Goal: Task Accomplishment & Management: Manage account settings

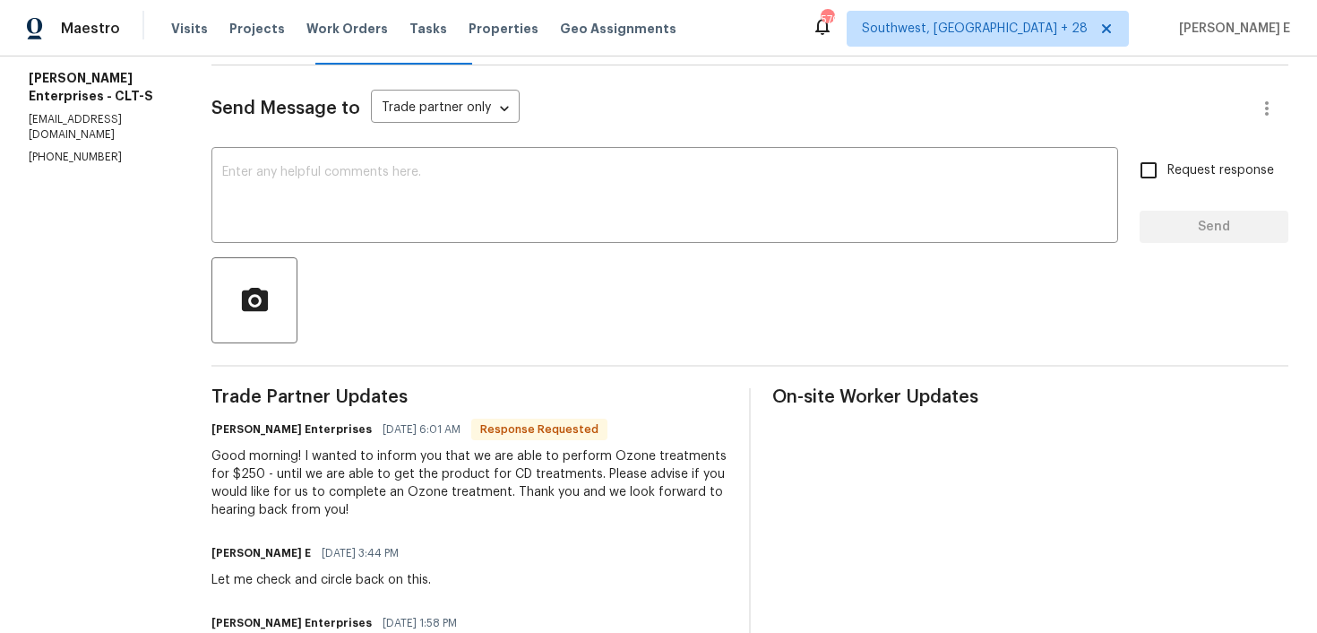
scroll to position [201, 0]
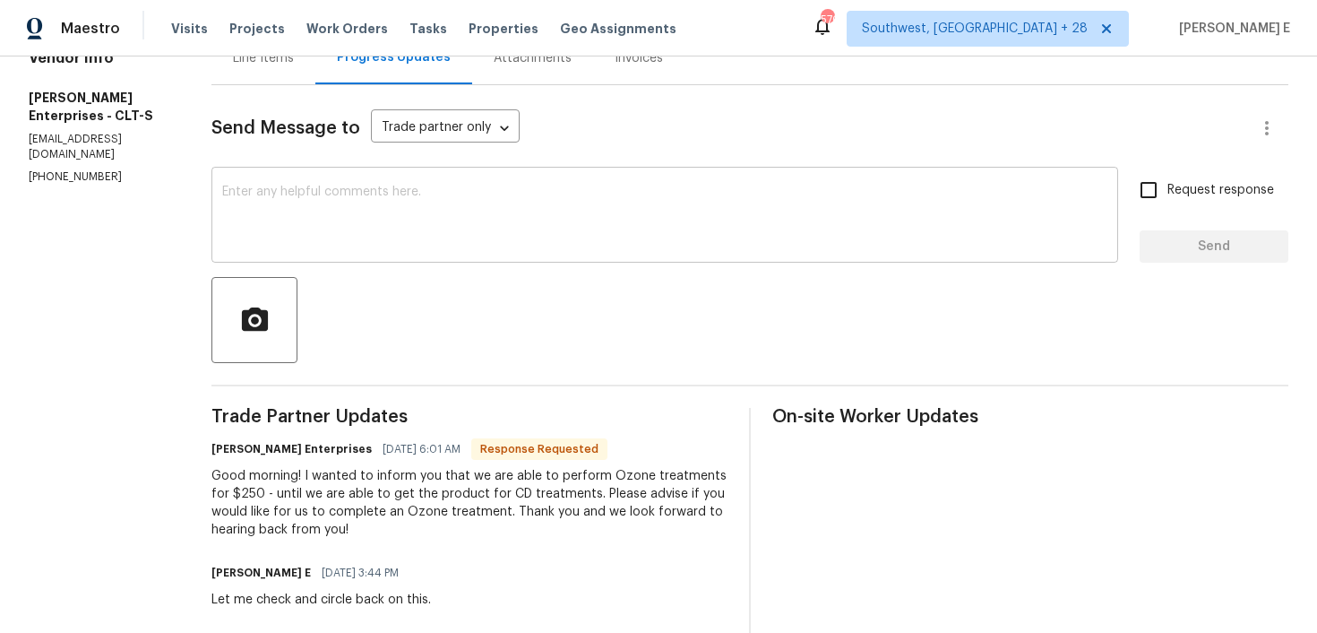
click at [559, 181] on div "x ​" at bounding box center [664, 216] width 907 height 91
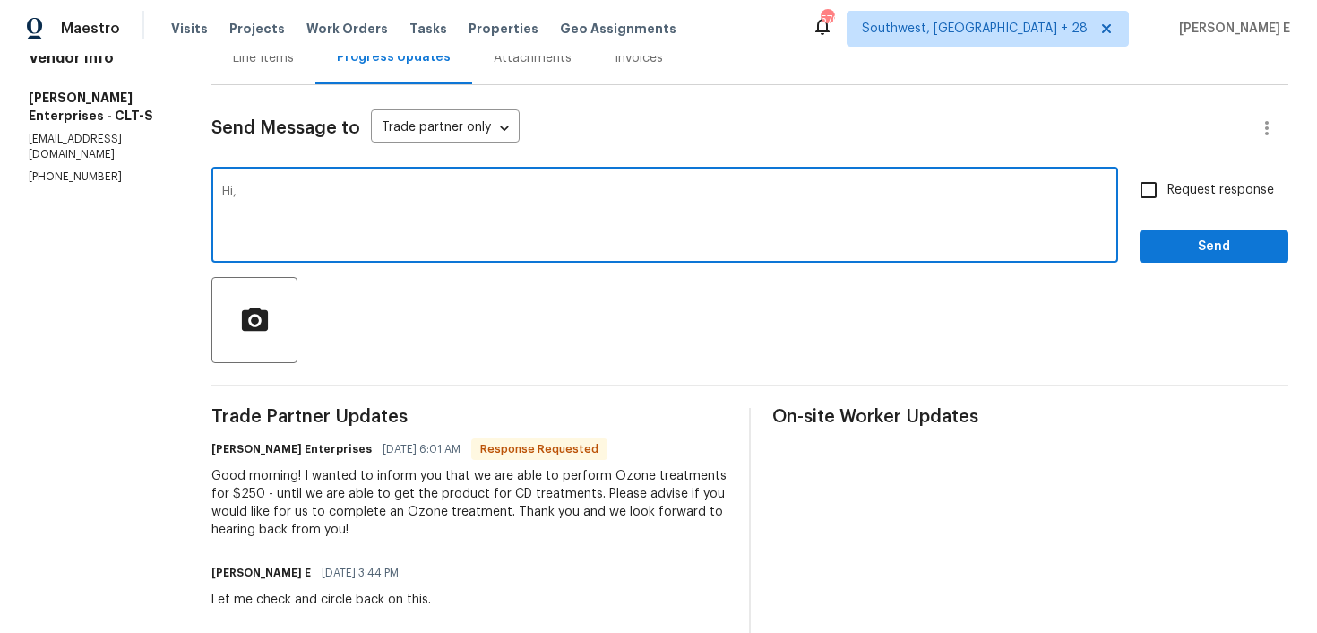
scroll to position [0, 0]
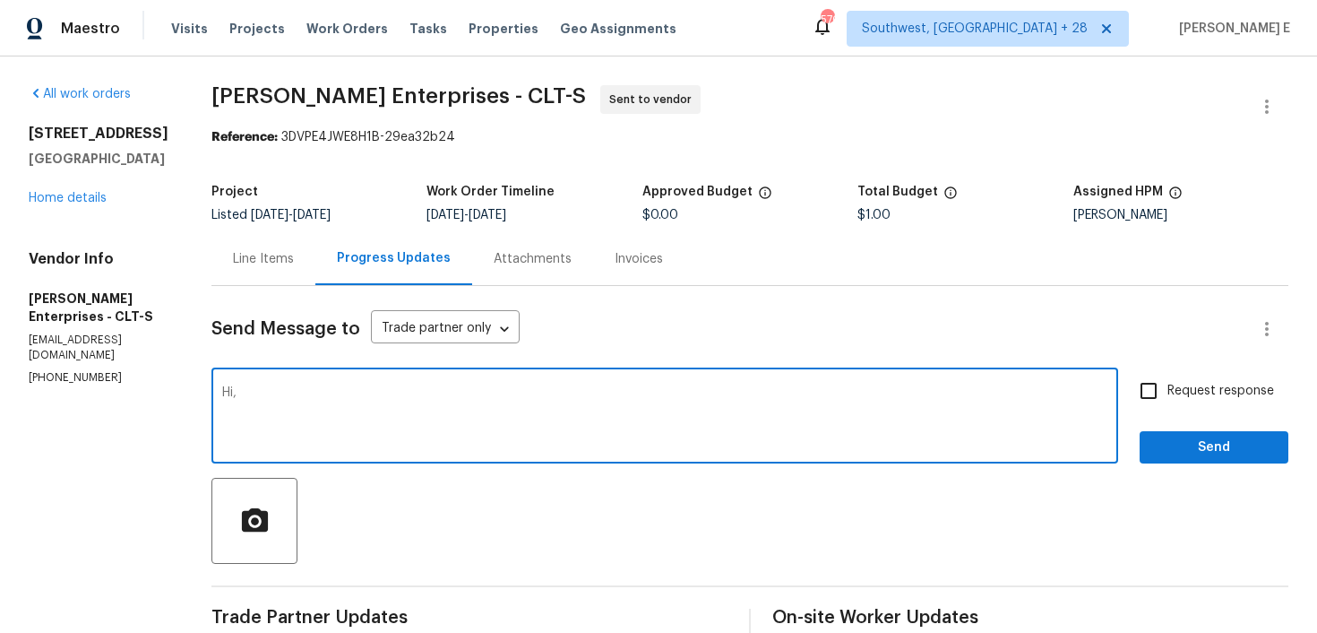
type textarea "Hi,"
click at [1251, 94] on button "button" at bounding box center [1267, 106] width 43 height 43
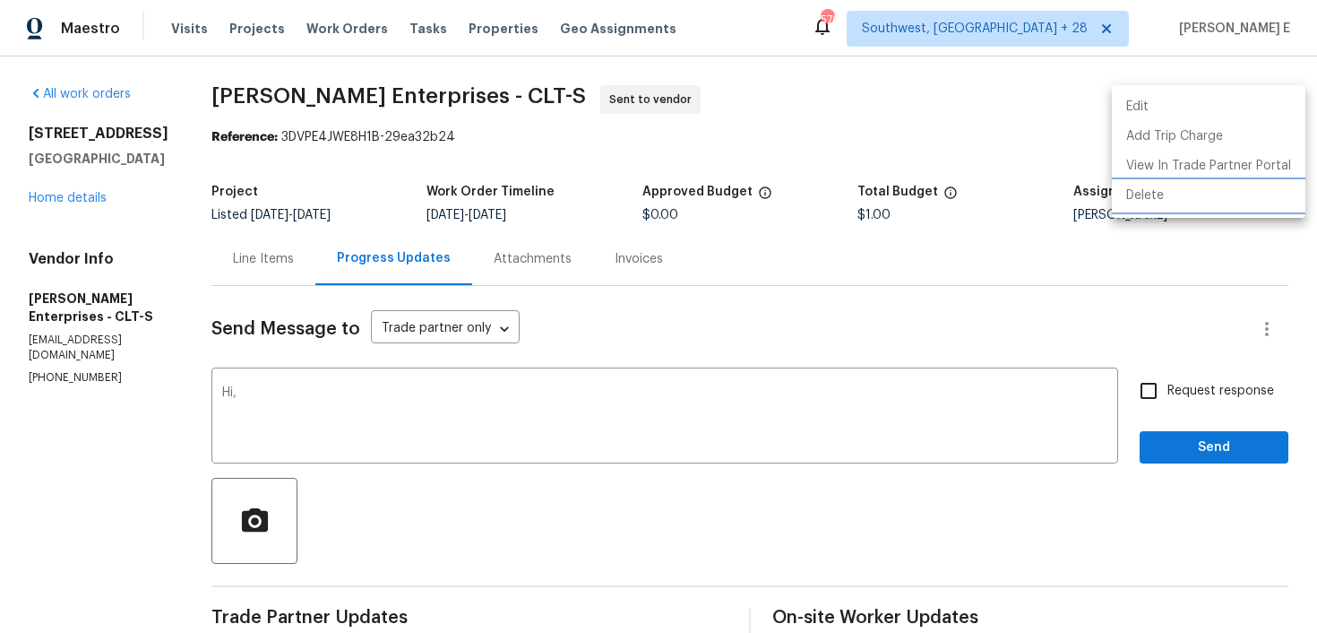
click at [1162, 191] on li "Delete" at bounding box center [1209, 196] width 194 height 30
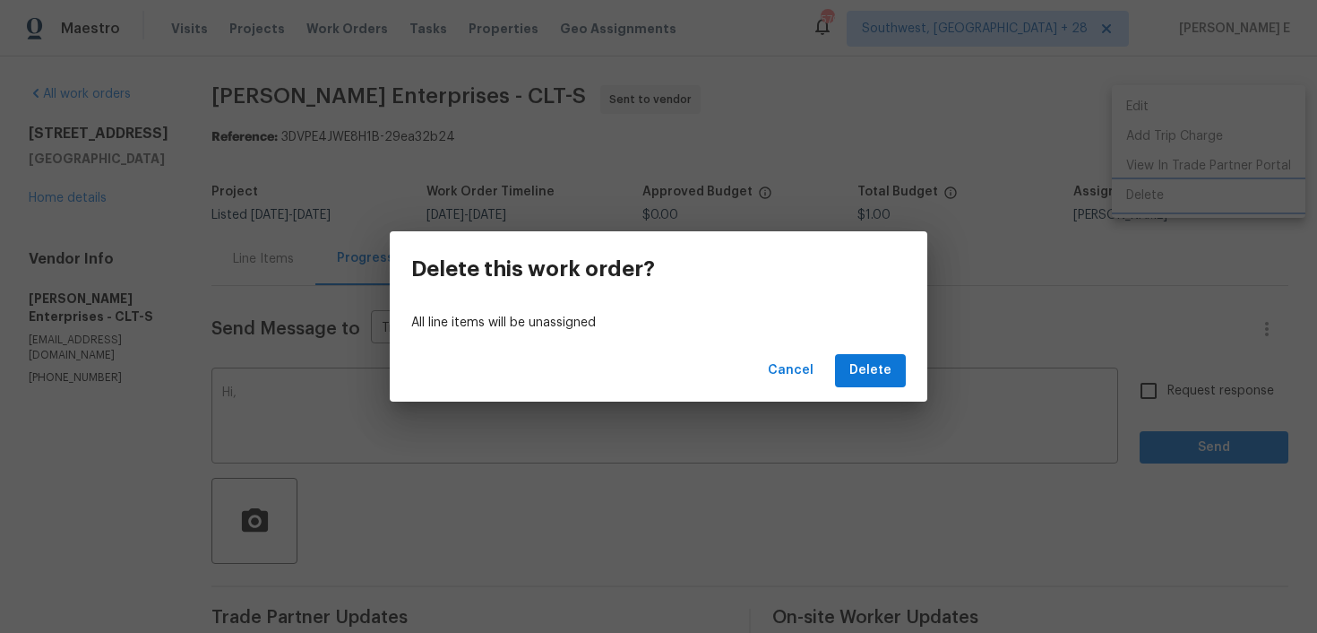
click at [1014, 314] on div "Delete this work order? All line items will be unassigned Cancel Delete" at bounding box center [658, 316] width 1317 height 633
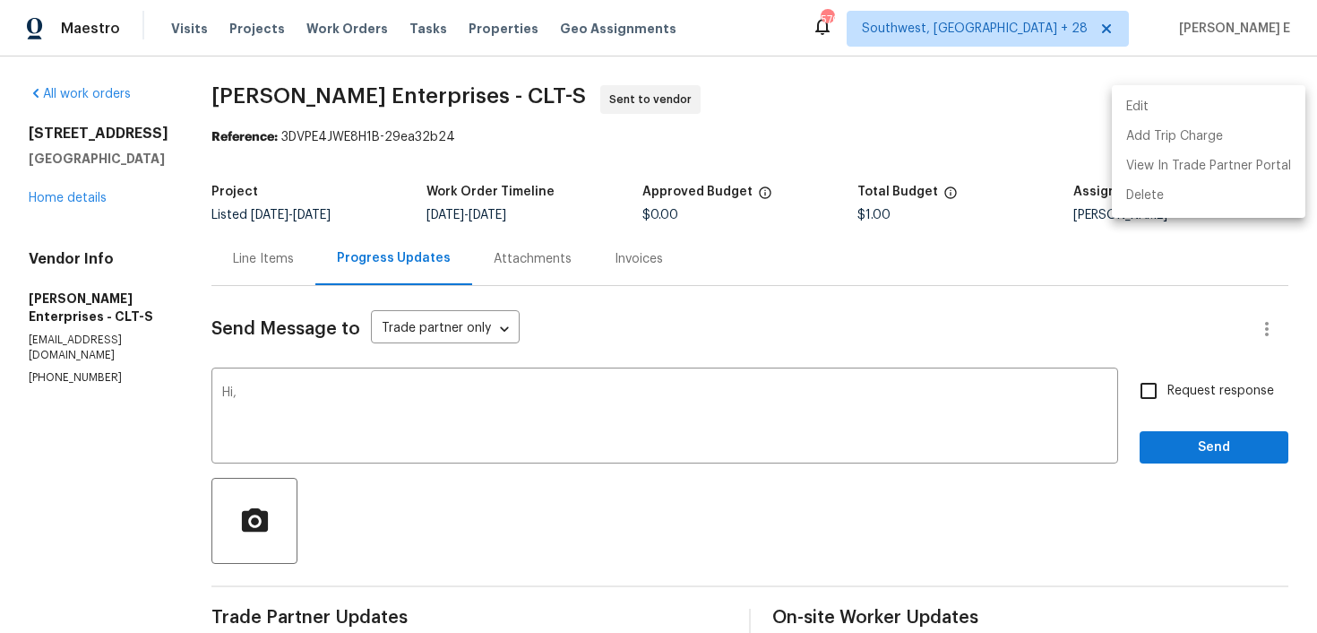
click at [1167, 91] on ul "Edit Add Trip Charge View In Trade Partner Portal Delete" at bounding box center [1209, 151] width 194 height 133
click at [1144, 98] on li "Edit" at bounding box center [1209, 107] width 194 height 30
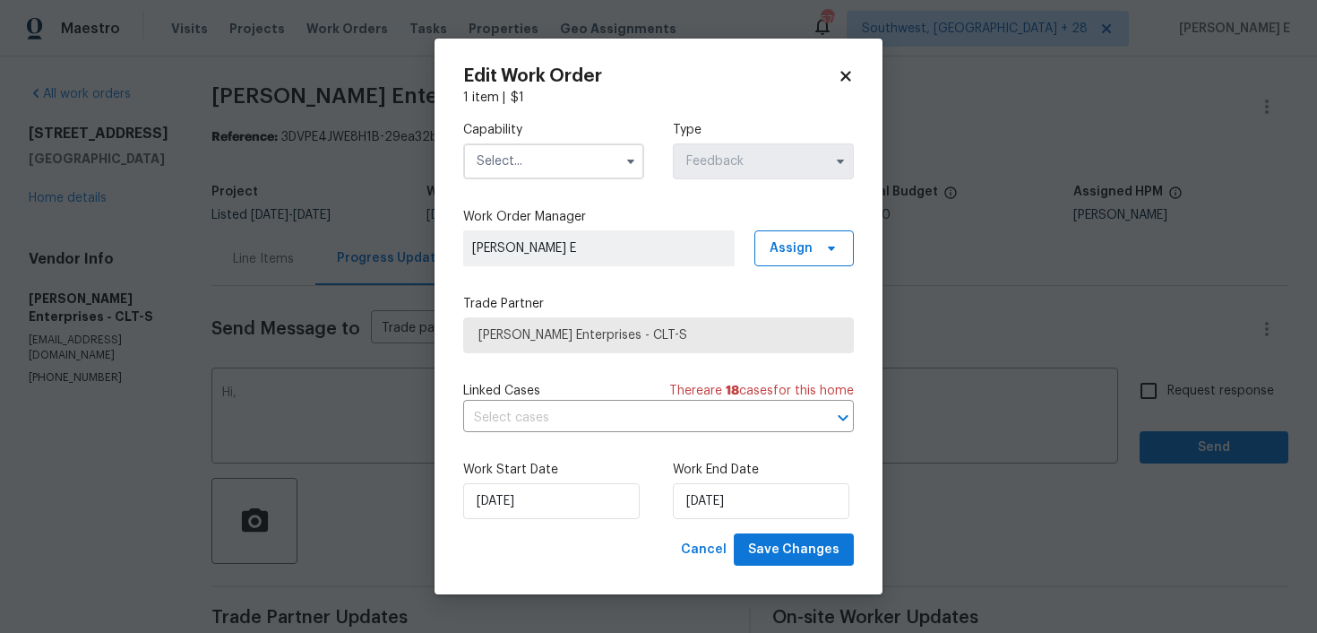
click at [535, 171] on input "text" at bounding box center [553, 161] width 181 height 36
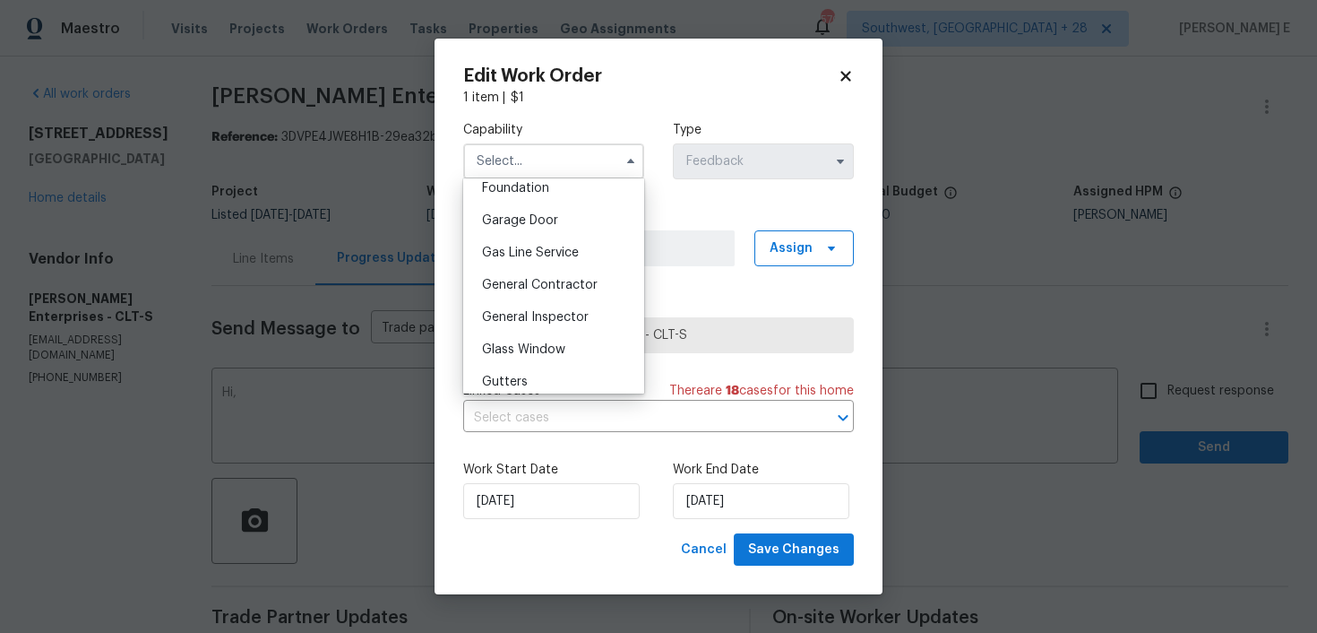
scroll to position [780, 0]
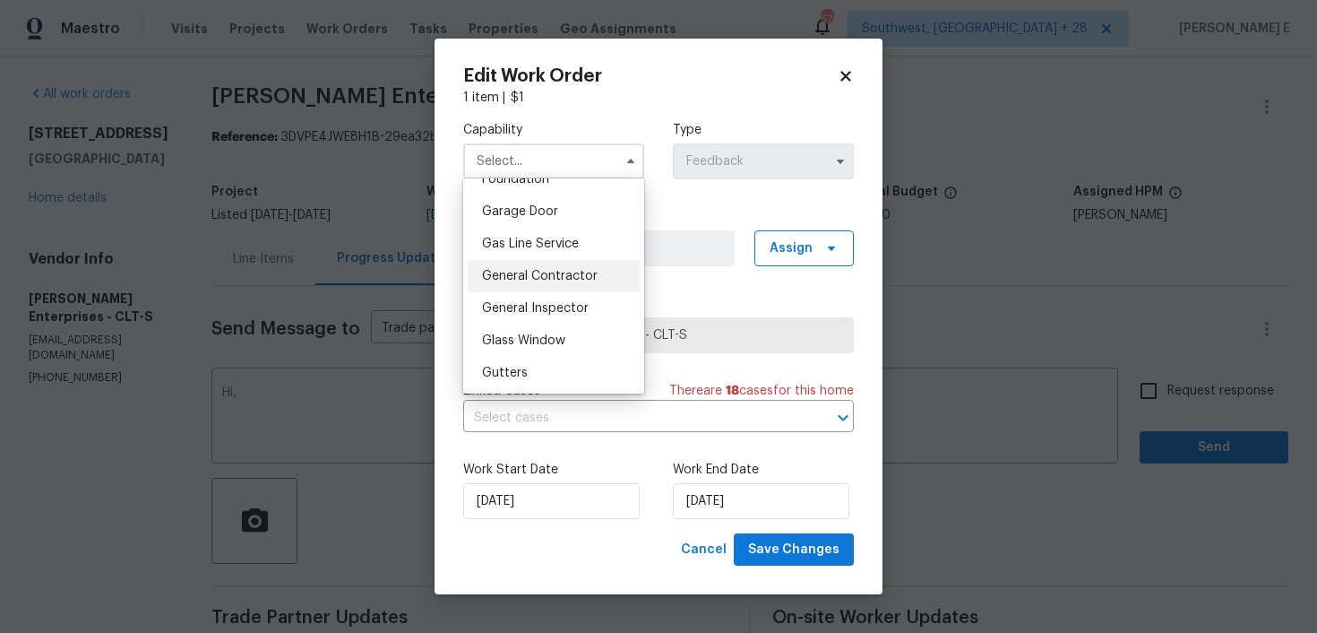
click at [539, 283] on div "General Contractor" at bounding box center [554, 276] width 172 height 32
type input "General Contractor"
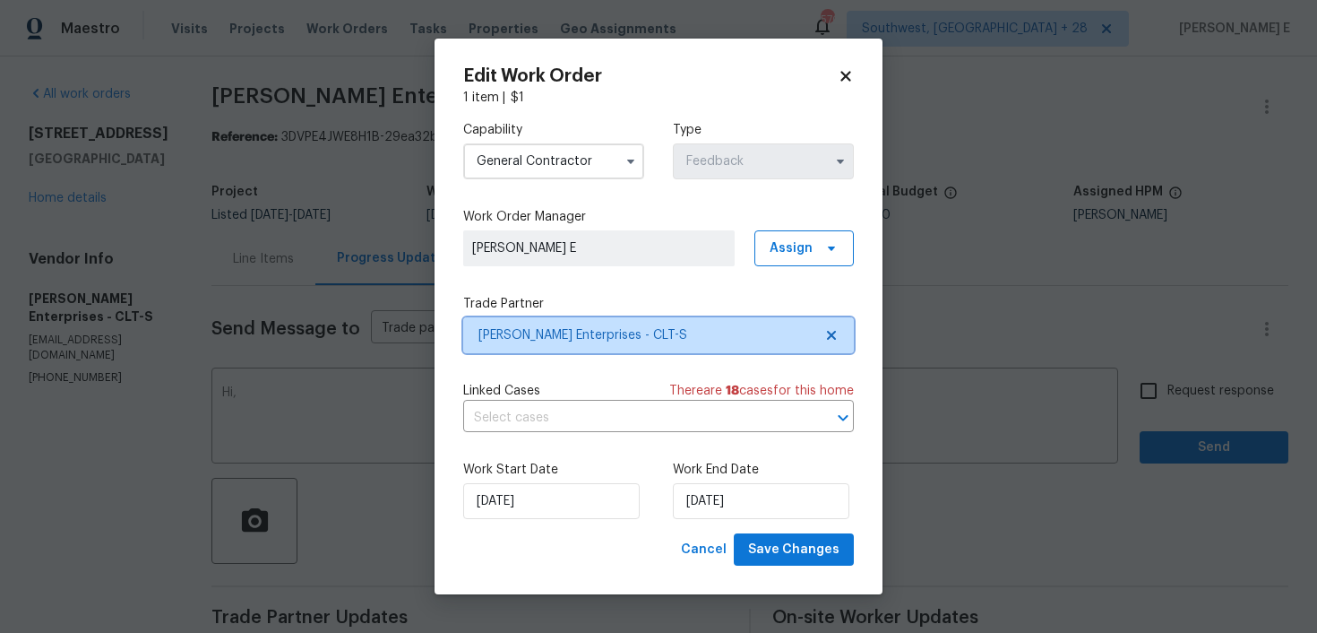
click at [543, 333] on span "Nordman Enterprises - CLT-S" at bounding box center [646, 335] width 334 height 18
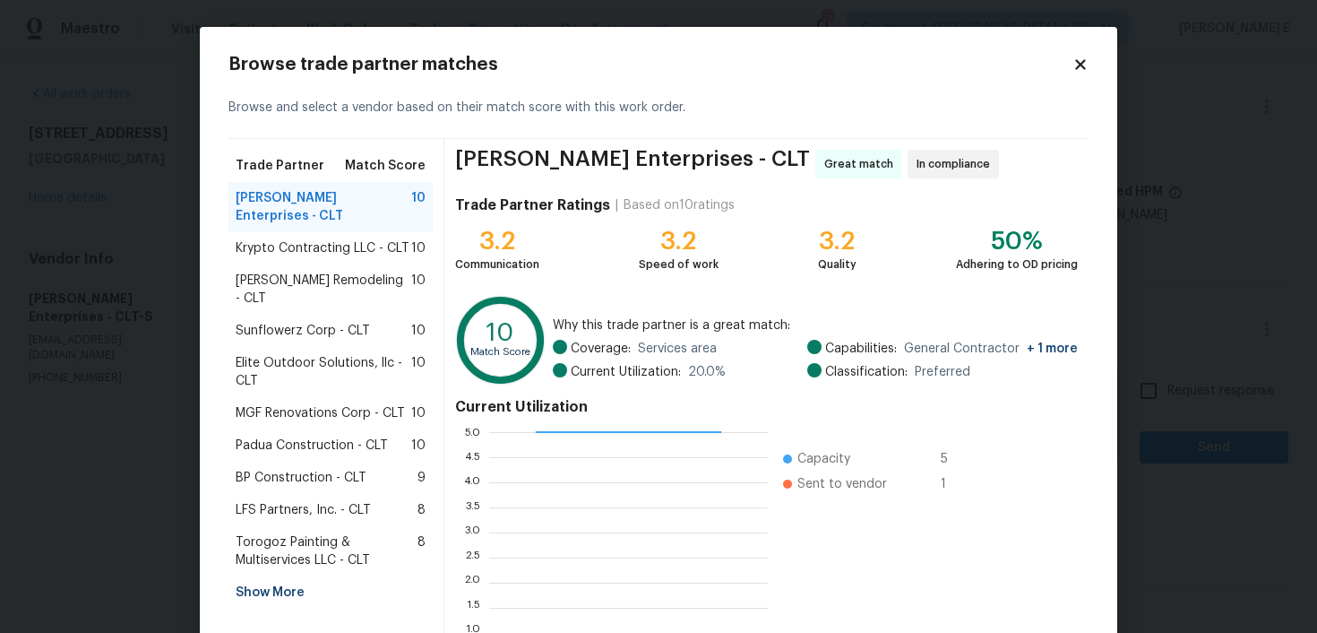
scroll to position [50, 0]
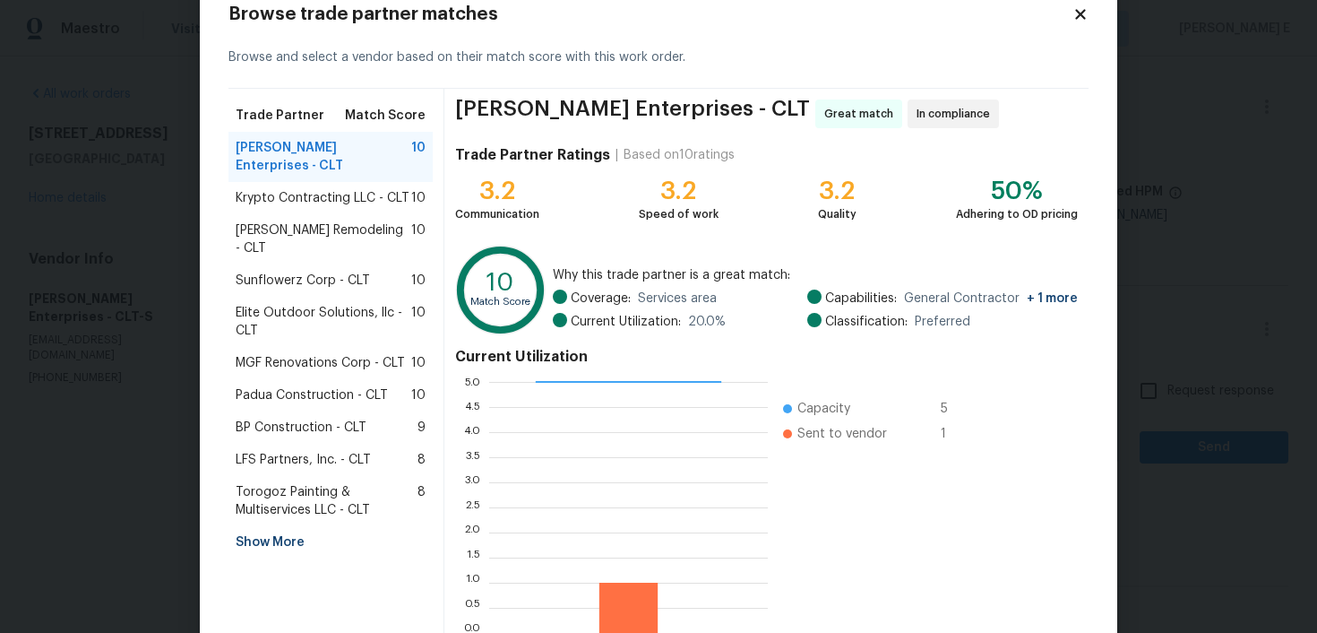
click at [275, 526] on div "Show More" at bounding box center [331, 542] width 204 height 32
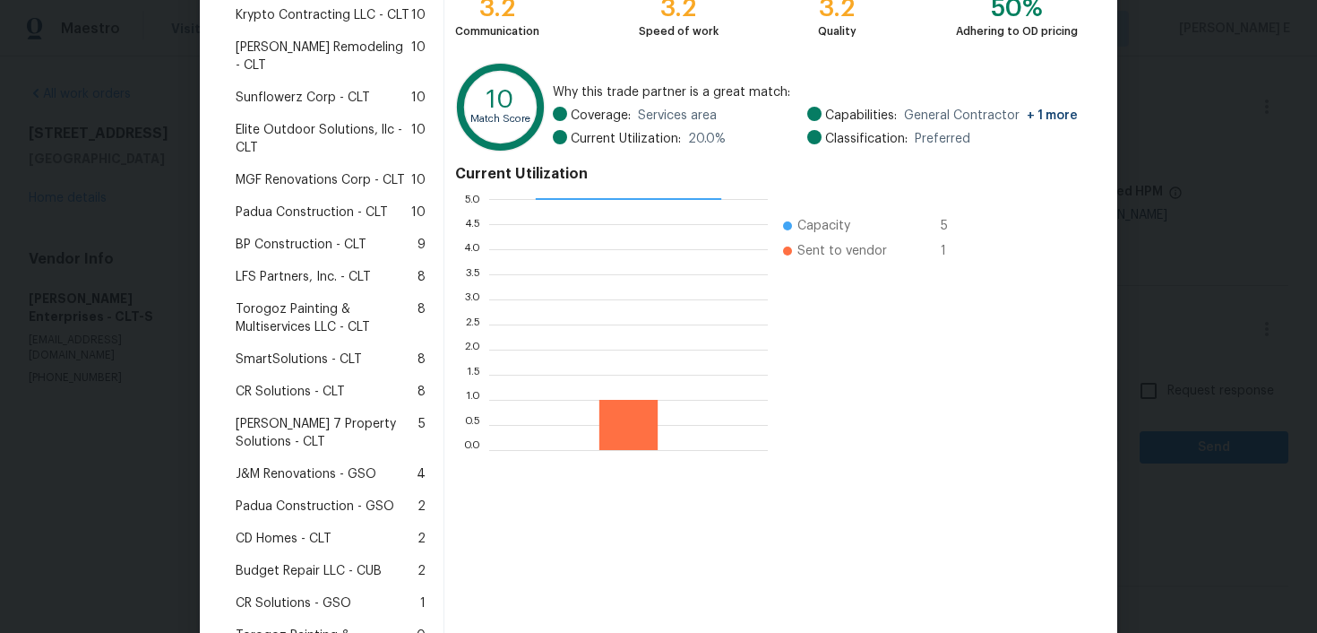
scroll to position [244, 0]
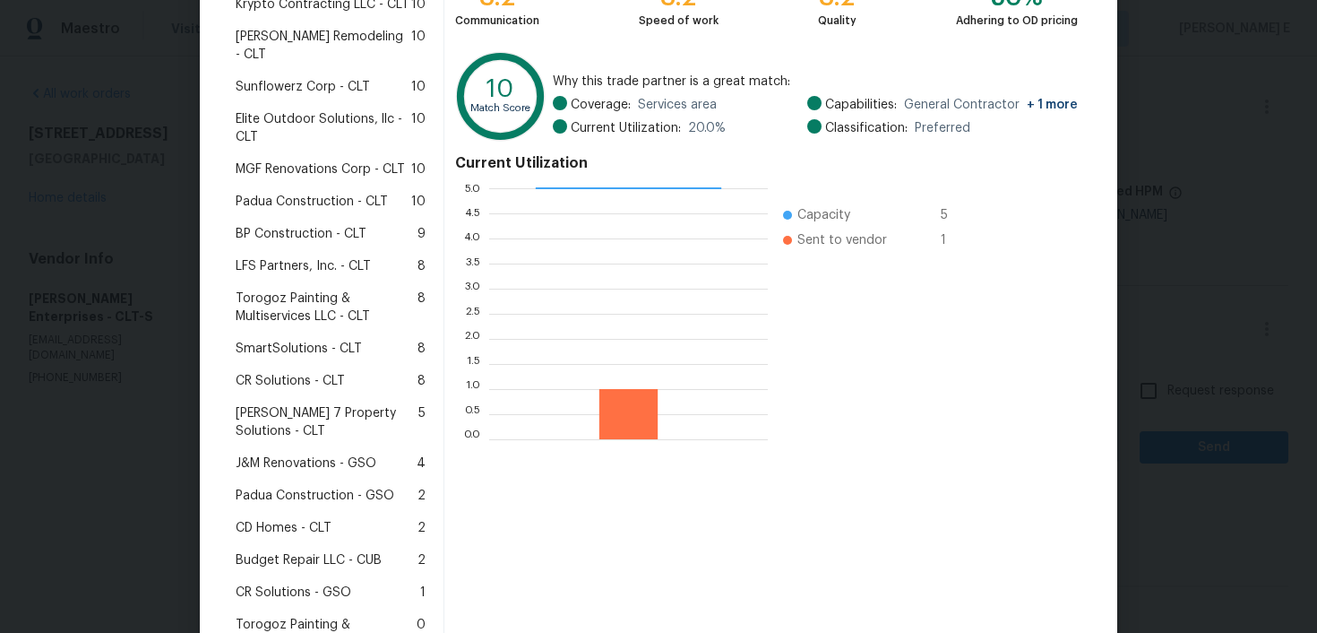
click at [303, 372] on span "CR Solutions - CLT" at bounding box center [290, 381] width 109 height 18
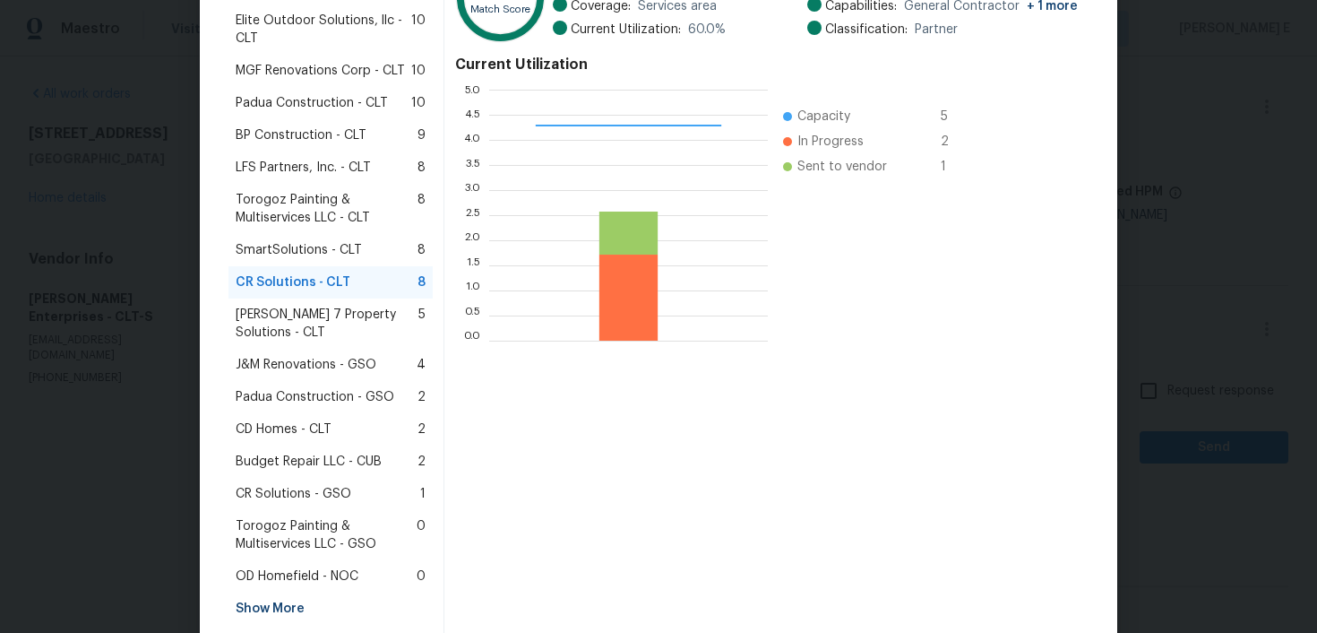
scroll to position [397, 0]
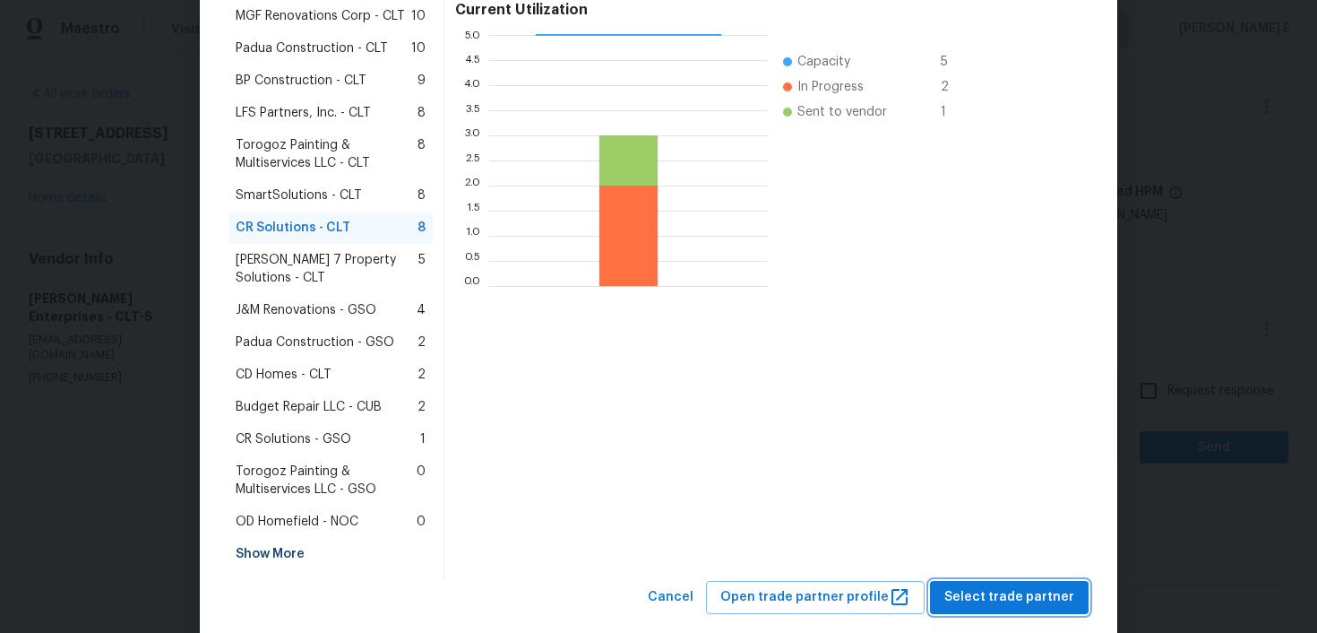
click at [965, 586] on span "Select trade partner" at bounding box center [1010, 597] width 130 height 22
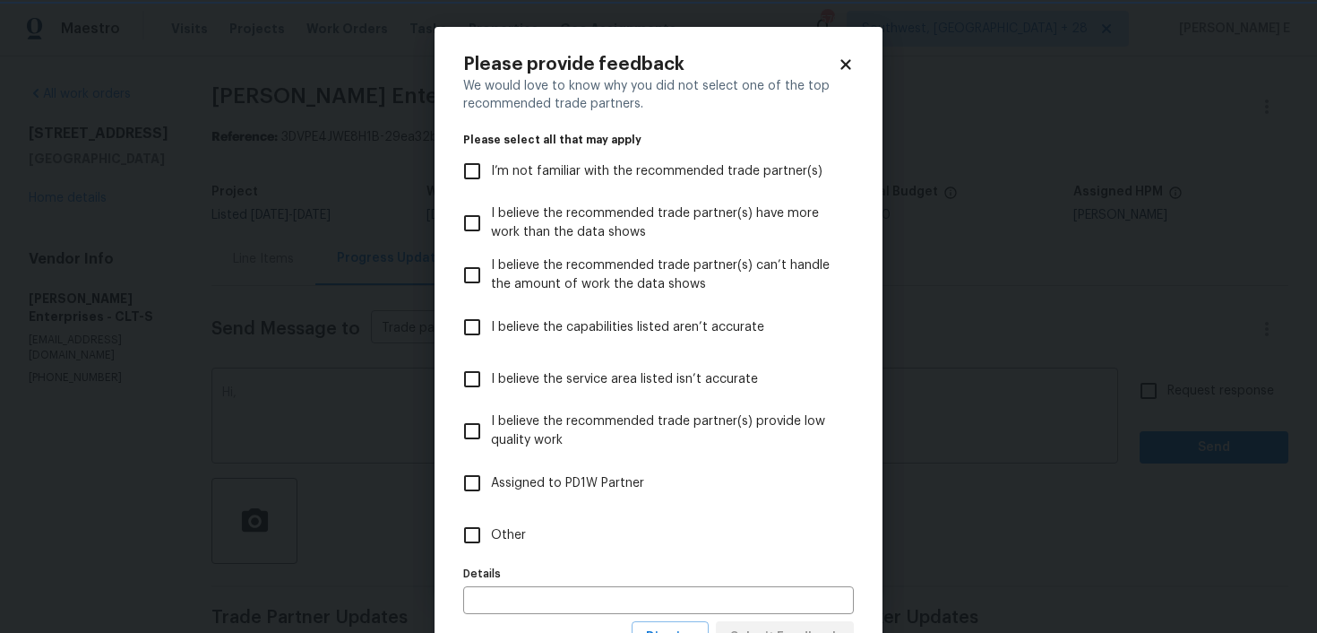
scroll to position [0, 0]
click at [604, 533] on label "Other" at bounding box center [646, 535] width 386 height 52
click at [491, 533] on input "Other" at bounding box center [472, 535] width 38 height 38
checkbox input "true"
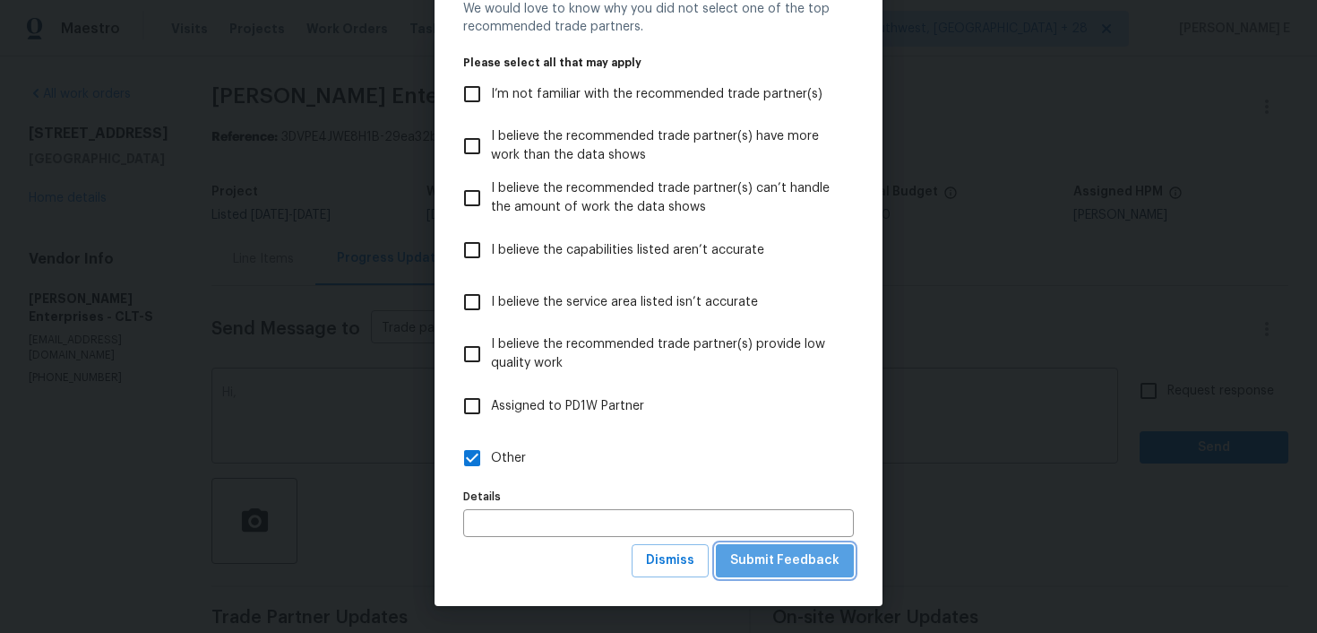
click at [802, 574] on button "Submit Feedback" at bounding box center [785, 560] width 138 height 33
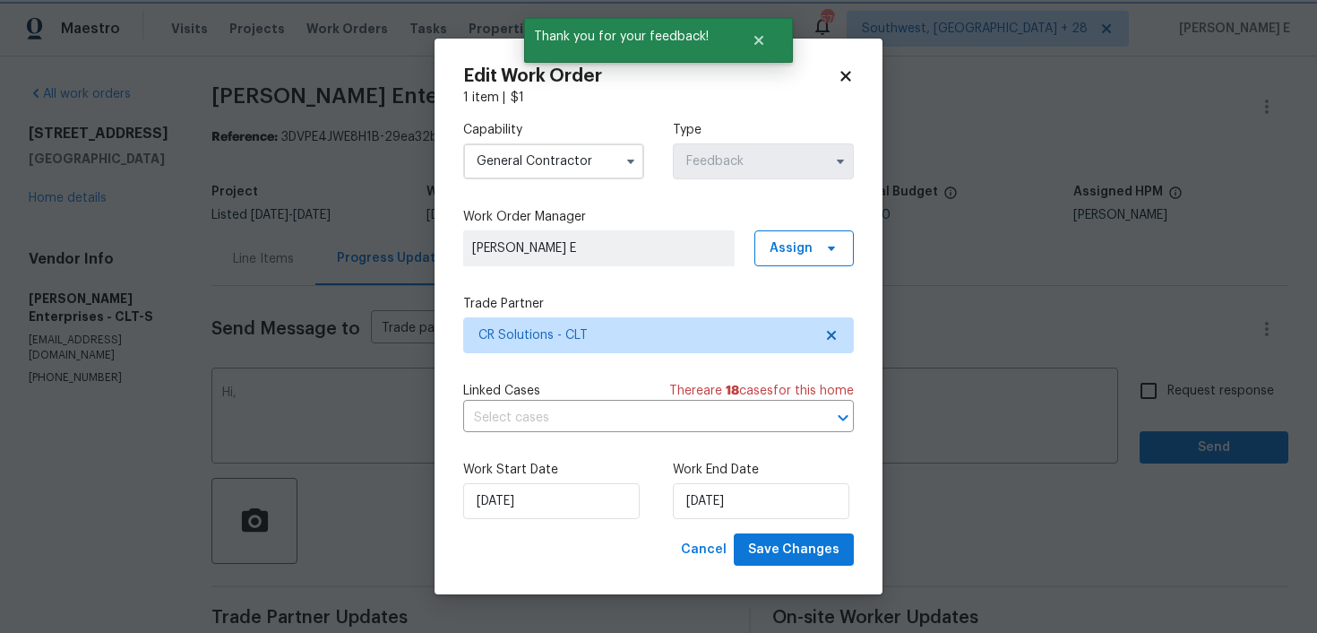
scroll to position [0, 0]
click at [557, 509] on input "30/09/2025" at bounding box center [551, 501] width 177 height 36
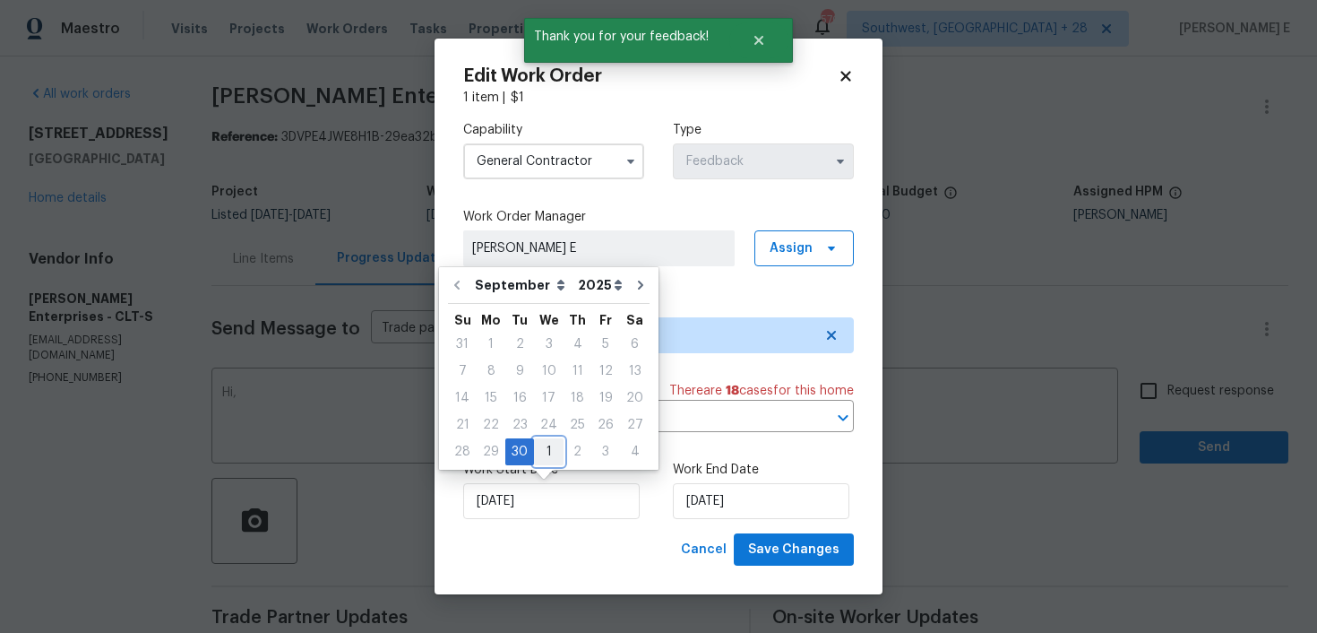
click at [545, 453] on div "1" at bounding box center [549, 451] width 30 height 25
type input "01/10/2025"
select select "9"
click at [573, 338] on div "2" at bounding box center [577, 344] width 29 height 25
type input "[DATE]"
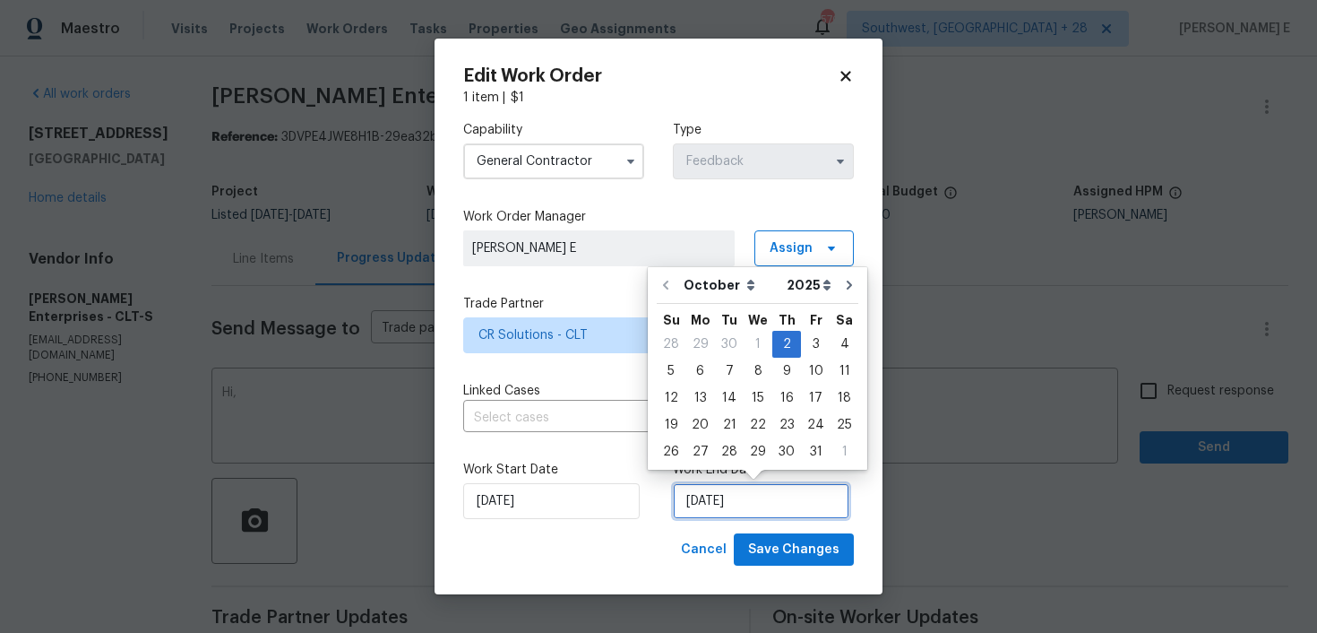
click at [710, 484] on input "[DATE]" at bounding box center [761, 501] width 177 height 36
click at [702, 369] on div "6" at bounding box center [701, 370] width 30 height 25
type input "[DATE]"
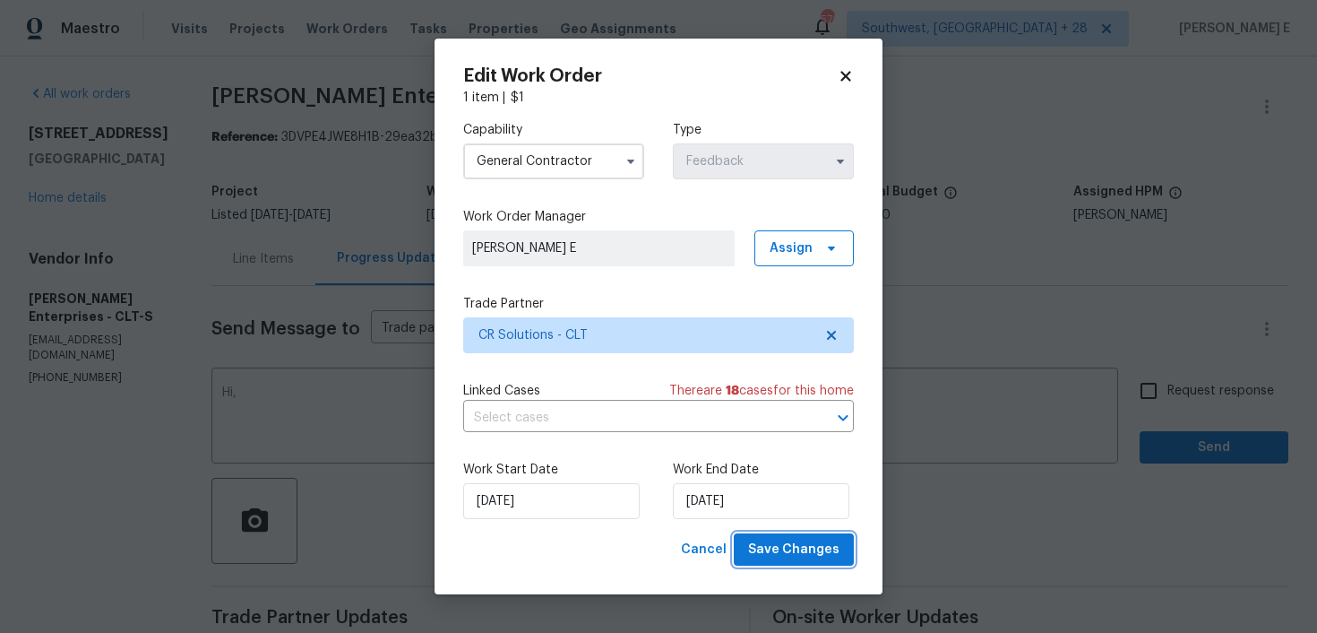
click at [746, 557] on button "Save Changes" at bounding box center [794, 549] width 120 height 33
click at [306, 383] on body "Maestro Visits Projects Work Orders Tasks Properties Geo Assignments 570 Southw…" at bounding box center [658, 316] width 1317 height 633
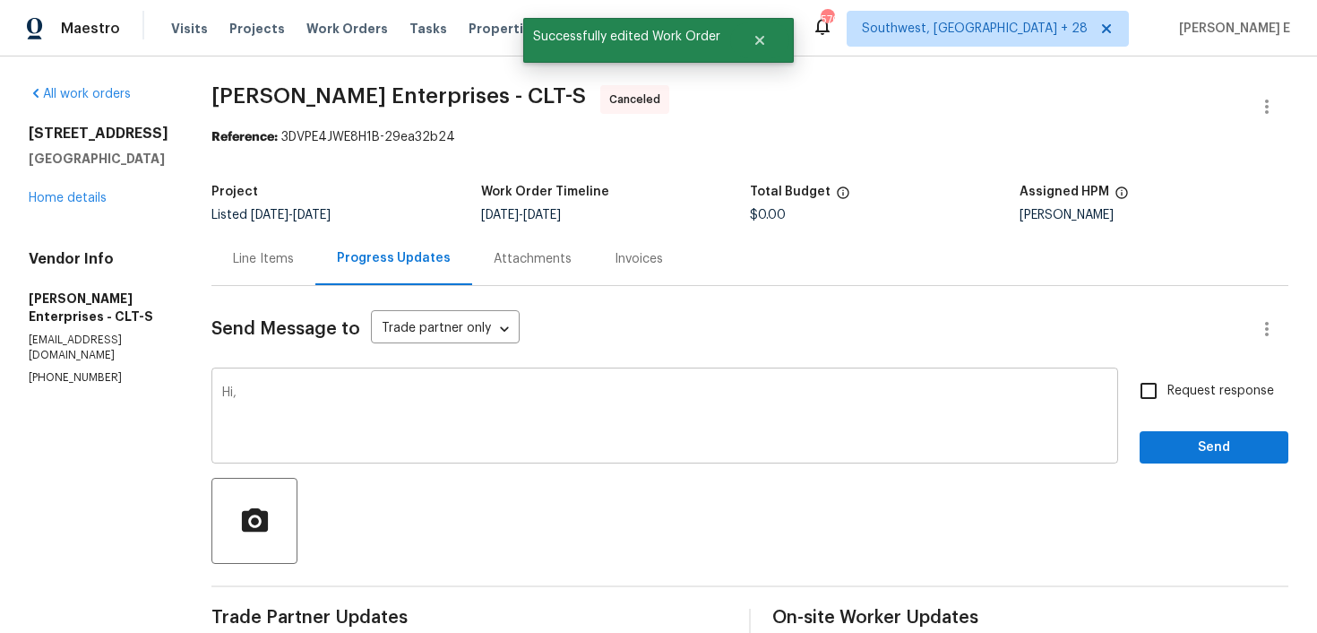
click at [304, 386] on textarea "Hi," at bounding box center [664, 417] width 885 height 63
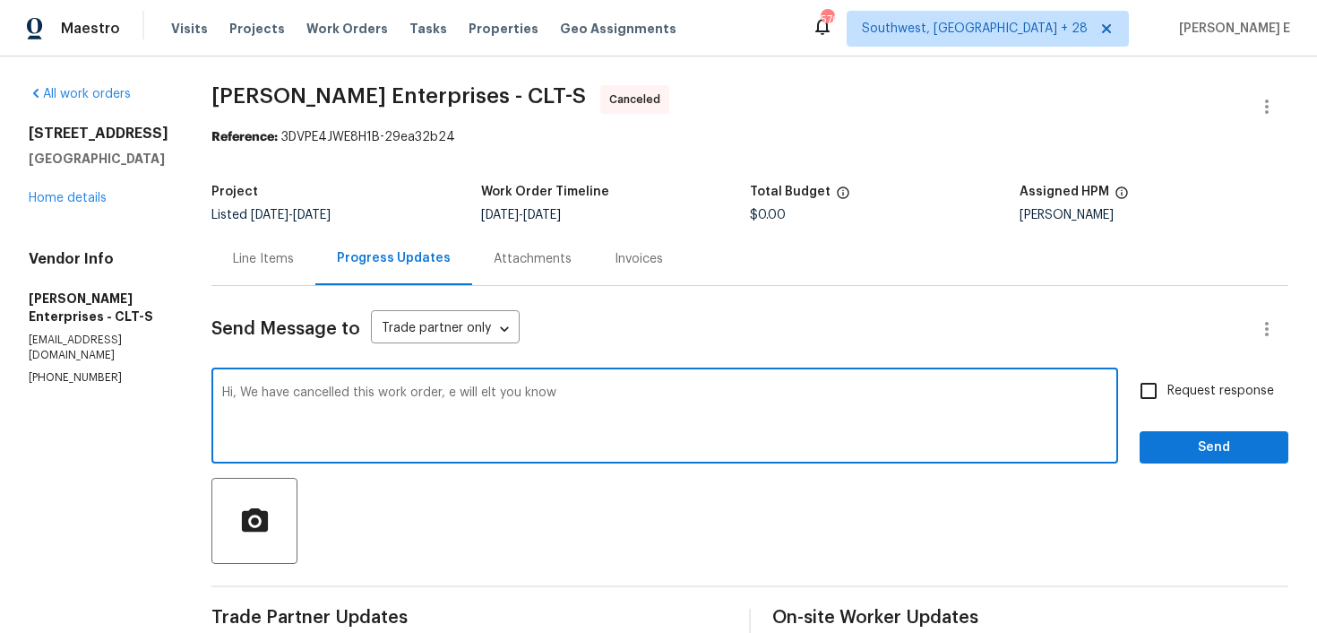
click at [480, 394] on textarea "Hi, We have cancelled this work order, e will elt you know" at bounding box center [664, 417] width 885 height 63
drag, startPoint x: 449, startPoint y: 397, endPoint x: 468, endPoint y: 487, distance: 92.4
click at [449, 397] on textarea "Hi, We have cancelled this work order, e will let you know" at bounding box center [664, 417] width 885 height 63
click at [609, 406] on textarea "Hi, We have cancelled this work order, we will let you know" at bounding box center [664, 417] width 885 height 63
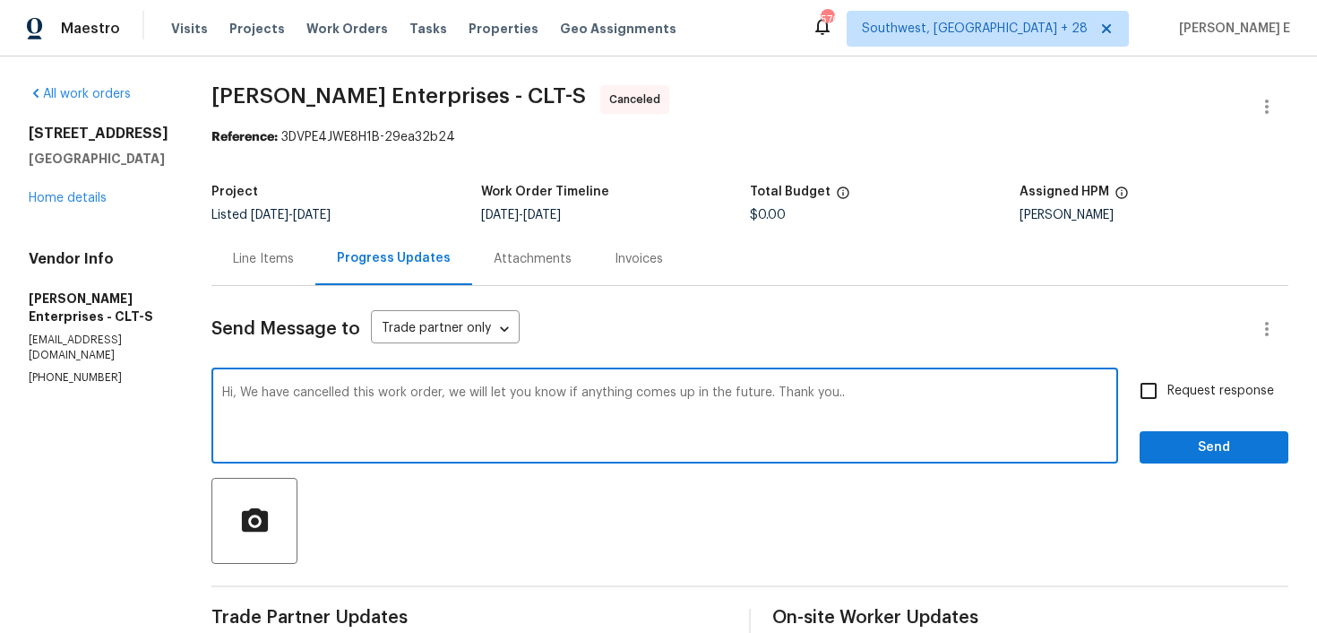
type textarea "Hi, We have cancelled this work order, we will let you know if anything comes u…"
click at [1135, 390] on input "Request response" at bounding box center [1149, 391] width 38 height 38
checkbox input "true"
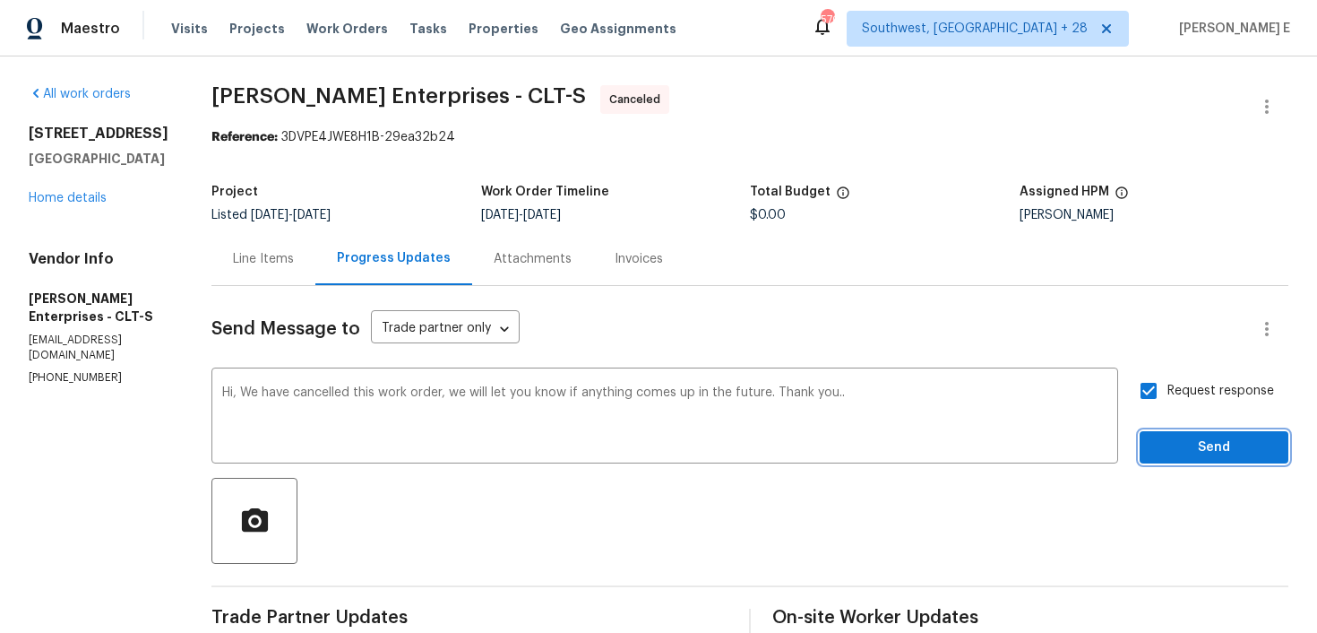
click at [1163, 436] on span "Send" at bounding box center [1214, 447] width 120 height 22
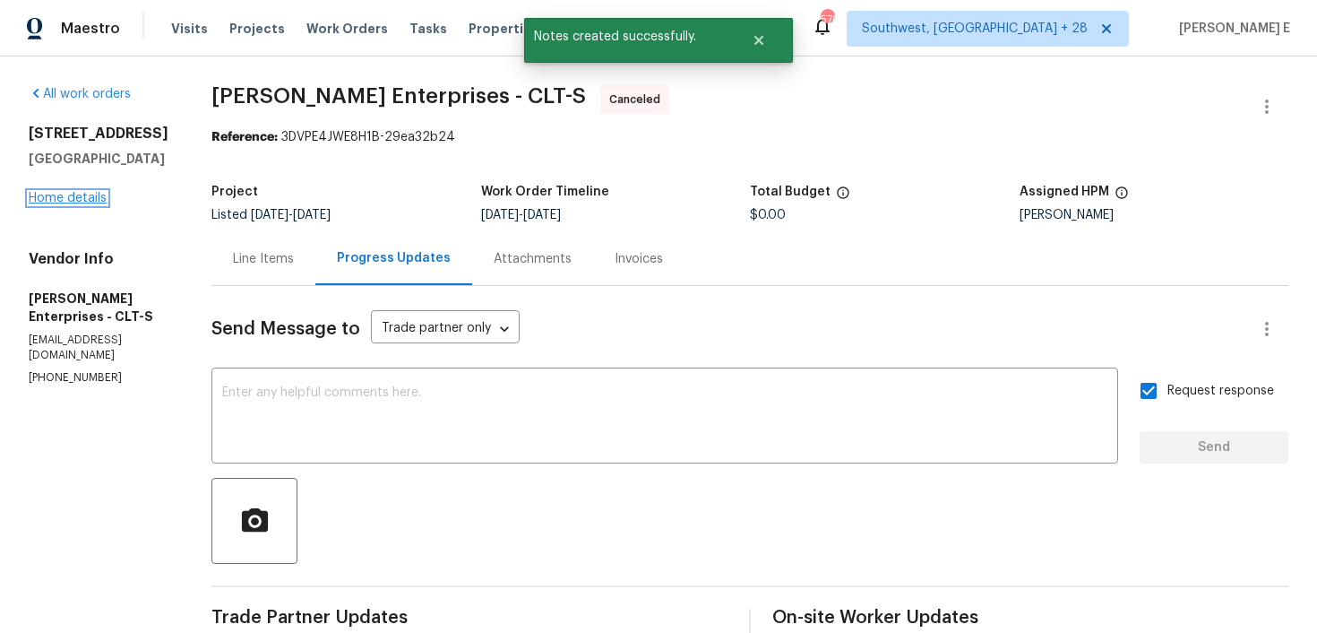
click at [88, 204] on link "Home details" at bounding box center [68, 198] width 78 height 13
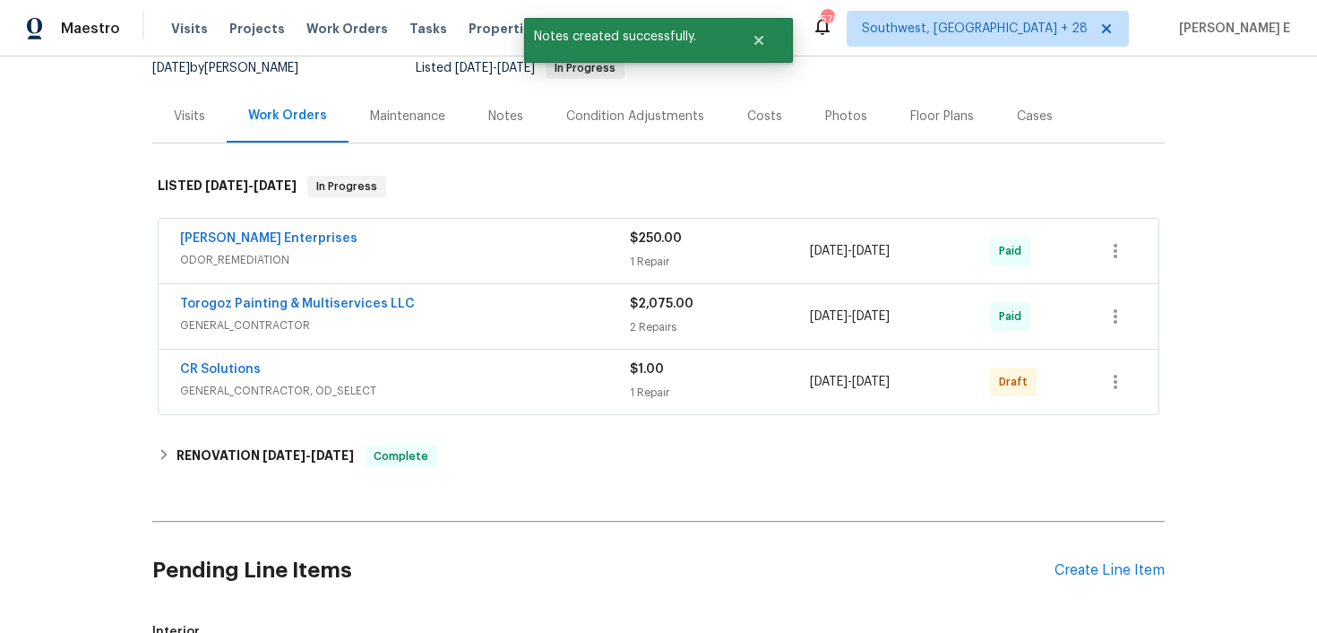
scroll to position [228, 0]
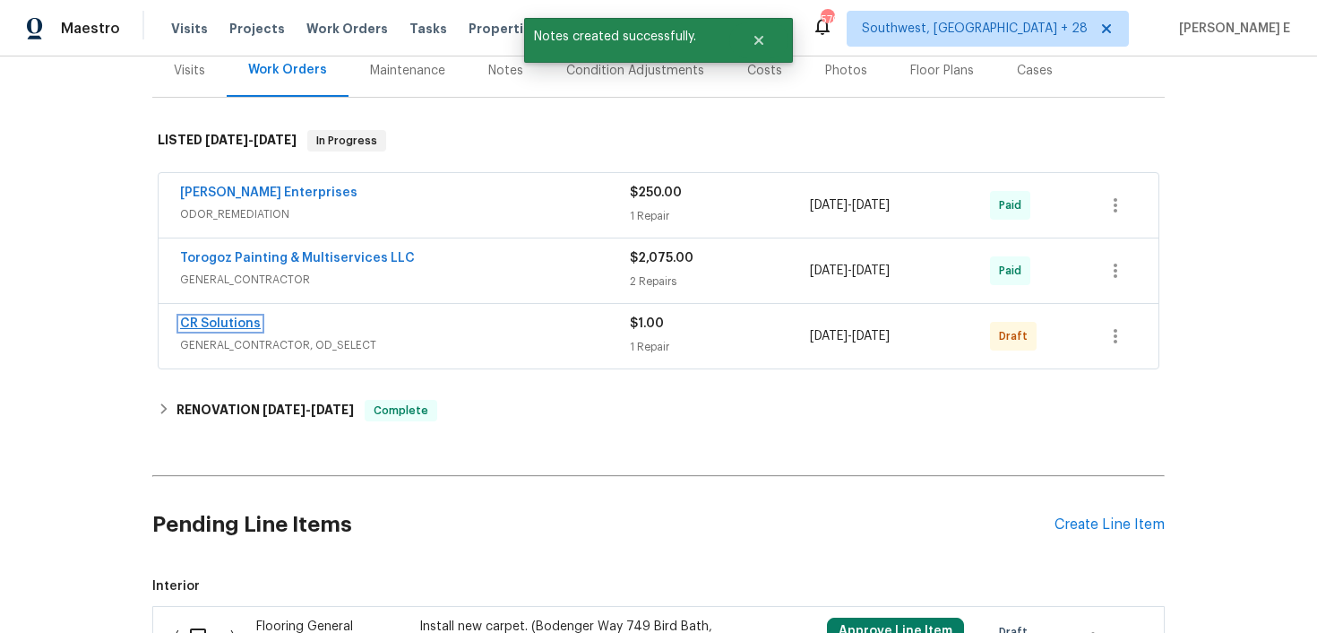
click at [217, 324] on link "CR Solutions" at bounding box center [220, 323] width 81 height 13
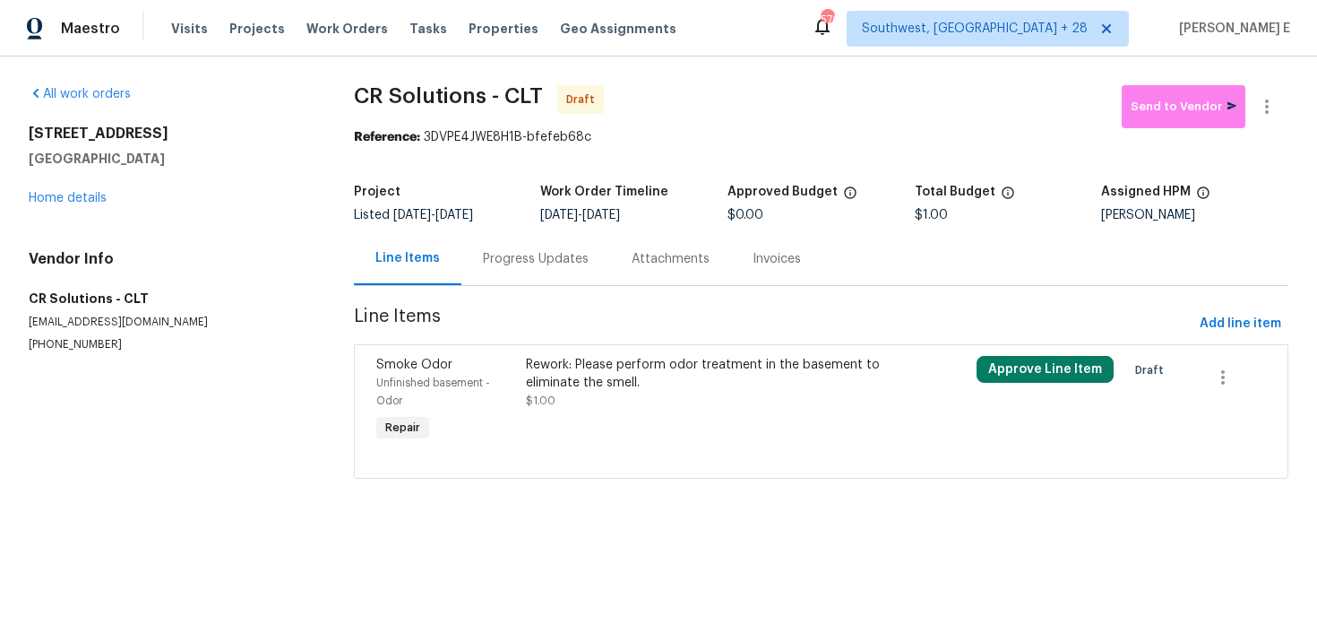
click at [624, 381] on div "Rework: Please perform odor treatment in the basement to eliminate the smell." at bounding box center [708, 374] width 365 height 36
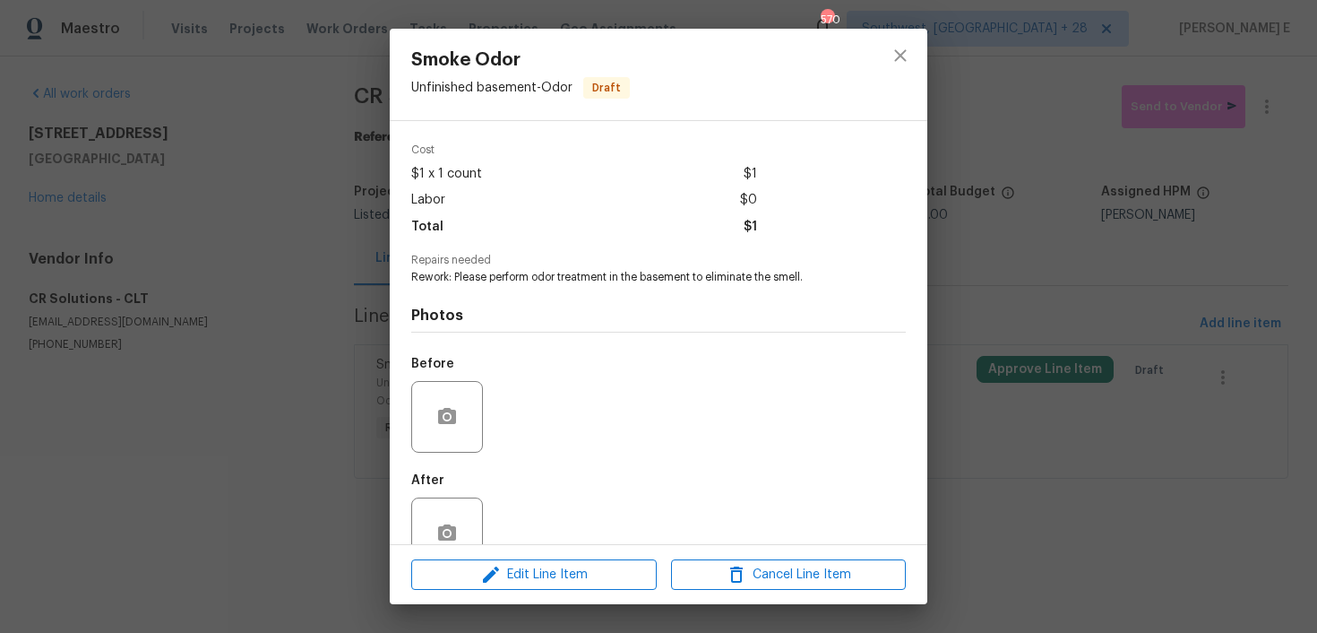
scroll to position [103, 0]
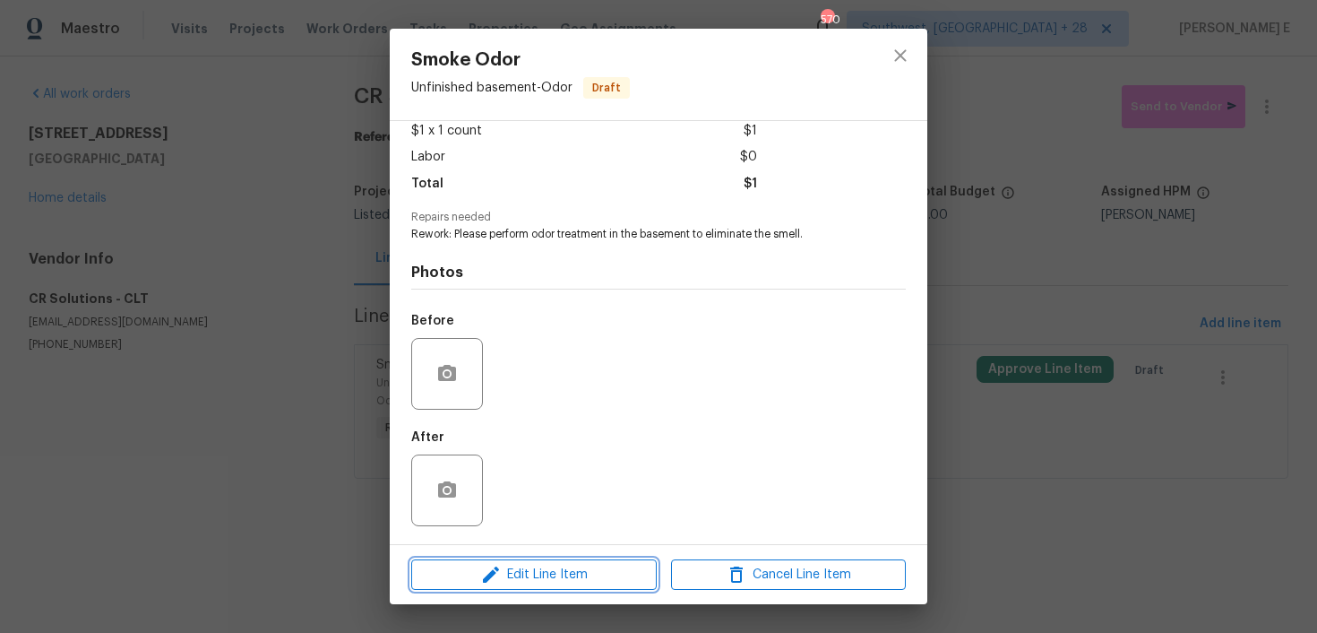
click at [528, 559] on button "Edit Line Item" at bounding box center [534, 574] width 246 height 31
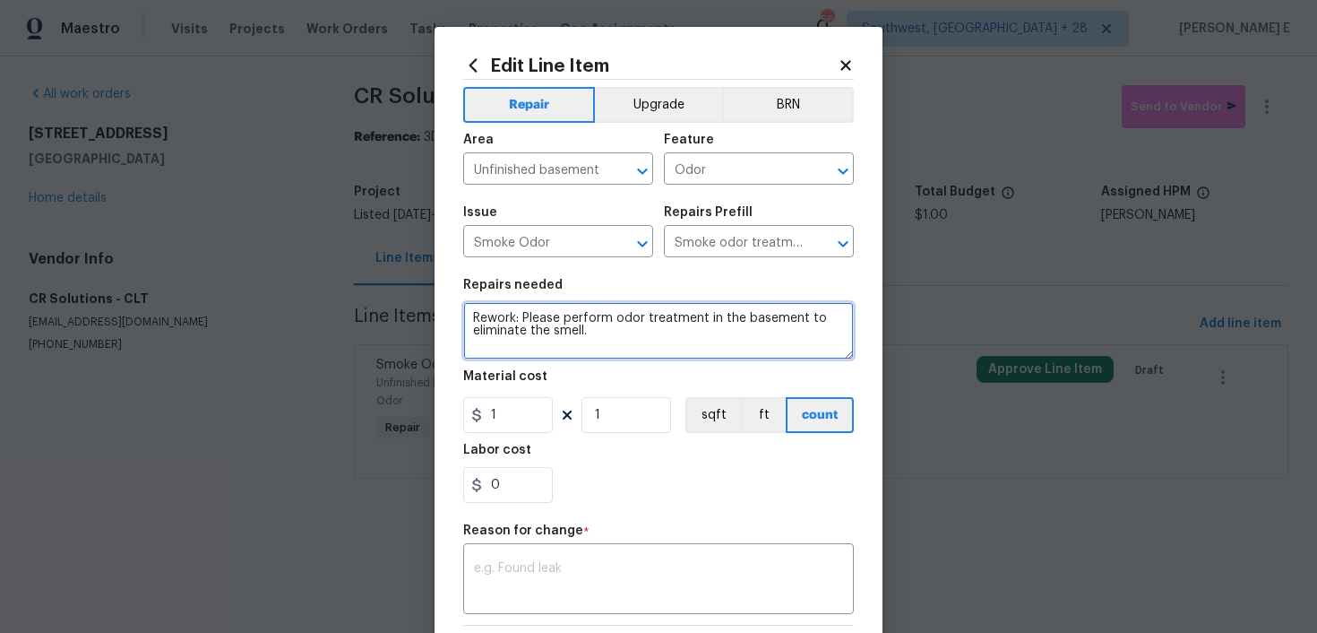
drag, startPoint x: 524, startPoint y: 322, endPoint x: 439, endPoint y: 320, distance: 85.2
click at [439, 320] on div "Edit Line Item Repair Upgrade BRN Area Unfinished basement ​ Feature Odor ​ Iss…" at bounding box center [659, 441] width 448 height 829
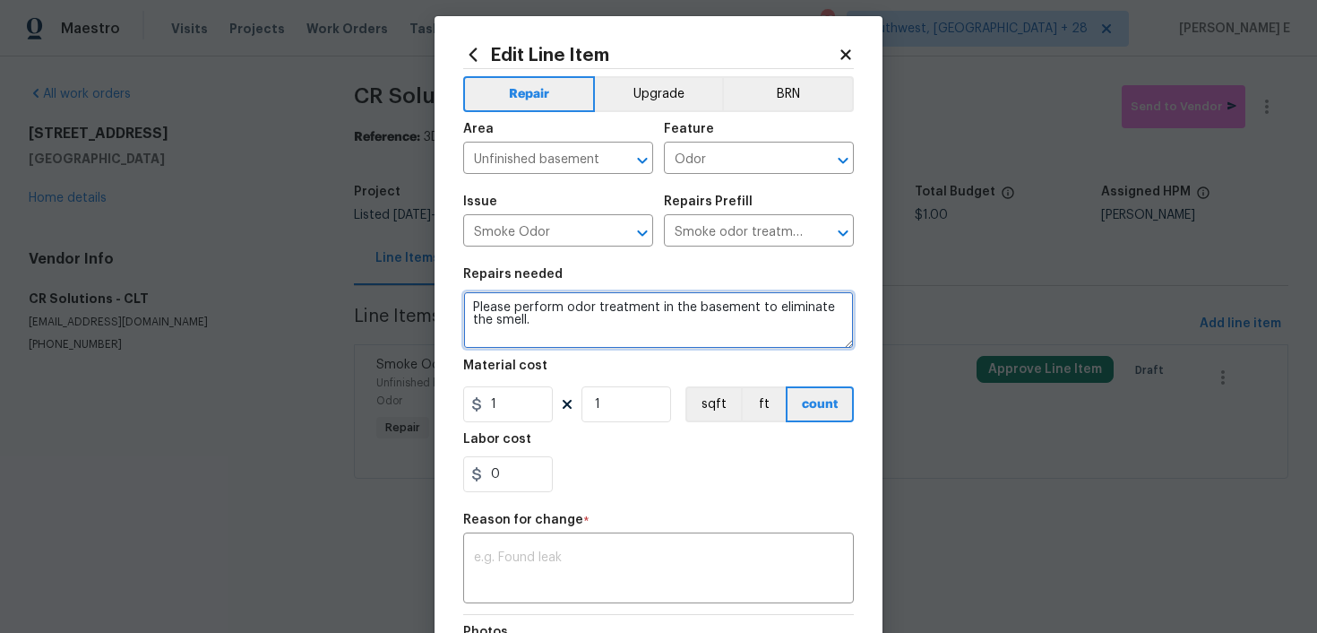
scroll to position [12, 0]
type textarea "Please perform odor treatment in the basement to eliminate the smell."
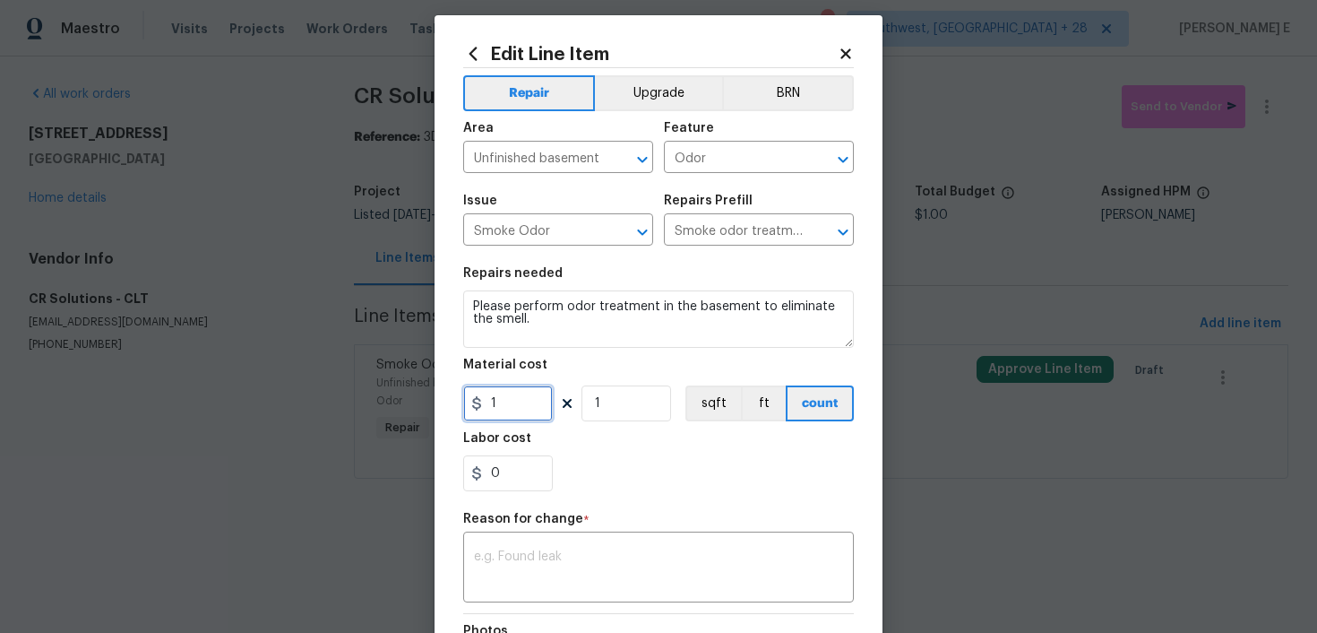
drag, startPoint x: 504, startPoint y: 401, endPoint x: 449, endPoint y: 401, distance: 54.7
click at [449, 401] on div "Edit Line Item Repair Upgrade BRN Area Unfinished basement ​ Feature Odor ​ Iss…" at bounding box center [659, 429] width 448 height 829
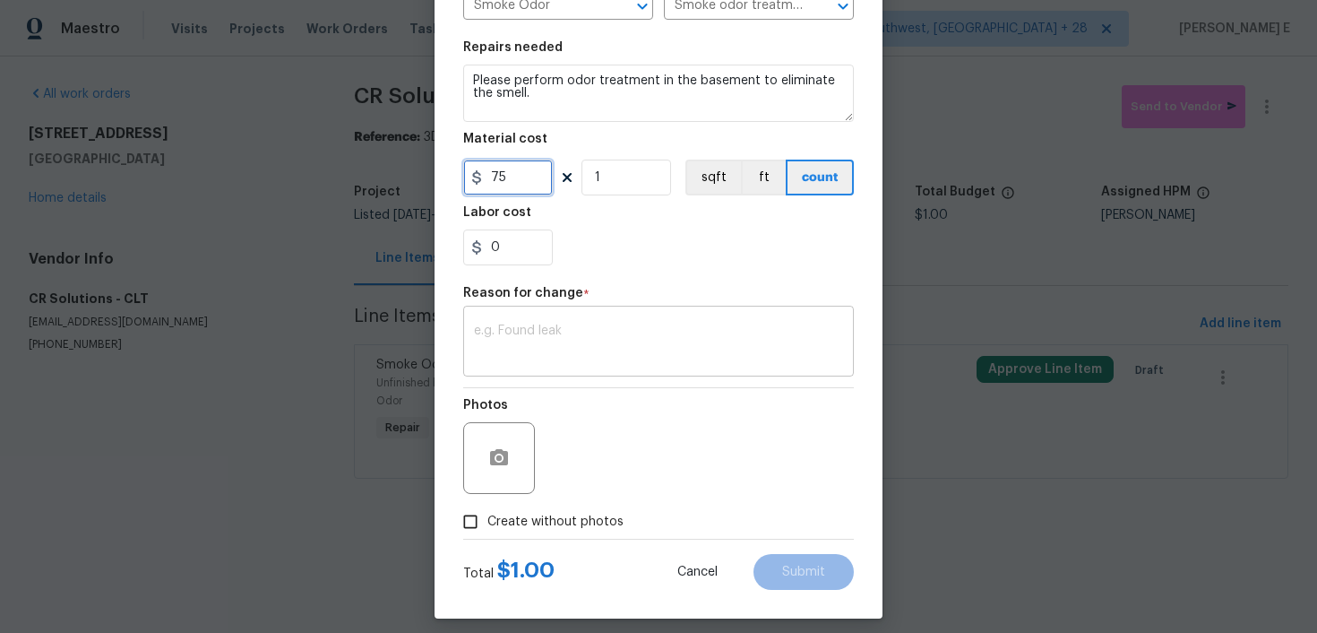
type input "75"
click at [589, 330] on textarea at bounding box center [658, 343] width 369 height 38
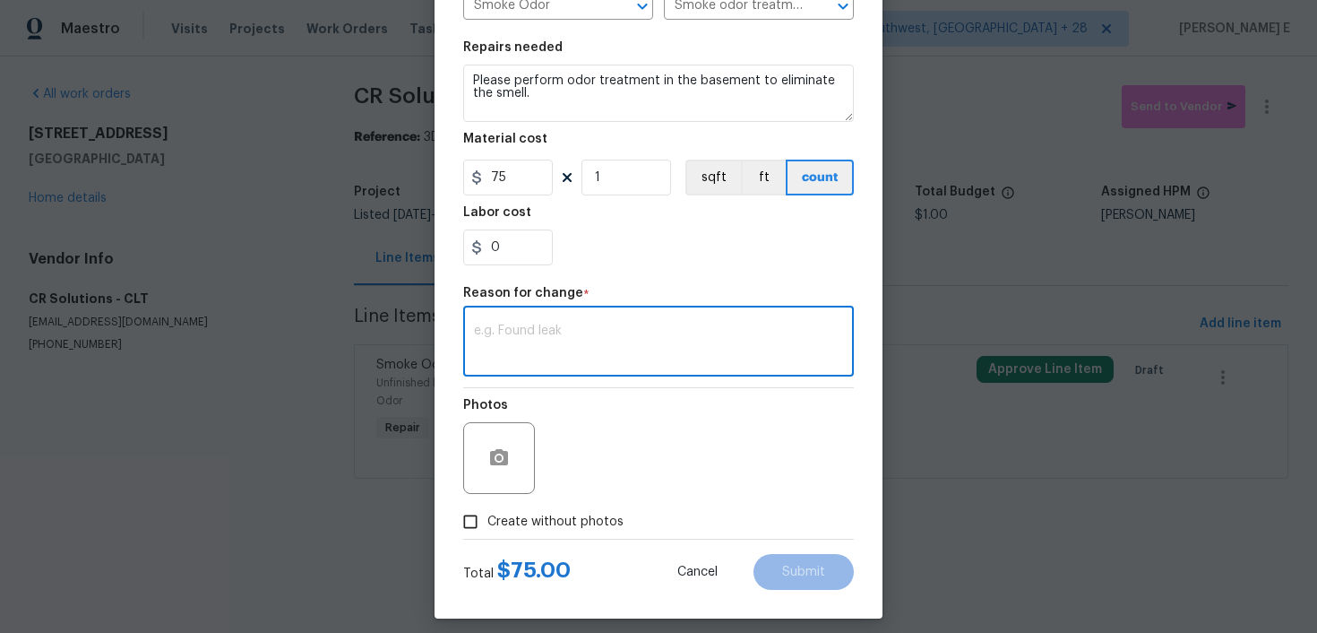
scroll to position [251, 0]
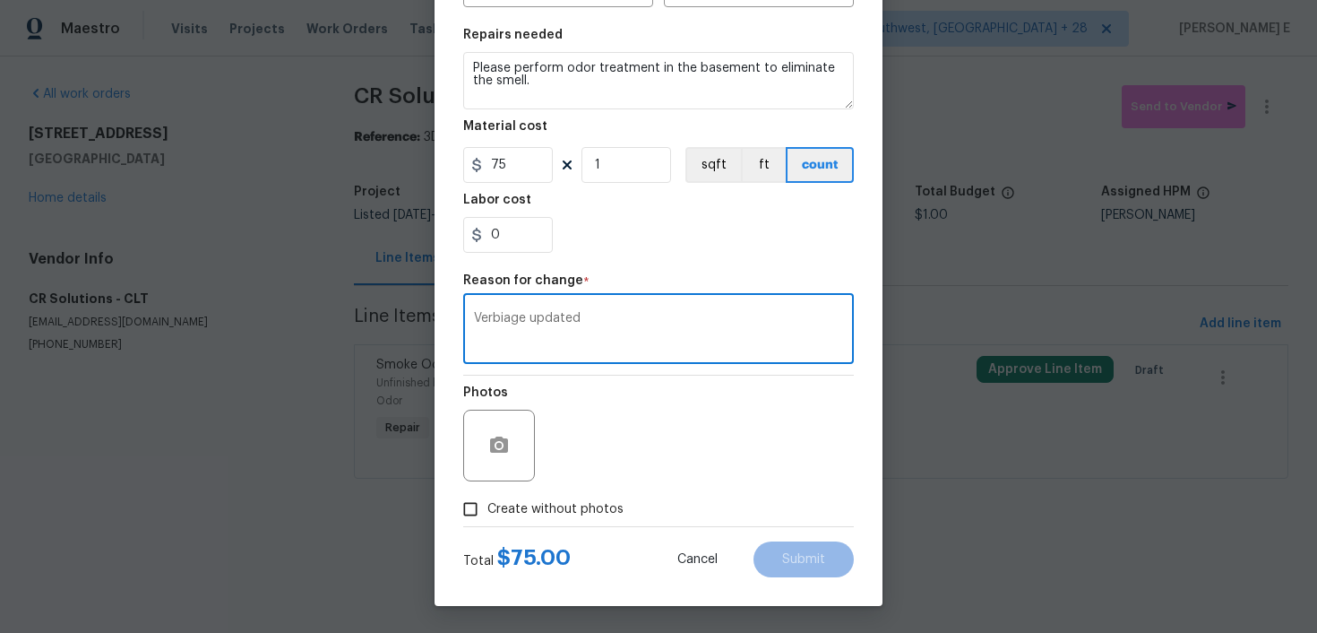
type textarea "Verbiage updated"
click at [473, 505] on input "Create without photos" at bounding box center [470, 509] width 34 height 34
checkbox input "true"
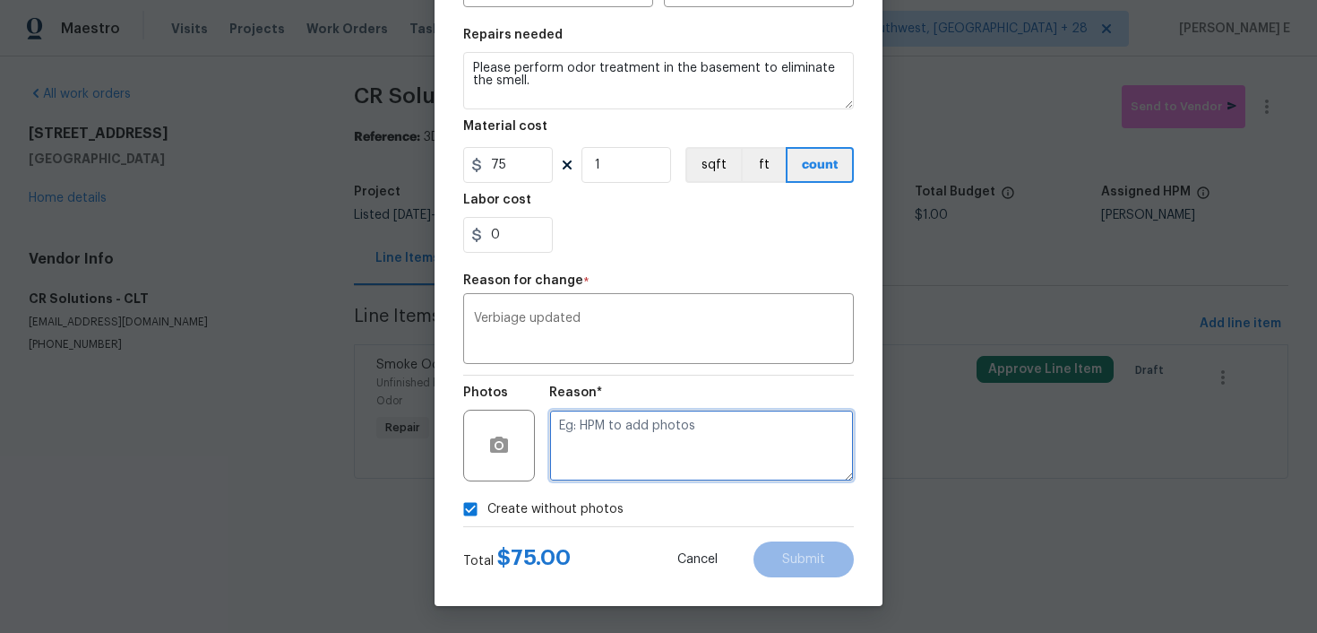
click at [633, 435] on textarea at bounding box center [701, 446] width 305 height 72
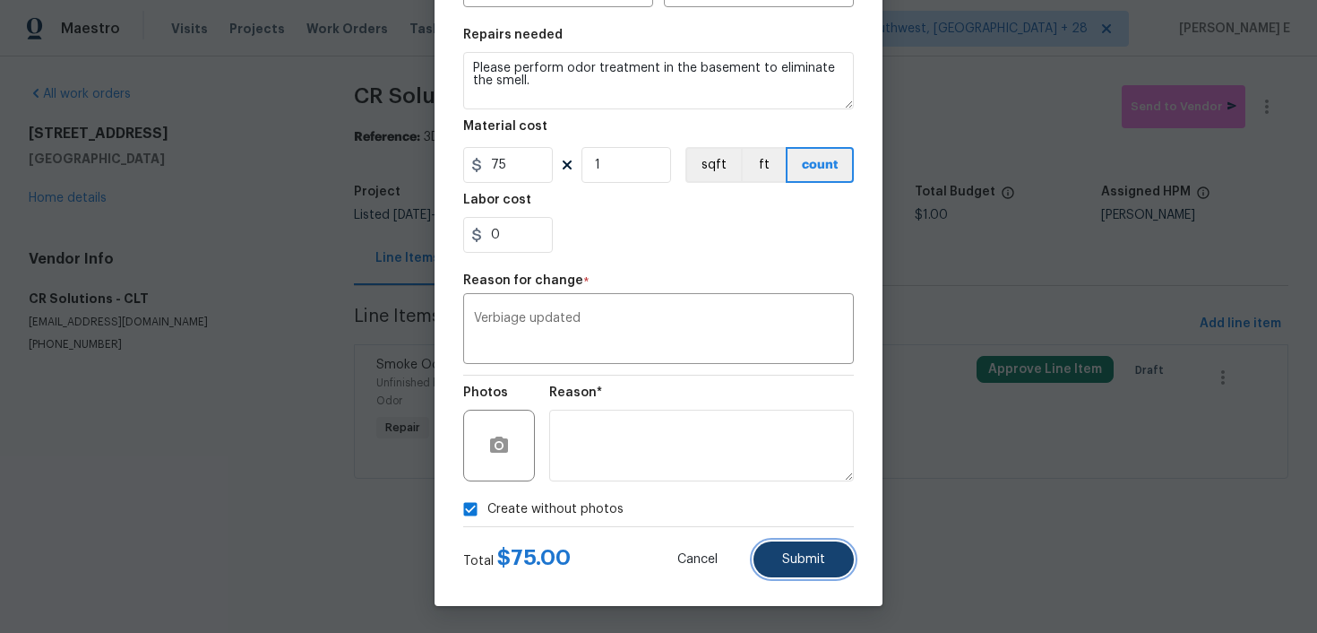
click at [807, 543] on button "Submit" at bounding box center [804, 559] width 100 height 36
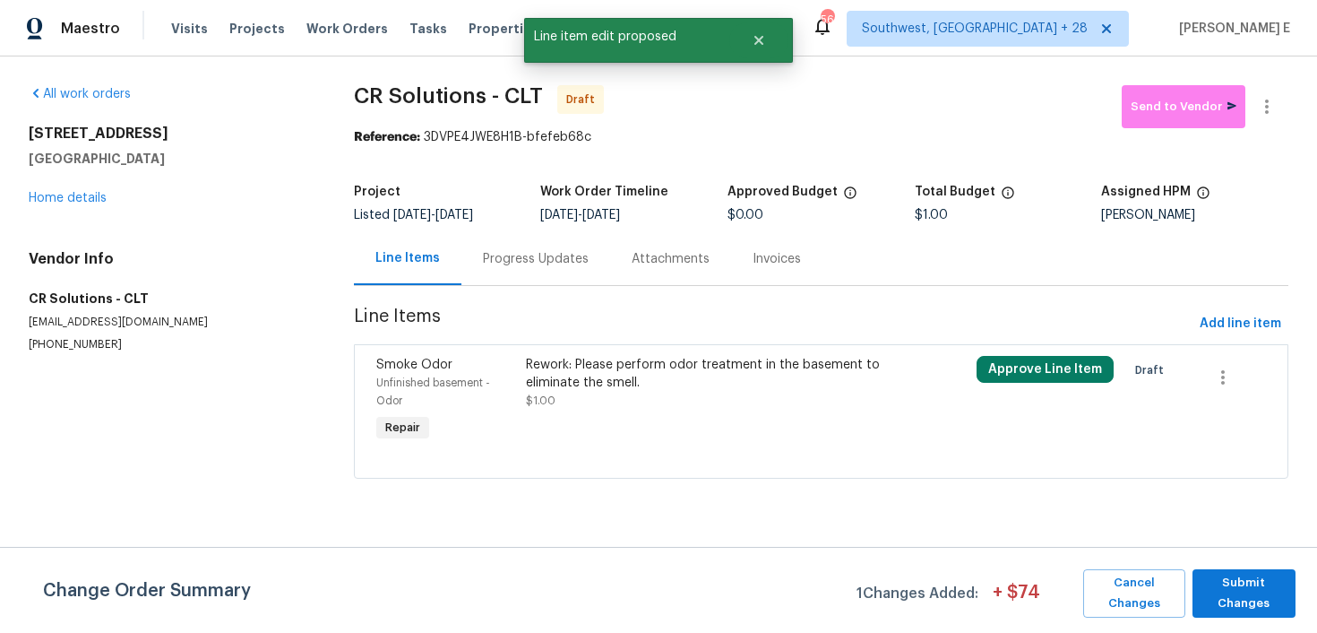
scroll to position [0, 0]
click at [1261, 598] on span "Submit Changes" at bounding box center [1244, 593] width 85 height 41
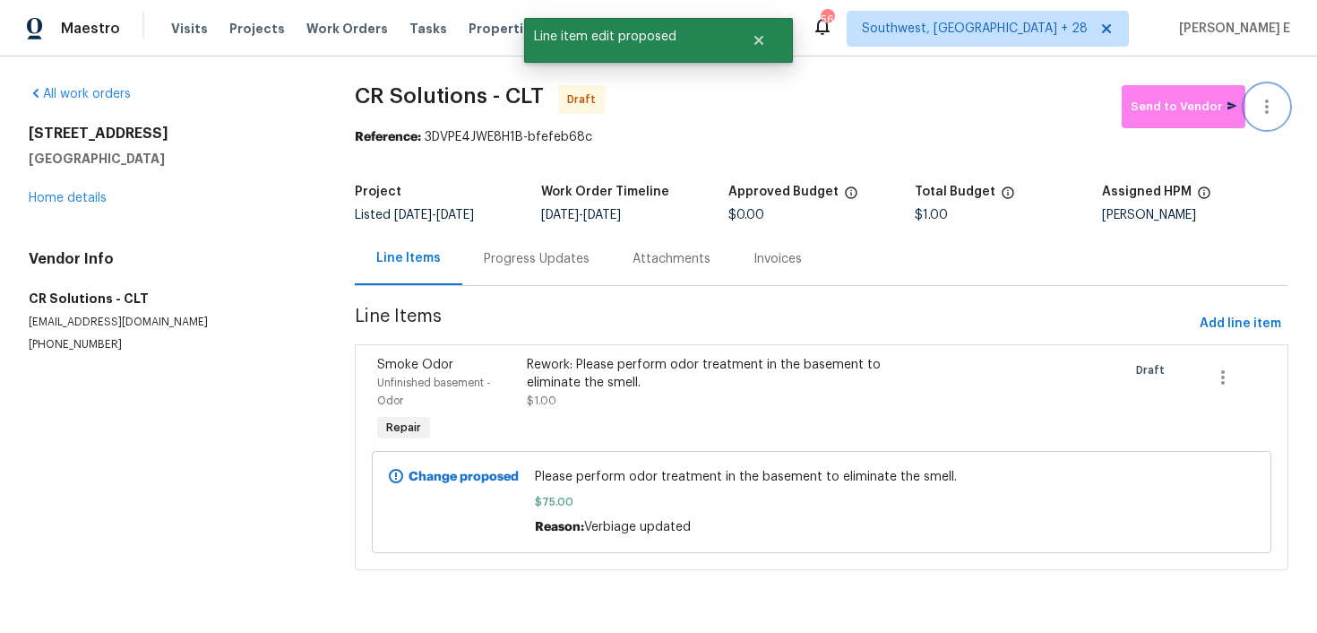
click at [1264, 107] on icon "button" at bounding box center [1267, 107] width 22 height 22
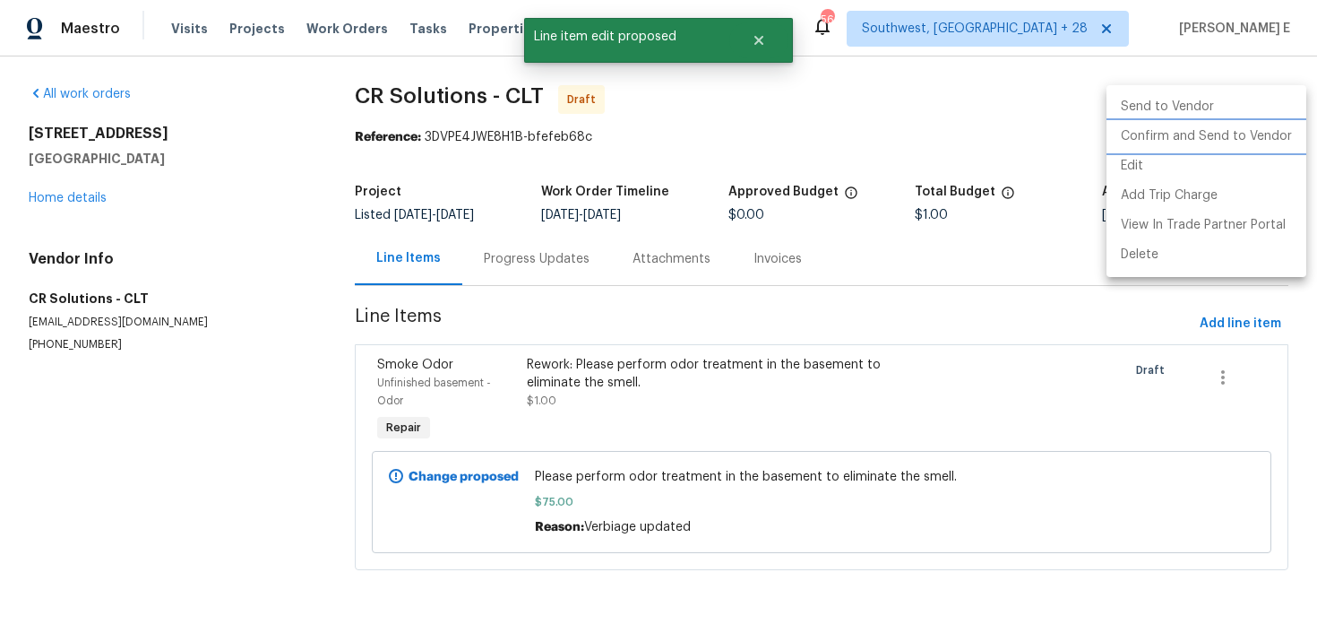
click at [1233, 141] on li "Confirm and Send to Vendor" at bounding box center [1207, 137] width 200 height 30
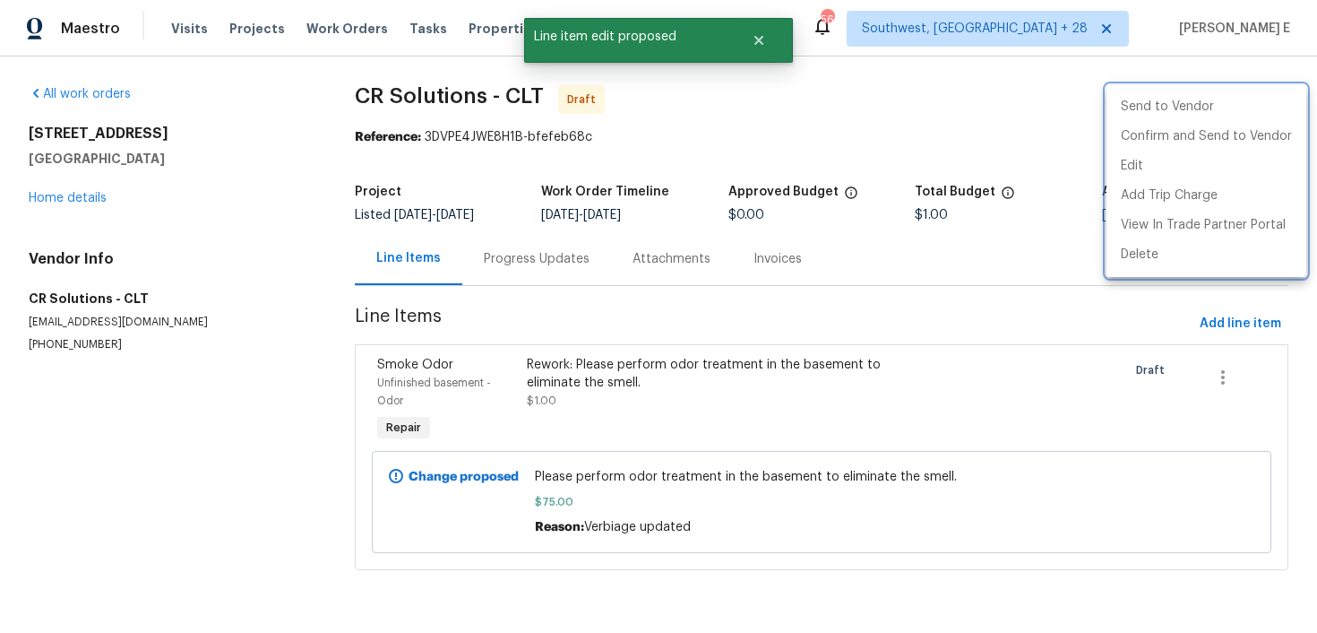
click at [697, 179] on div at bounding box center [658, 316] width 1317 height 633
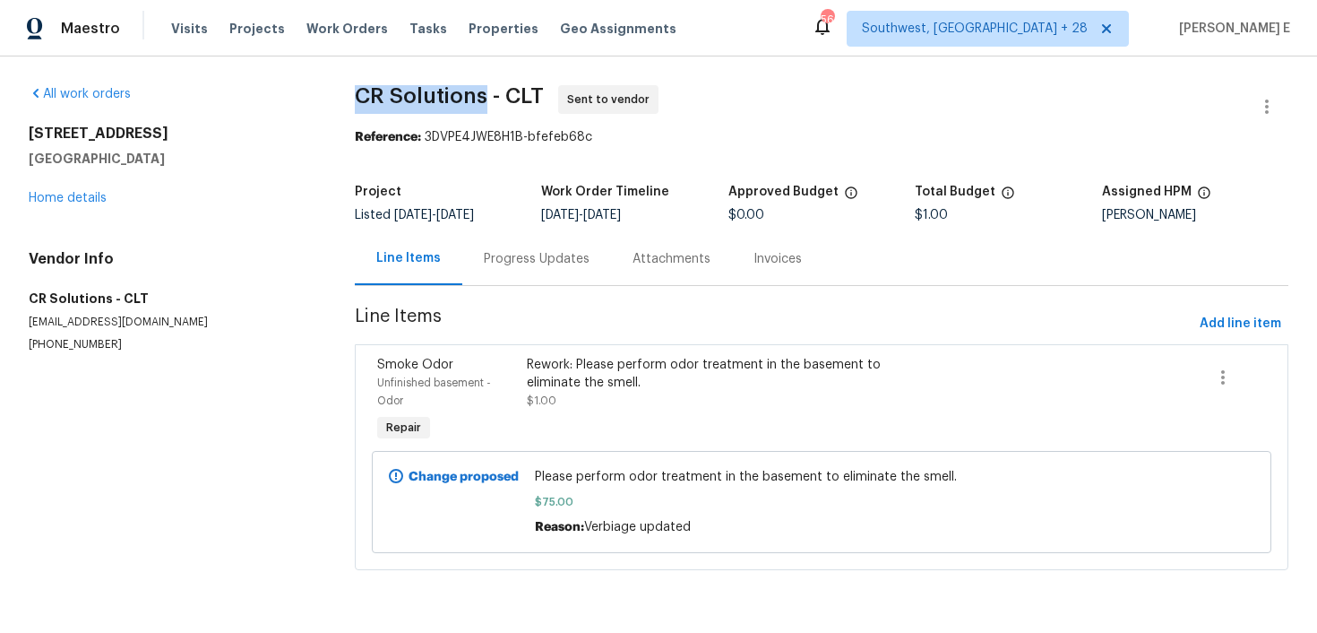
drag, startPoint x: 358, startPoint y: 92, endPoint x: 484, endPoint y: 92, distance: 126.4
click at [484, 92] on span "CR Solutions - CLT" at bounding box center [449, 96] width 189 height 22
copy span "CR Solutions"
click at [746, 174] on section "CR Solutions - CLT Sent to vendor Reference: 3DVPE4JWE8H1B-bfefeb68c Project Li…" at bounding box center [822, 338] width 934 height 506
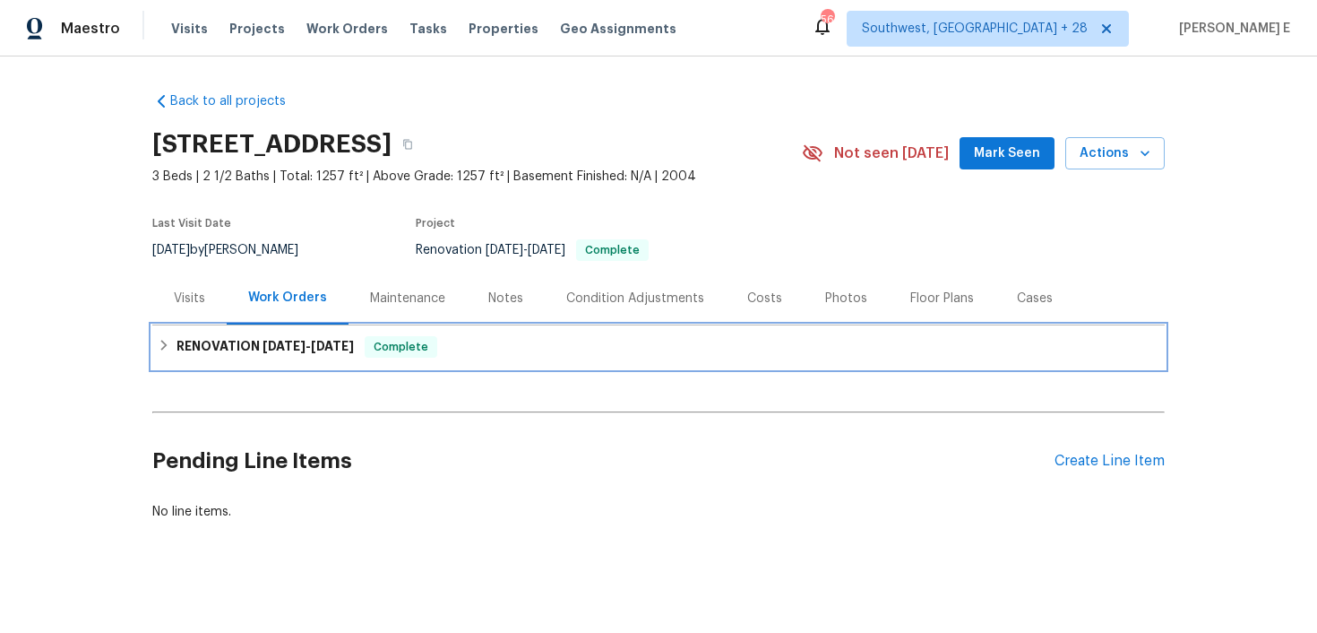
click at [275, 350] on span "[DATE]" at bounding box center [284, 346] width 43 height 13
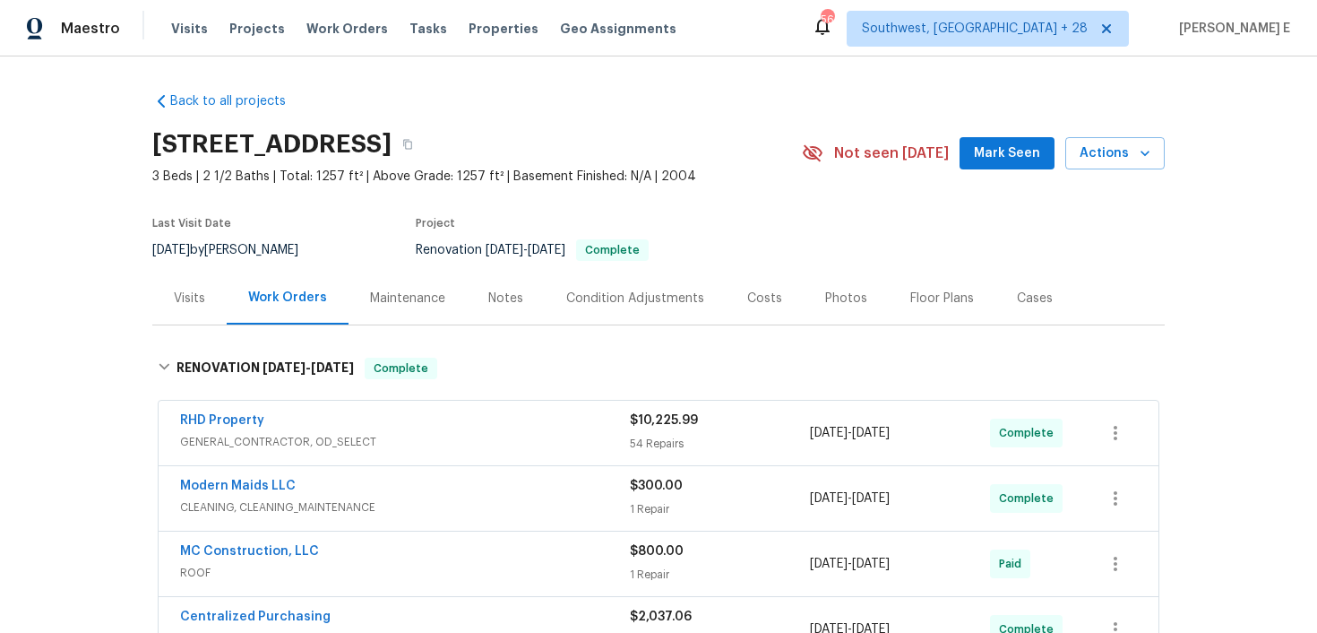
click at [741, 239] on div "Renovation [DATE] - [DATE] Complete" at bounding box center [588, 250] width 344 height 22
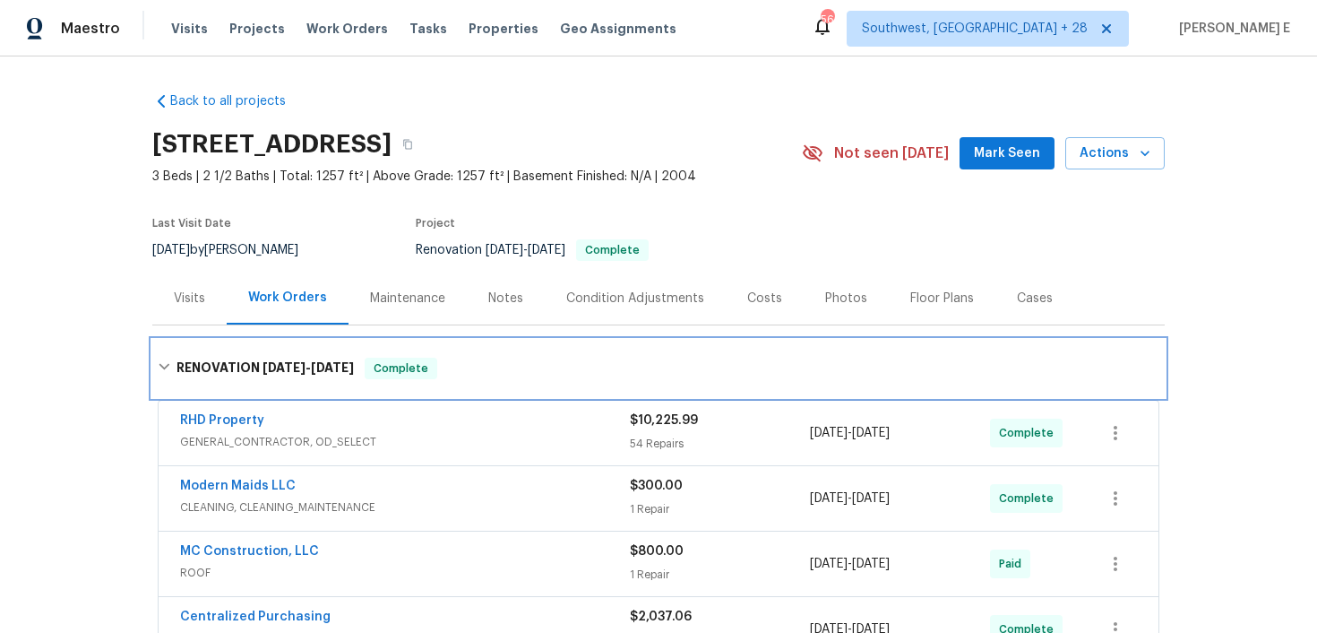
click at [194, 368] on h6 "RENOVATION [DATE] - [DATE]" at bounding box center [265, 369] width 177 height 22
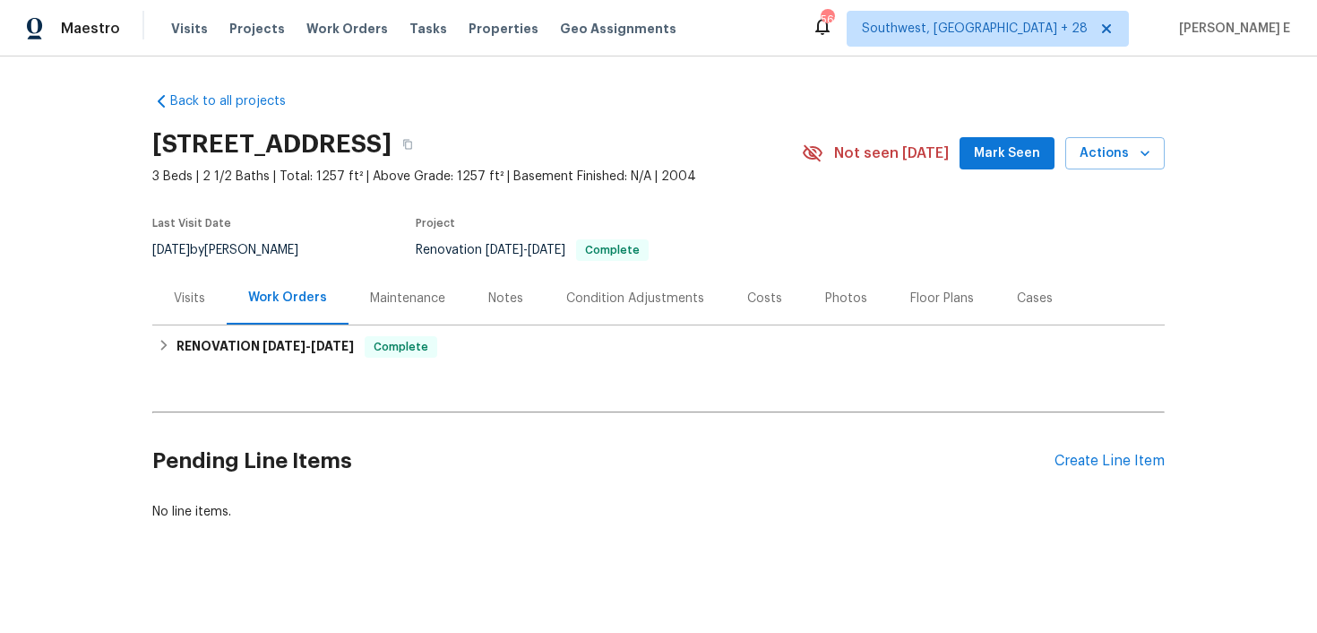
click at [40, 406] on div "Back to all projects [STREET_ADDRESS] 3 Beds | 2 1/2 Baths | Total: 1257 ft² | …" at bounding box center [658, 344] width 1317 height 576
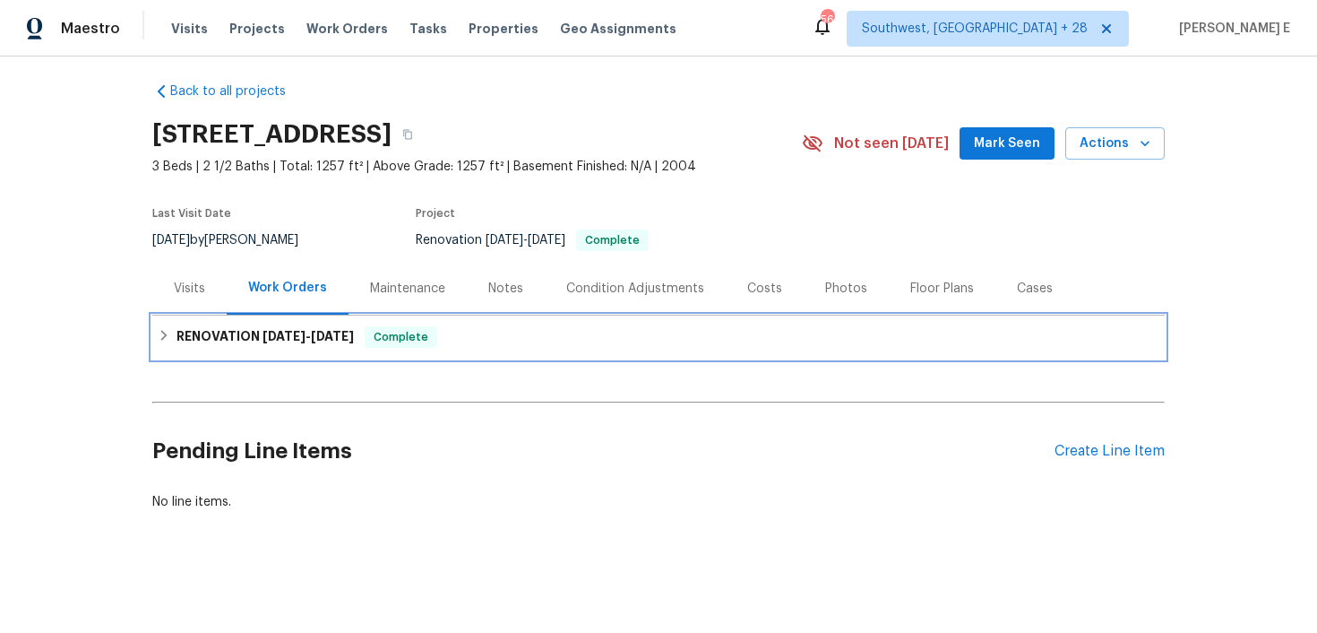
click at [307, 327] on h6 "RENOVATION [DATE] - [DATE]" at bounding box center [265, 337] width 177 height 22
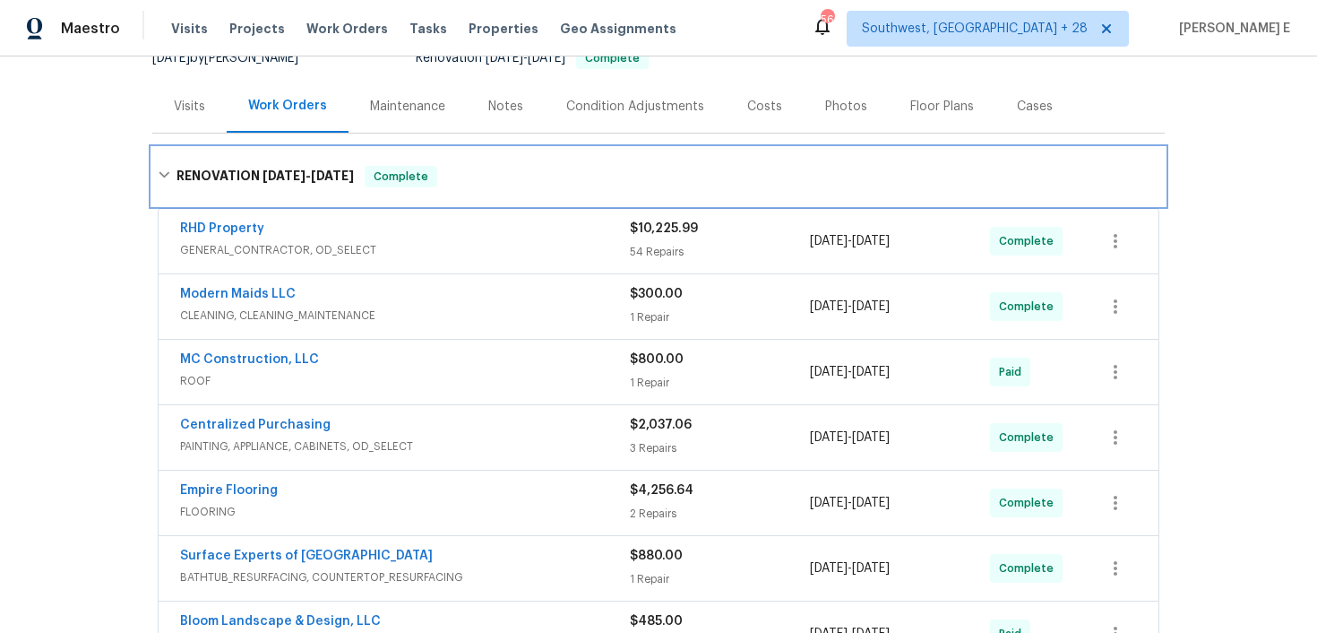
scroll to position [242, 0]
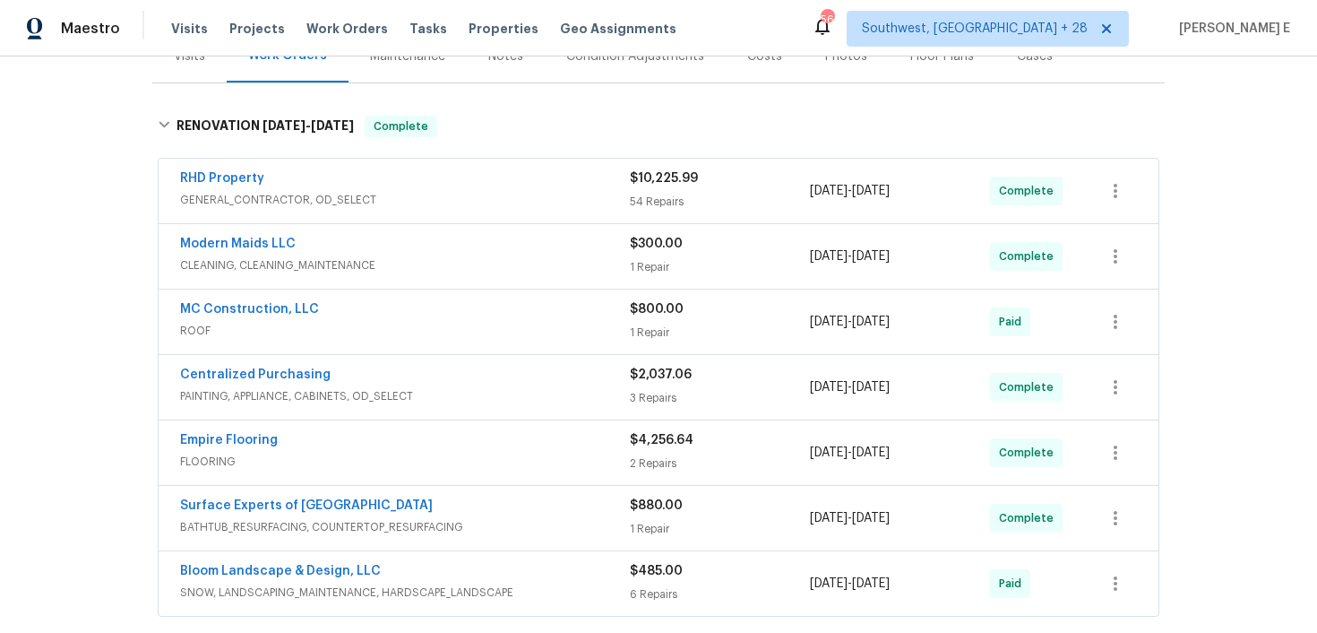
click at [301, 185] on div "RHD Property" at bounding box center [405, 180] width 450 height 22
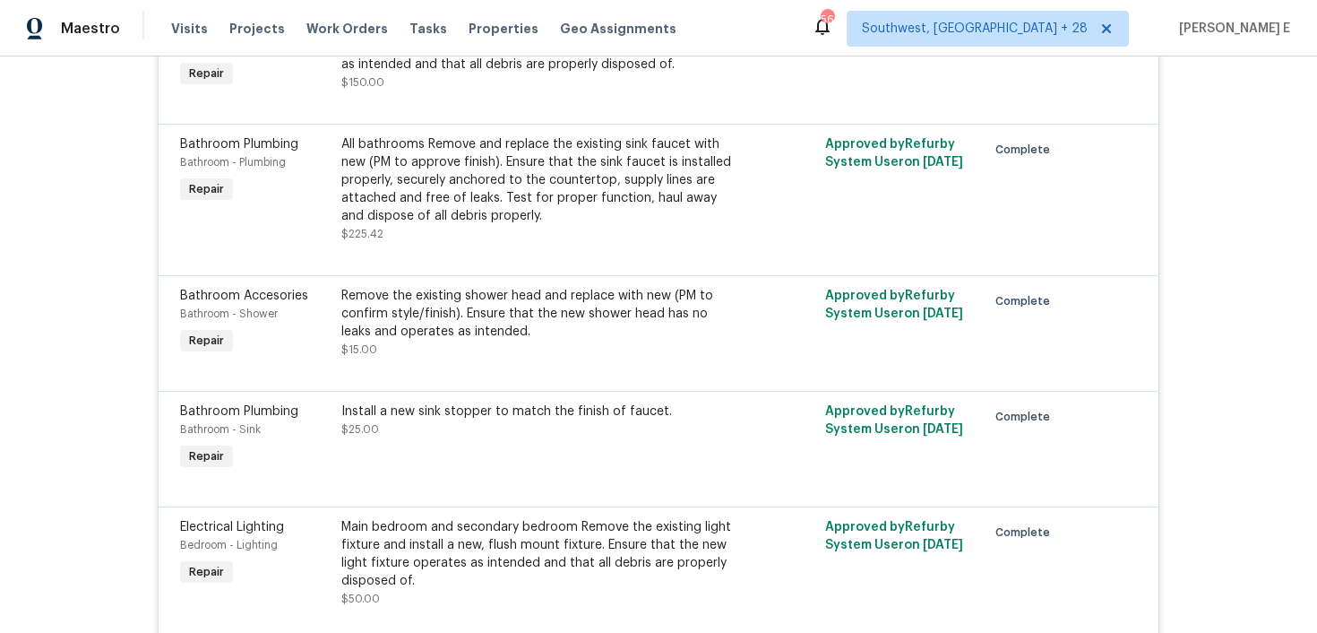
scroll to position [1324, 0]
click at [476, 302] on div "Remove the existing shower head and replace with new (PM to confirm style/finis…" at bounding box center [537, 312] width 393 height 54
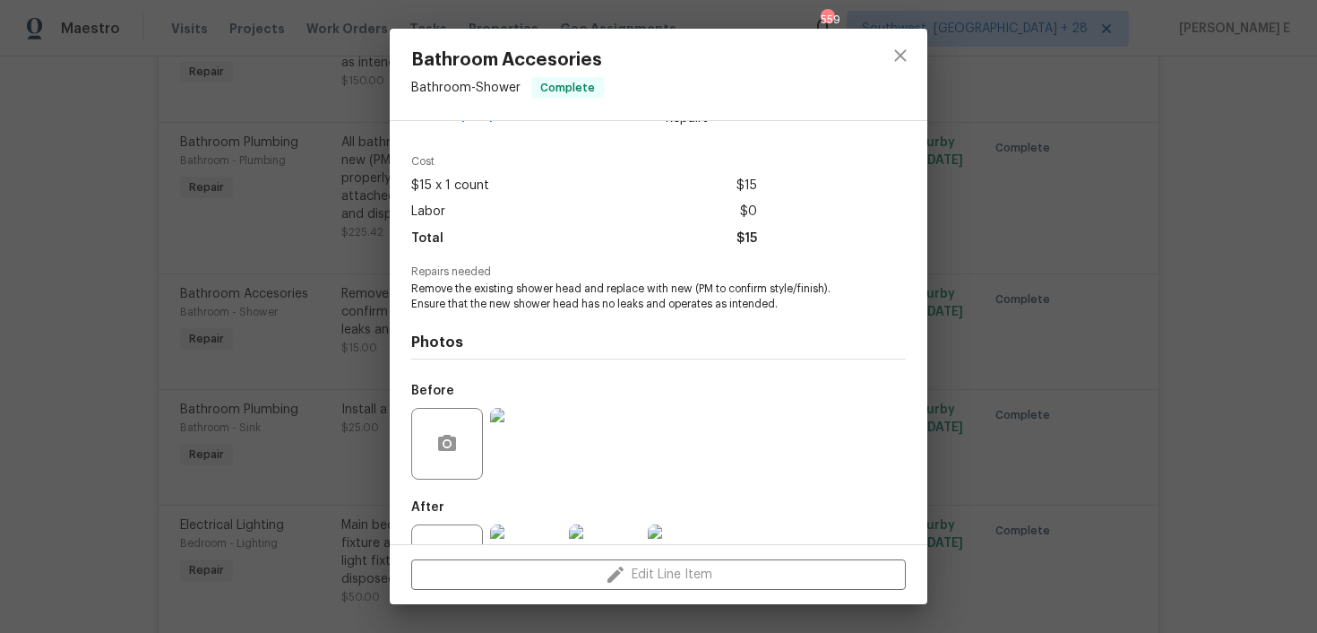
scroll to position [56, 0]
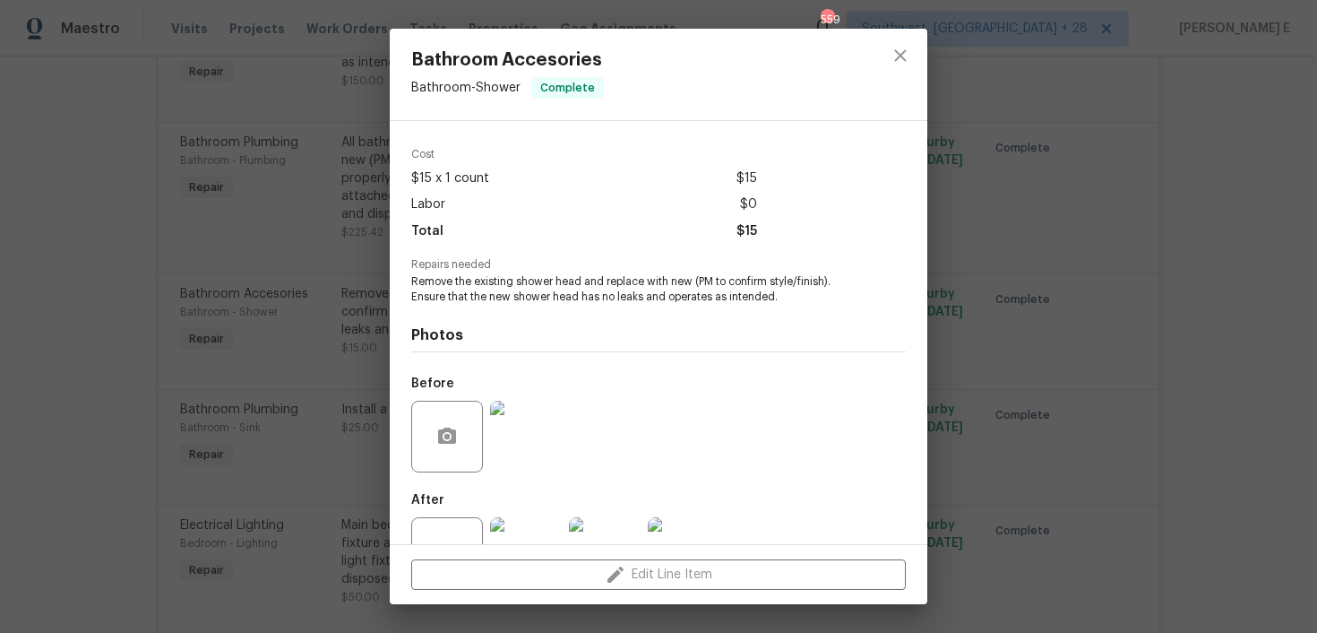
click at [221, 448] on div "Bathroom Accesories Bathroom - Shower Complete Vendor RHD Property Account Cate…" at bounding box center [658, 316] width 1317 height 633
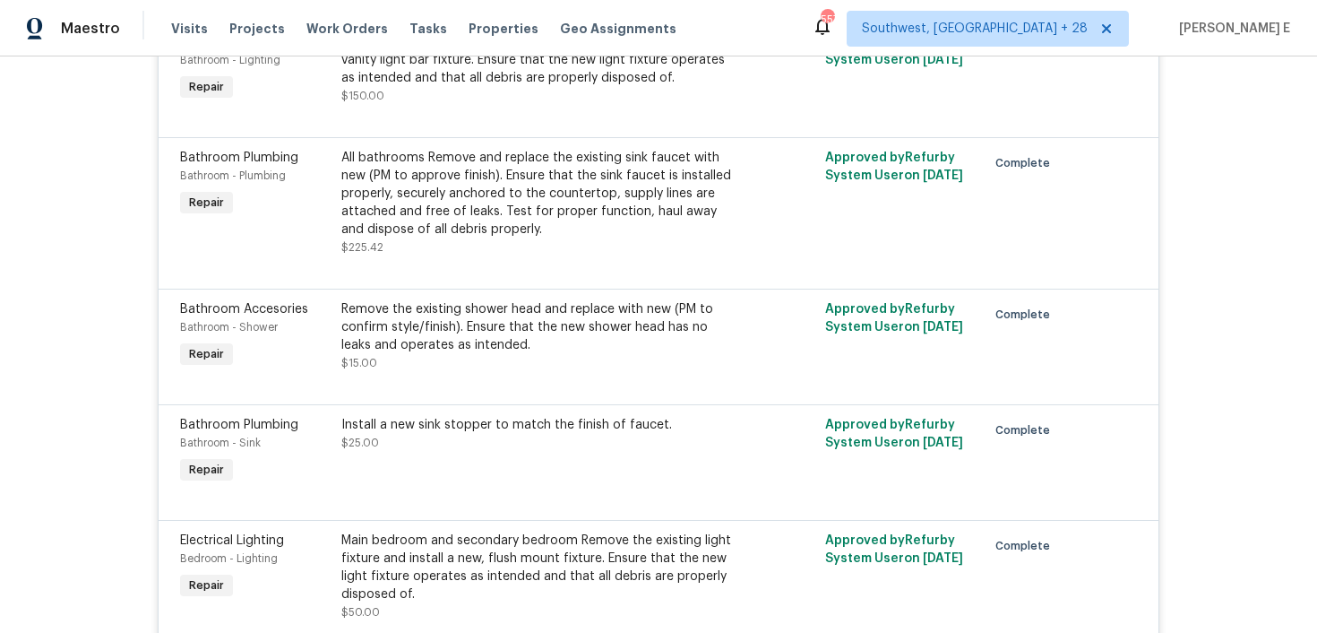
scroll to position [1310, 0]
click at [539, 327] on div "Remove the existing shower head and replace with new (PM to confirm style/finis…" at bounding box center [537, 325] width 393 height 54
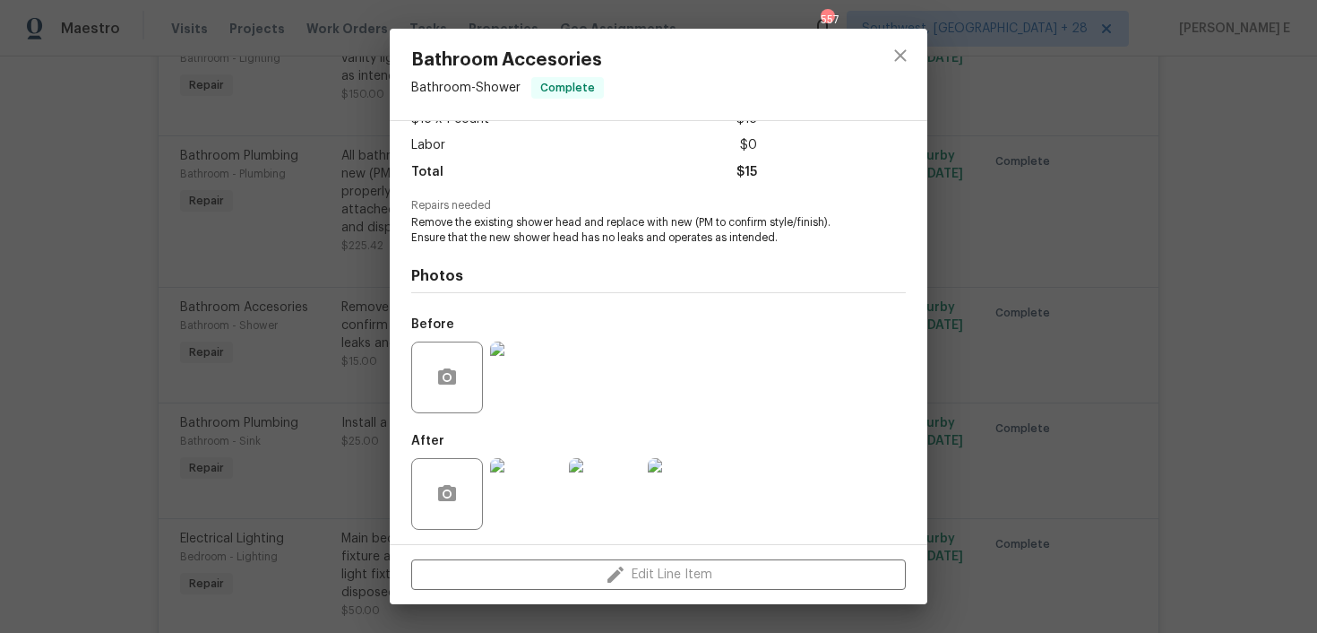
scroll to position [118, 0]
click at [534, 501] on img at bounding box center [526, 490] width 72 height 72
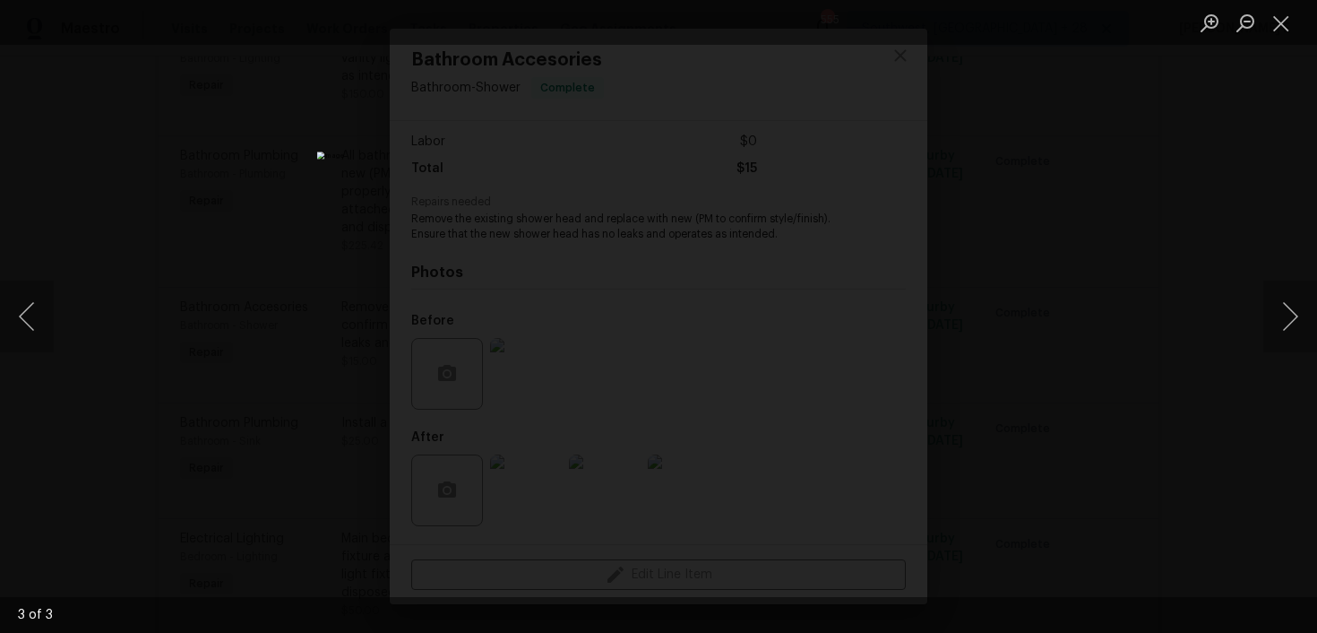
click at [995, 285] on div "Lightbox" at bounding box center [658, 316] width 1317 height 633
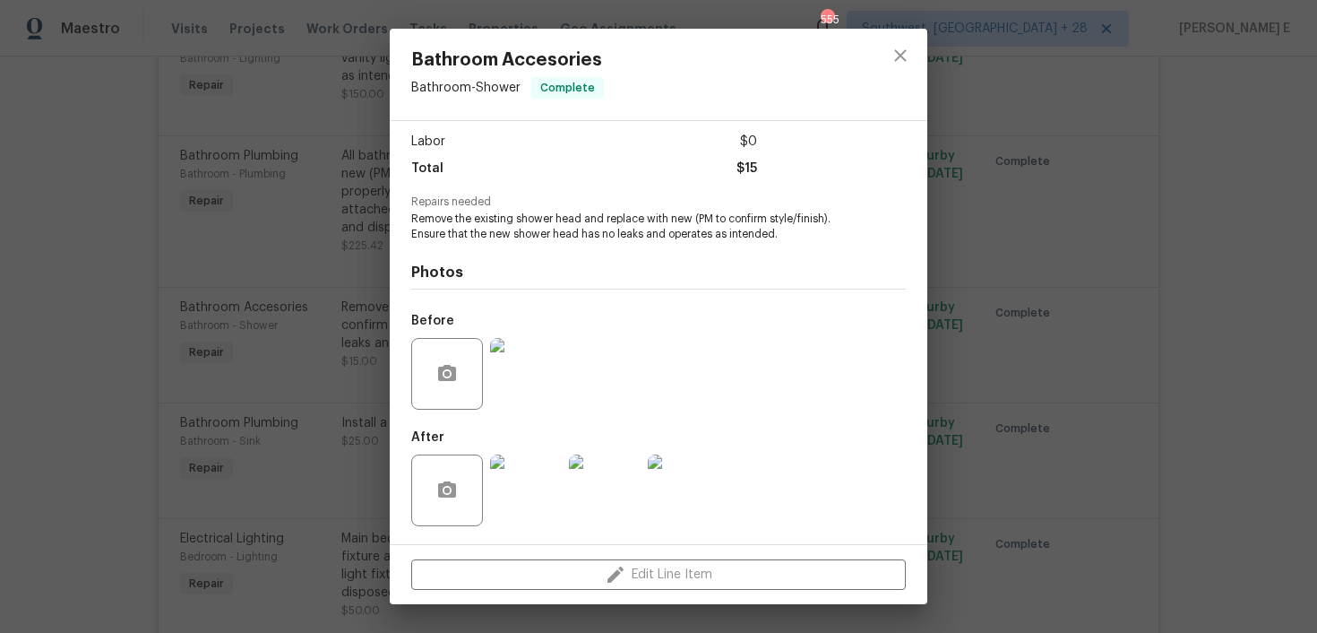
click at [995, 285] on div "Bathroom Accesories Bathroom - Shower Complete Vendor RHD Property Account Cate…" at bounding box center [658, 316] width 1317 height 633
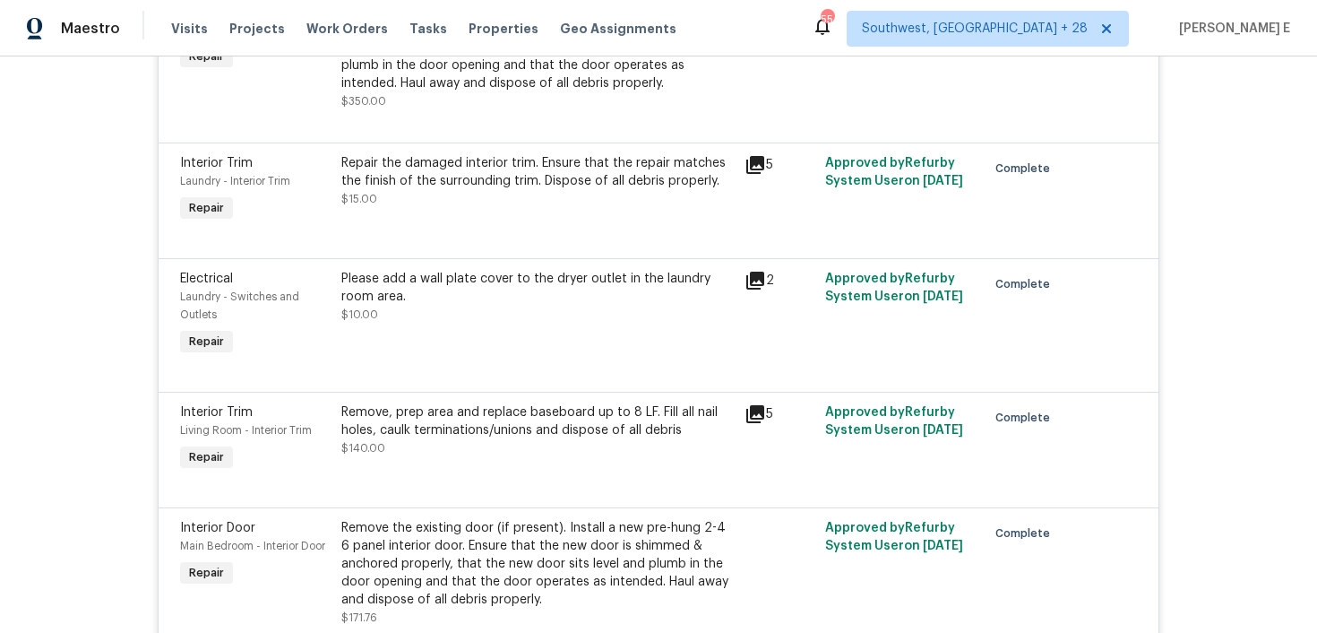
scroll to position [8997, 0]
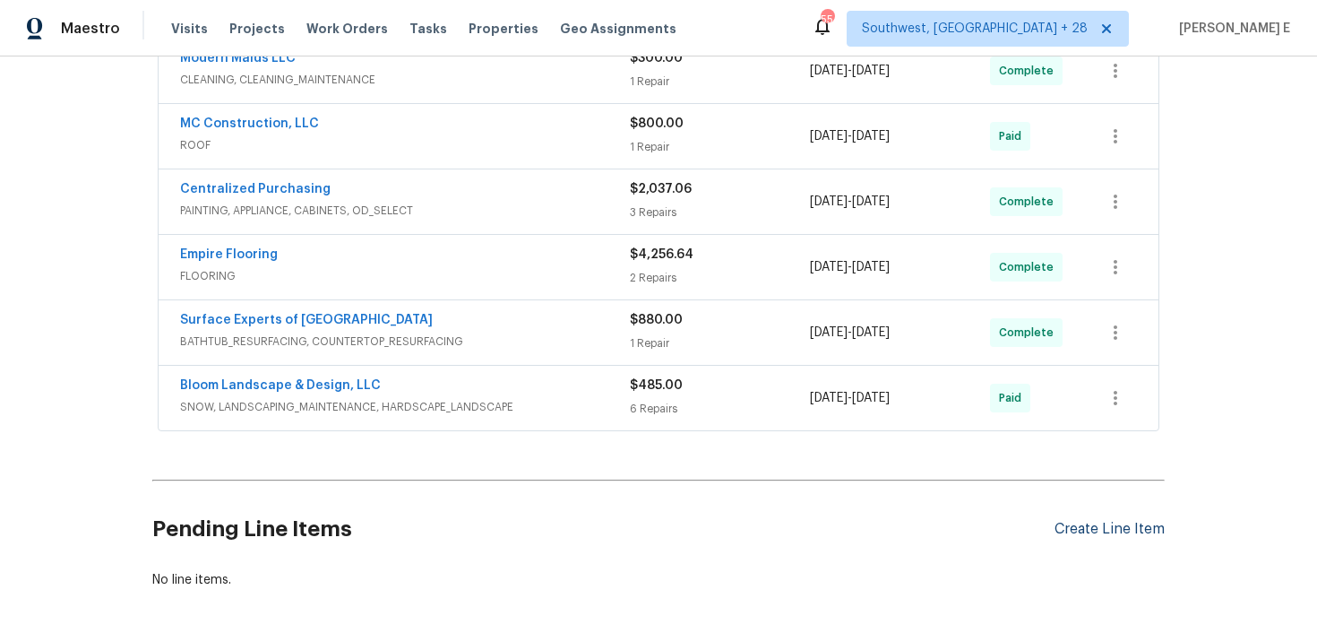
click at [1104, 521] on div "Create Line Item" at bounding box center [1110, 529] width 110 height 17
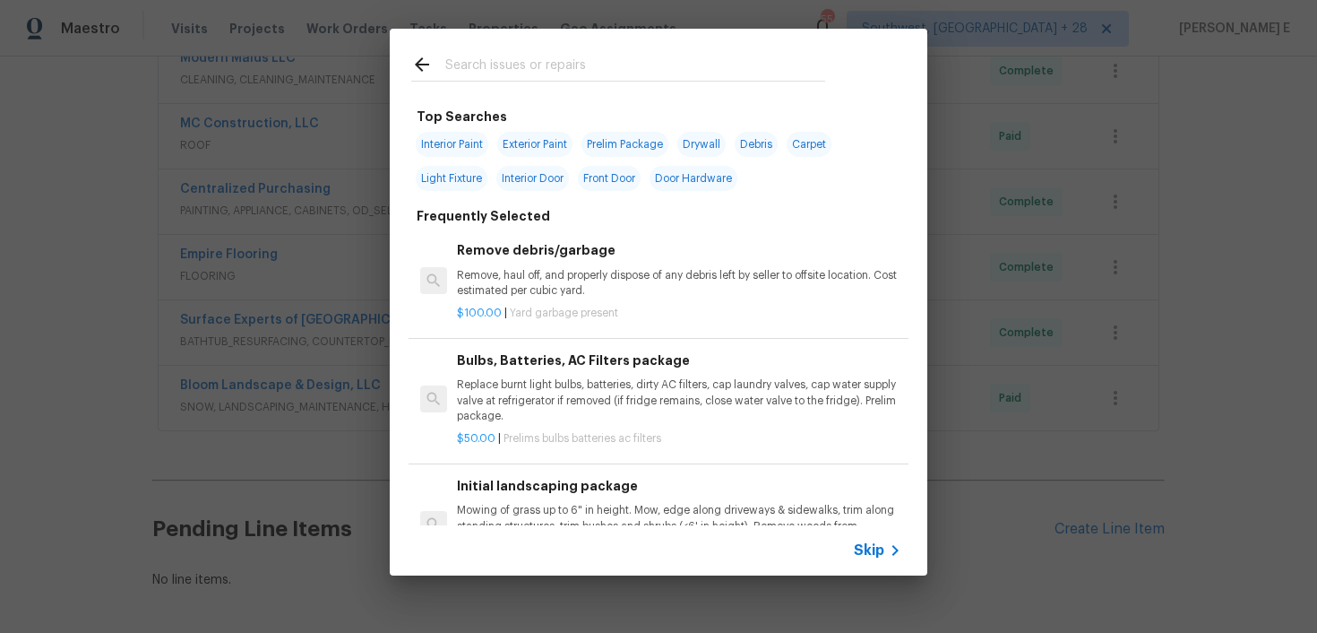
click at [893, 554] on icon at bounding box center [896, 550] width 6 height 11
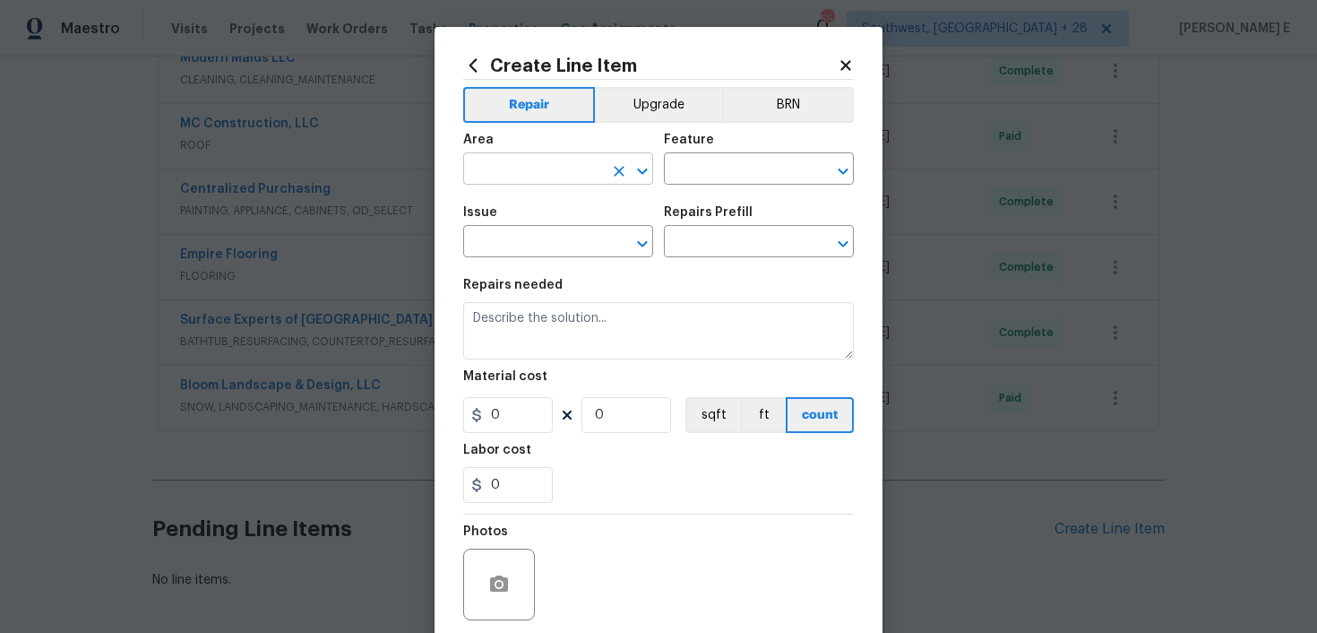
click at [556, 176] on input "text" at bounding box center [533, 171] width 140 height 28
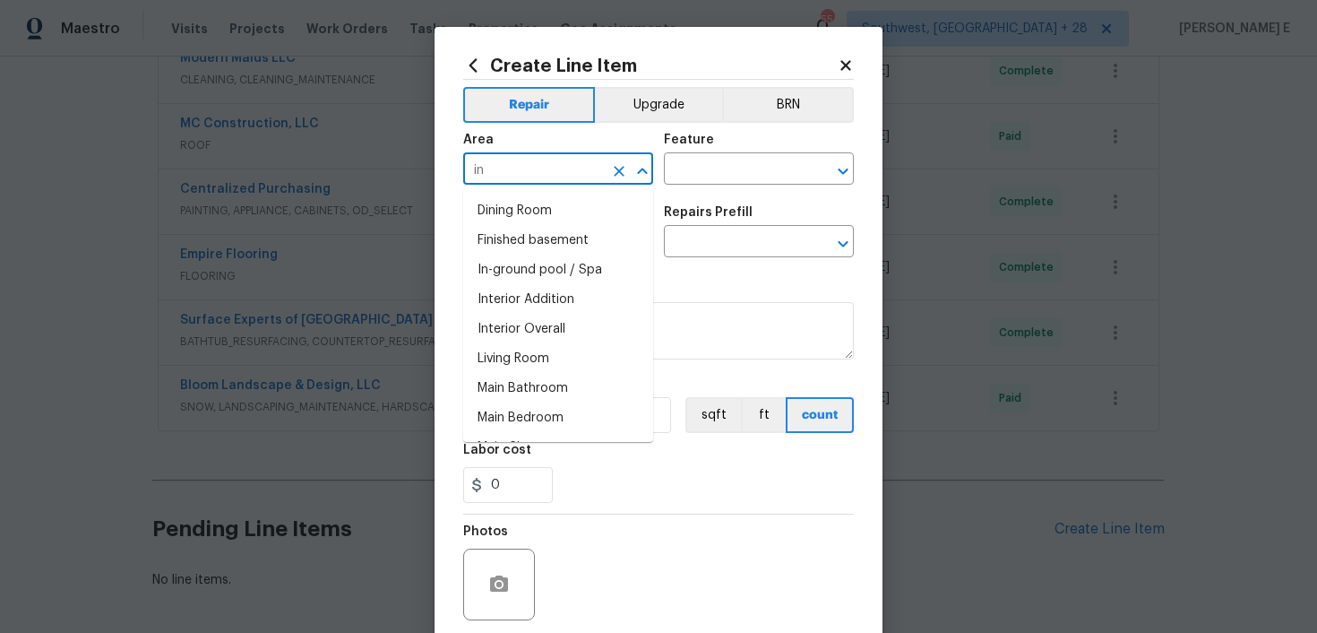
type input "i"
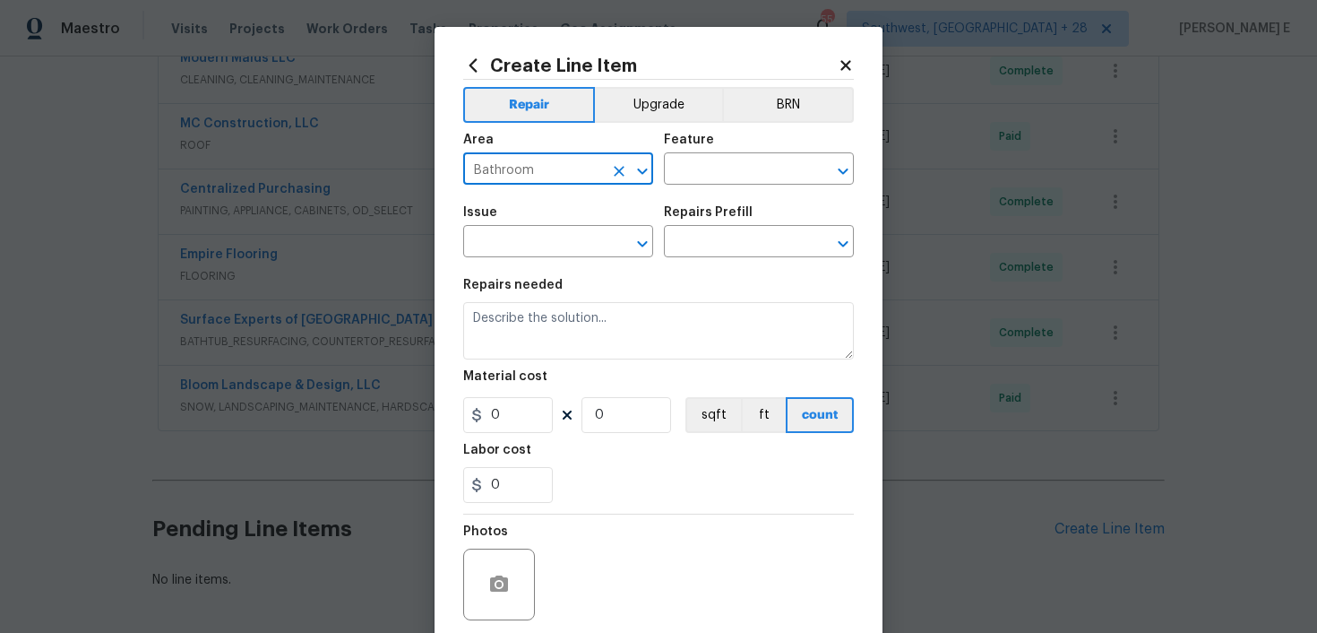
type input "Bathroom"
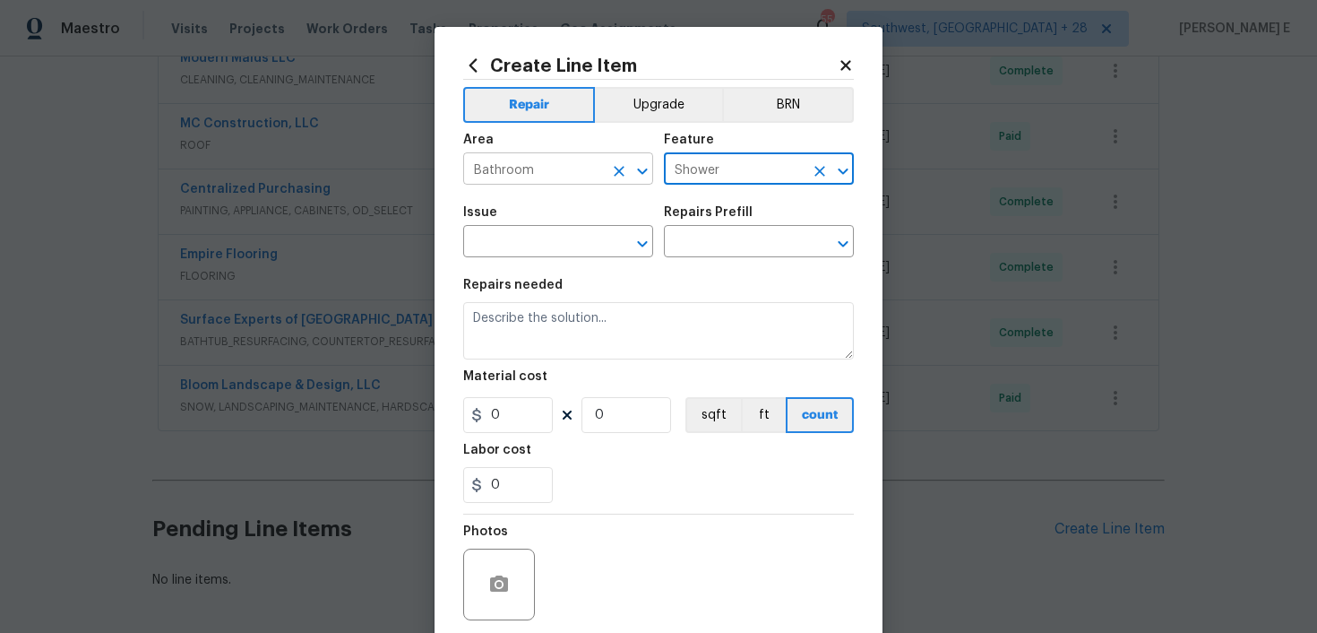
type input "Shower"
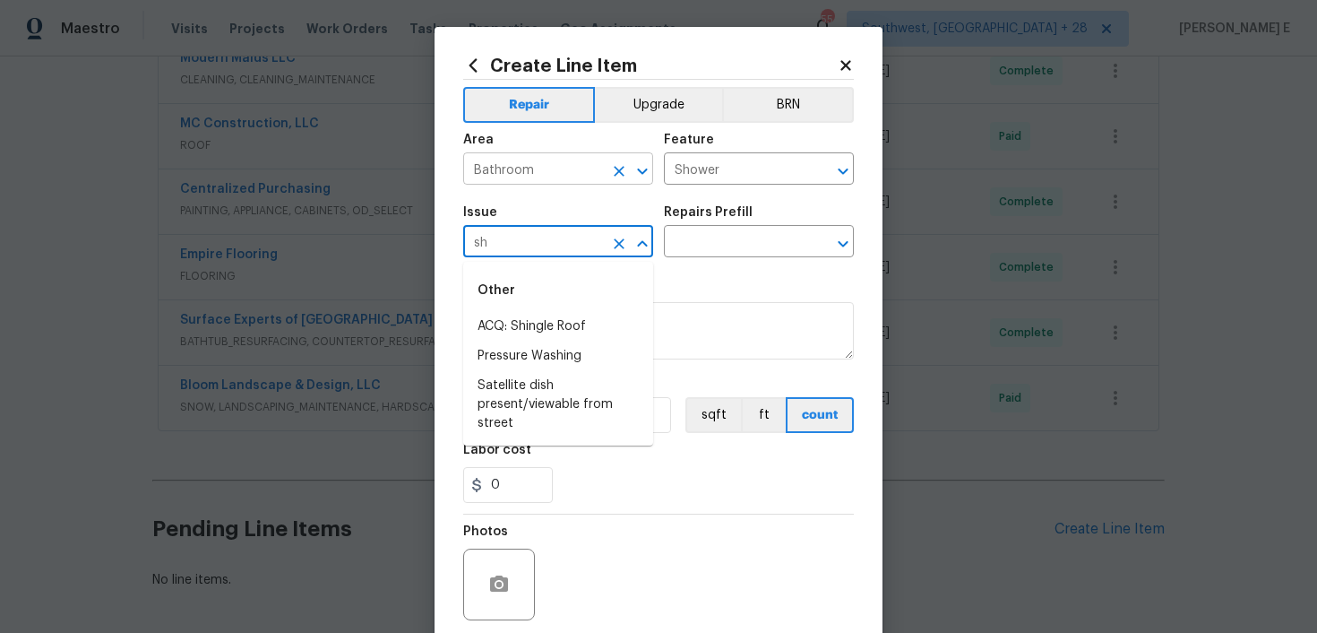
type input "s"
click at [539, 326] on li "Bathroom Accesories" at bounding box center [558, 327] width 190 height 30
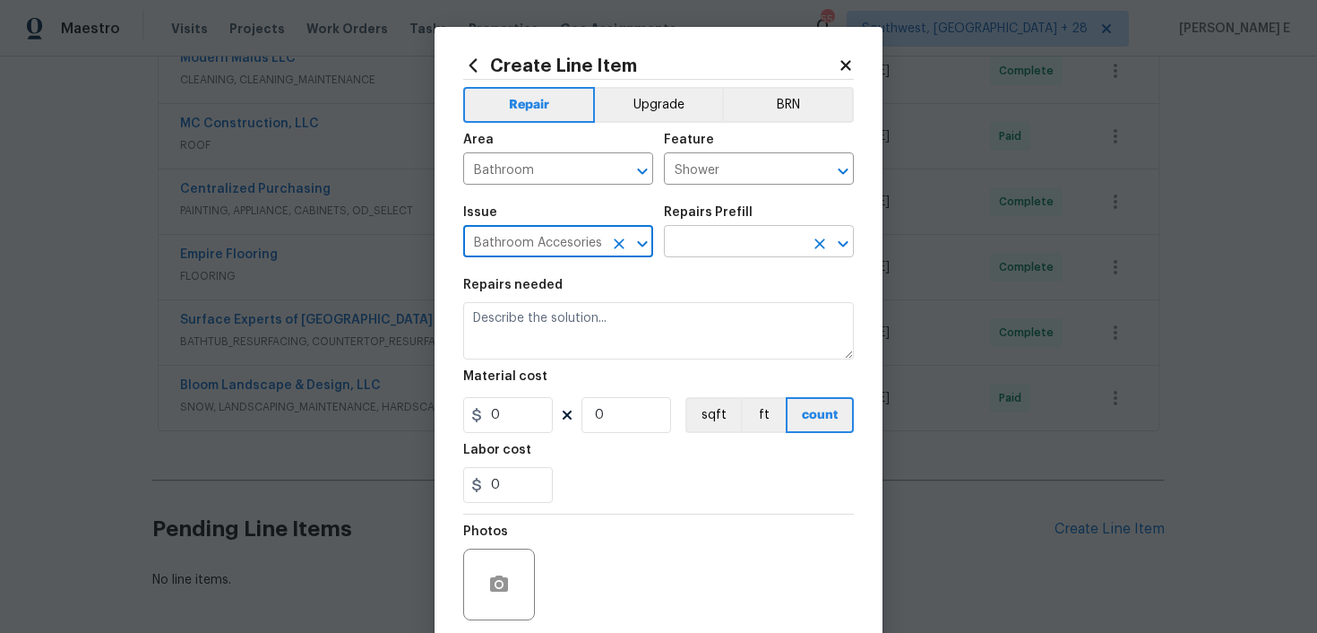
type input "Bathroom Accesories"
click at [718, 231] on input "text" at bounding box center [734, 243] width 140 height 28
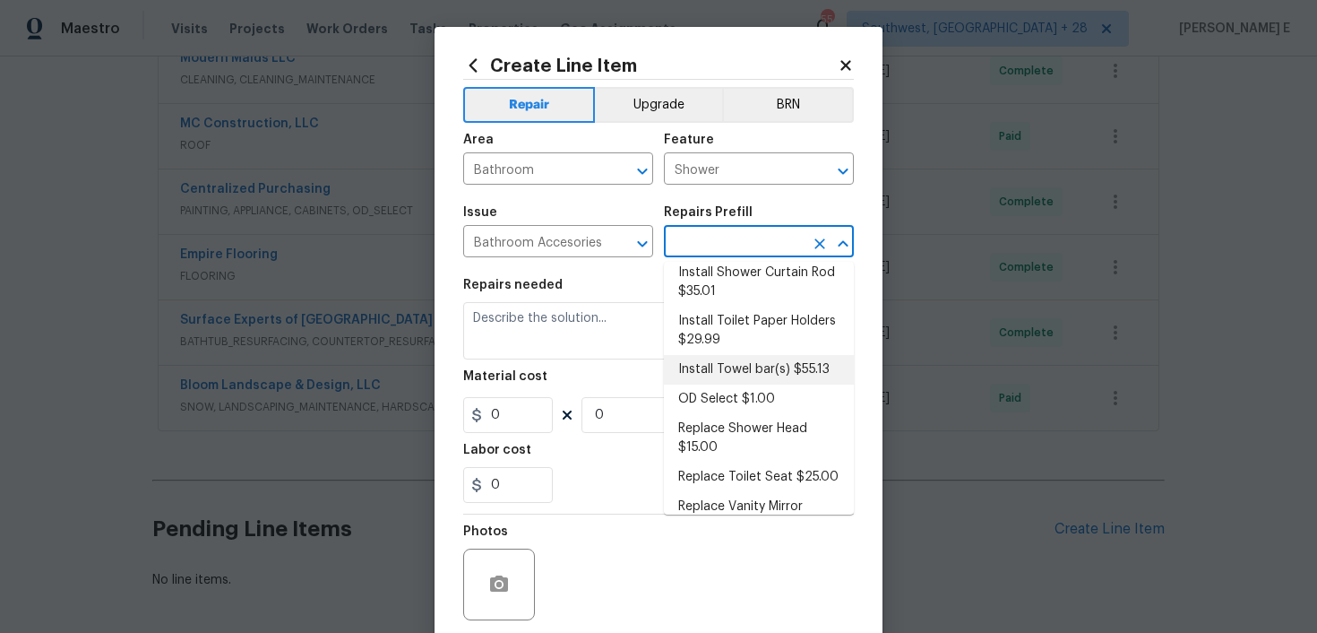
scroll to position [236, 0]
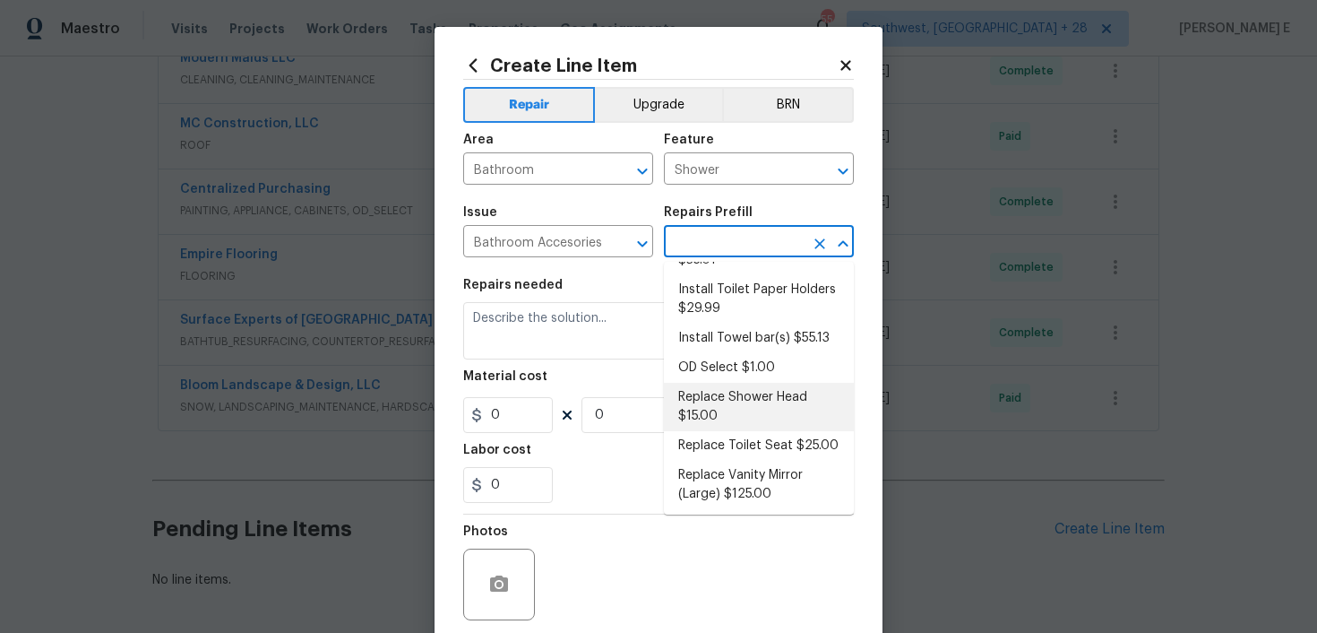
click at [704, 393] on li "Replace Shower Head $15.00" at bounding box center [759, 407] width 190 height 48
type input "Interior Trim"
type input "Replace Shower Head $15.00"
type textarea "Remove the existing shower head and replace with new (PM to confirm style/finis…"
type input "15"
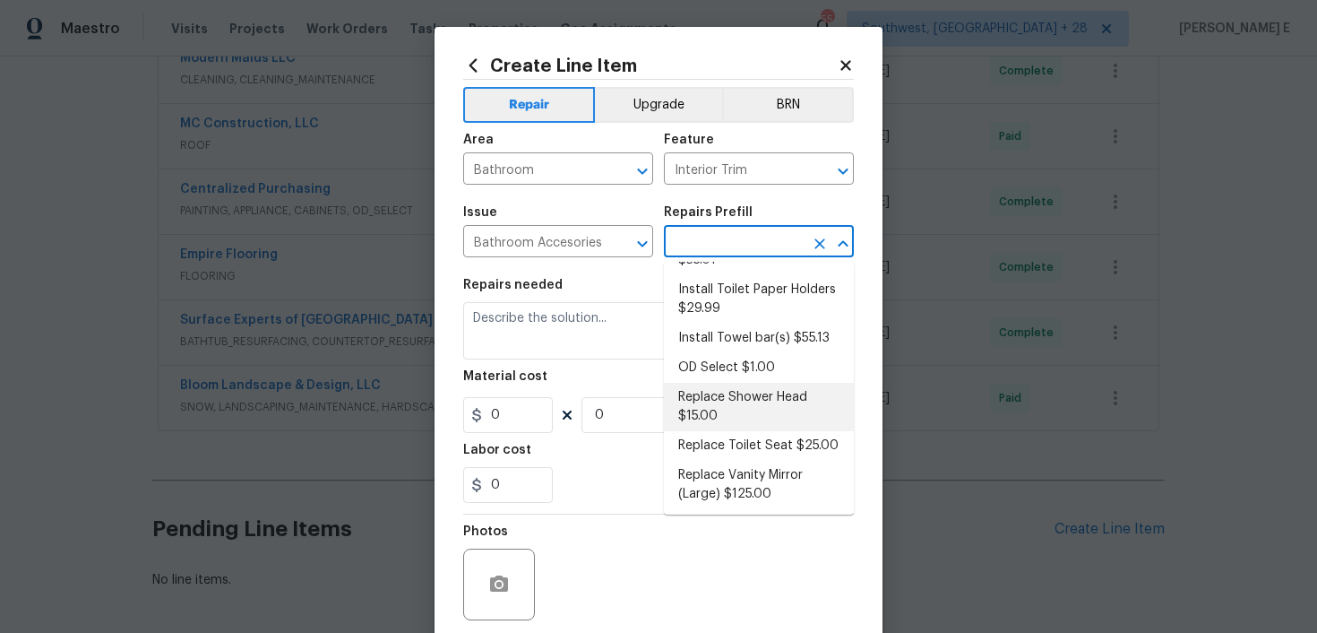
type input "1"
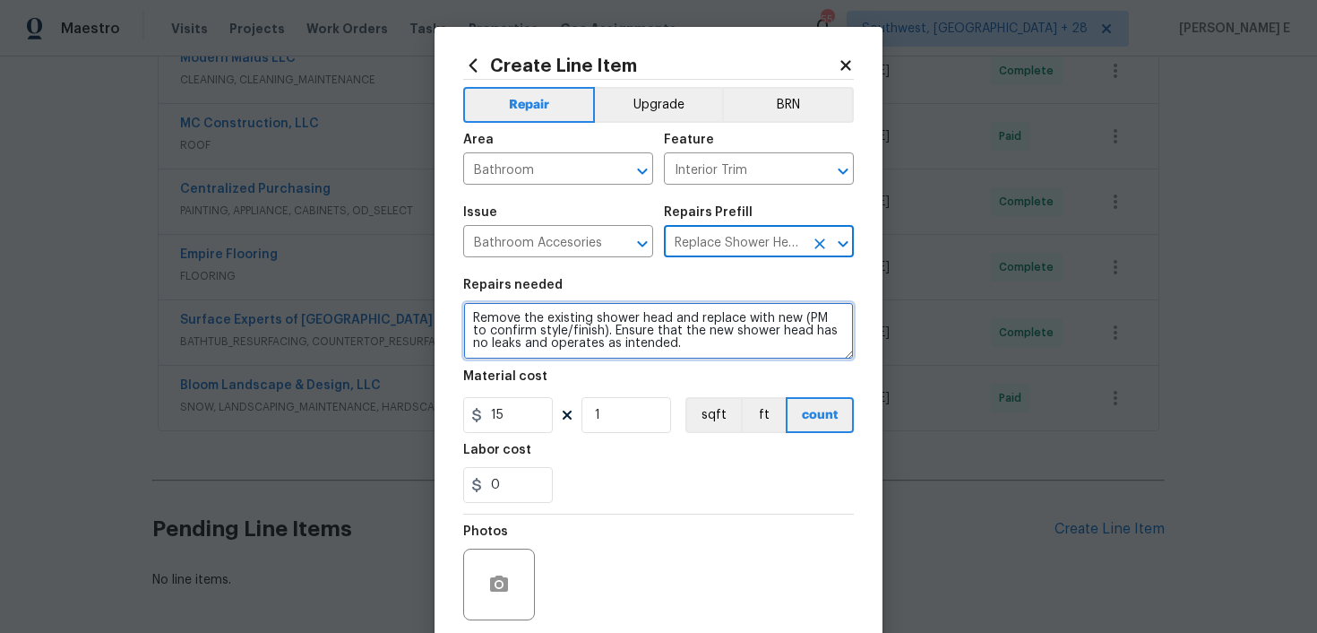
click at [630, 344] on textarea "Remove the existing shower head and replace with new (PM to confirm style/finis…" at bounding box center [658, 330] width 391 height 57
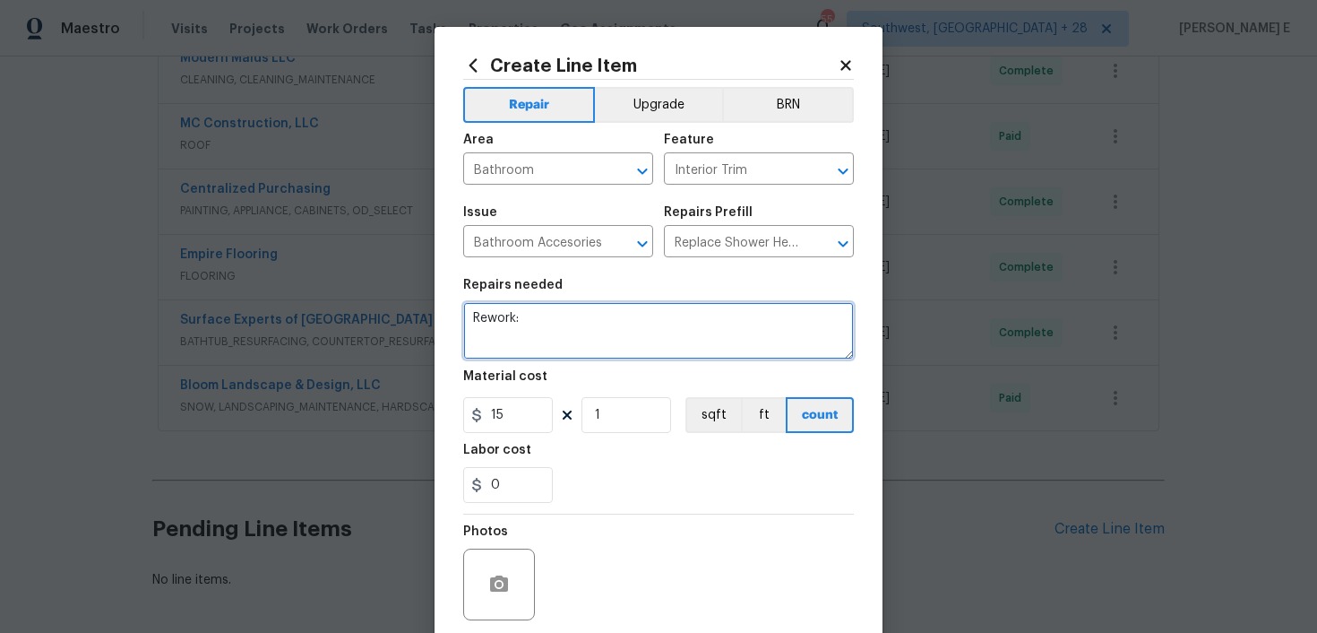
paste textarea "Lever that switches from shower to bath is stuck in shower position"
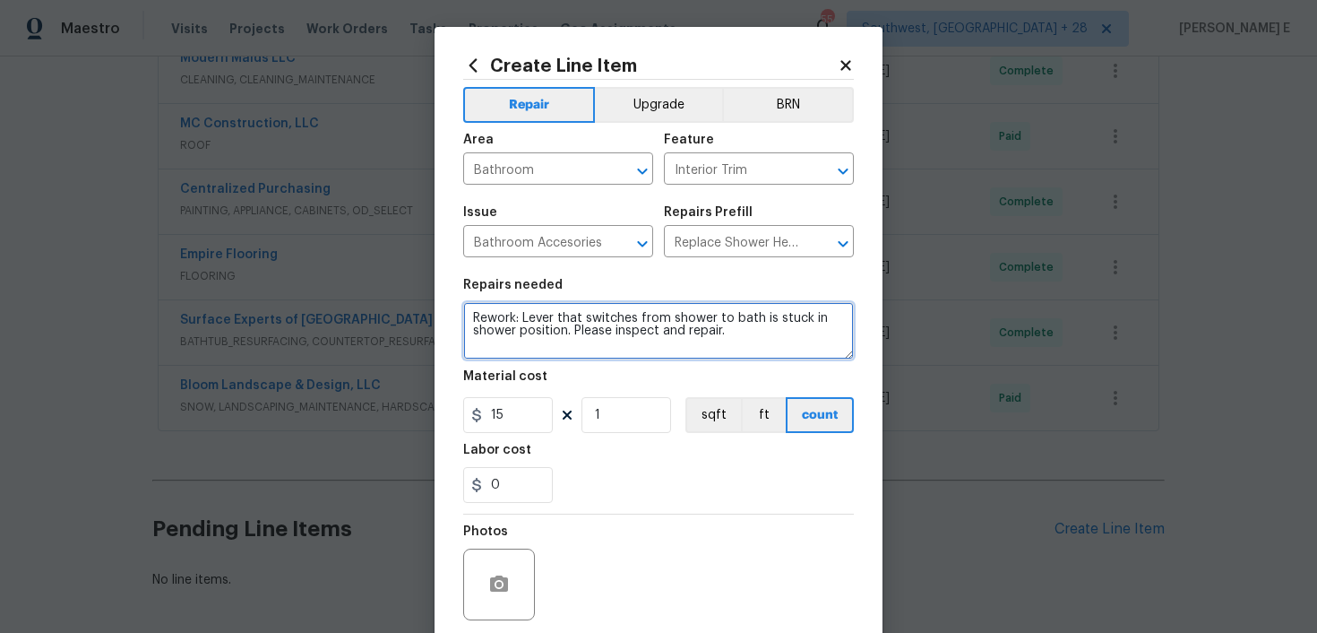
type textarea "Rework: Lever that switches from shower to bath is stuck in shower position. Pl…"
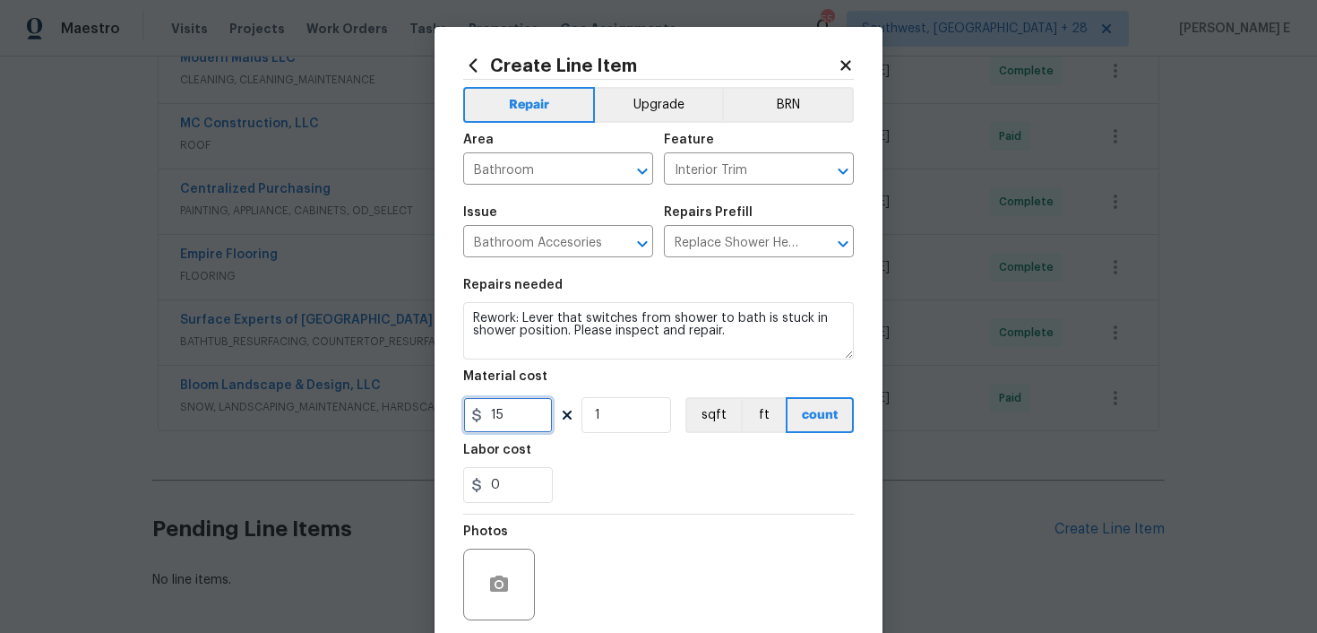
click at [499, 412] on input "15" at bounding box center [508, 415] width 90 height 36
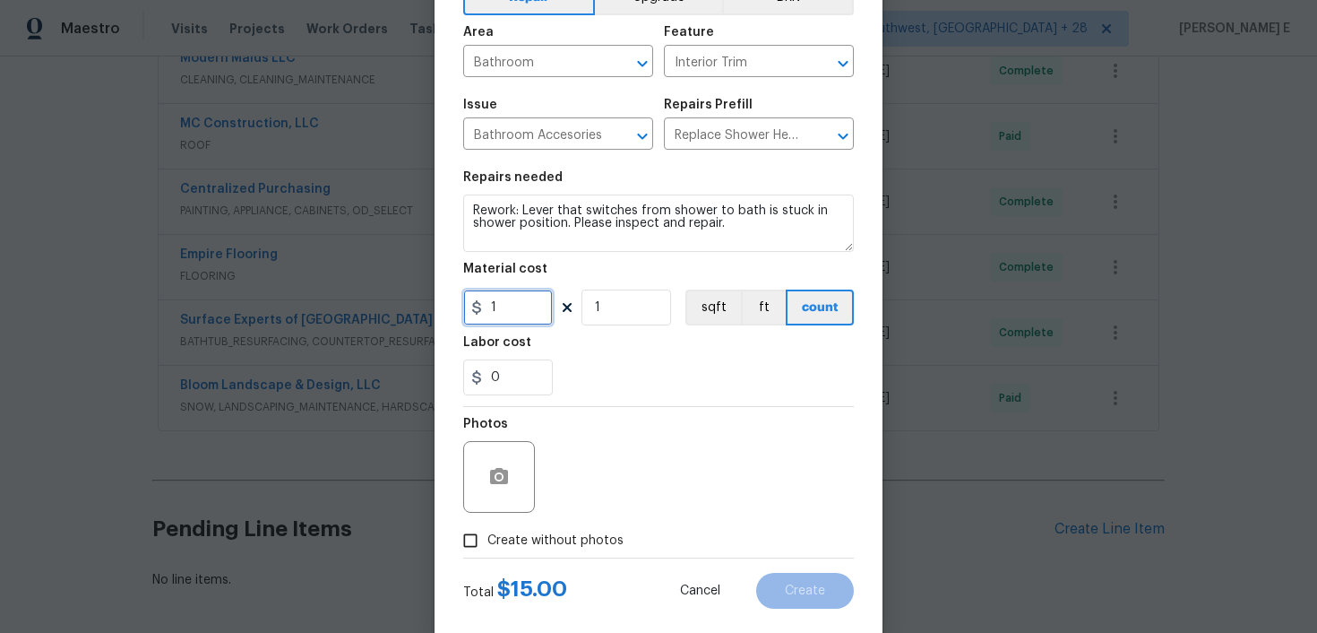
scroll to position [140, 0]
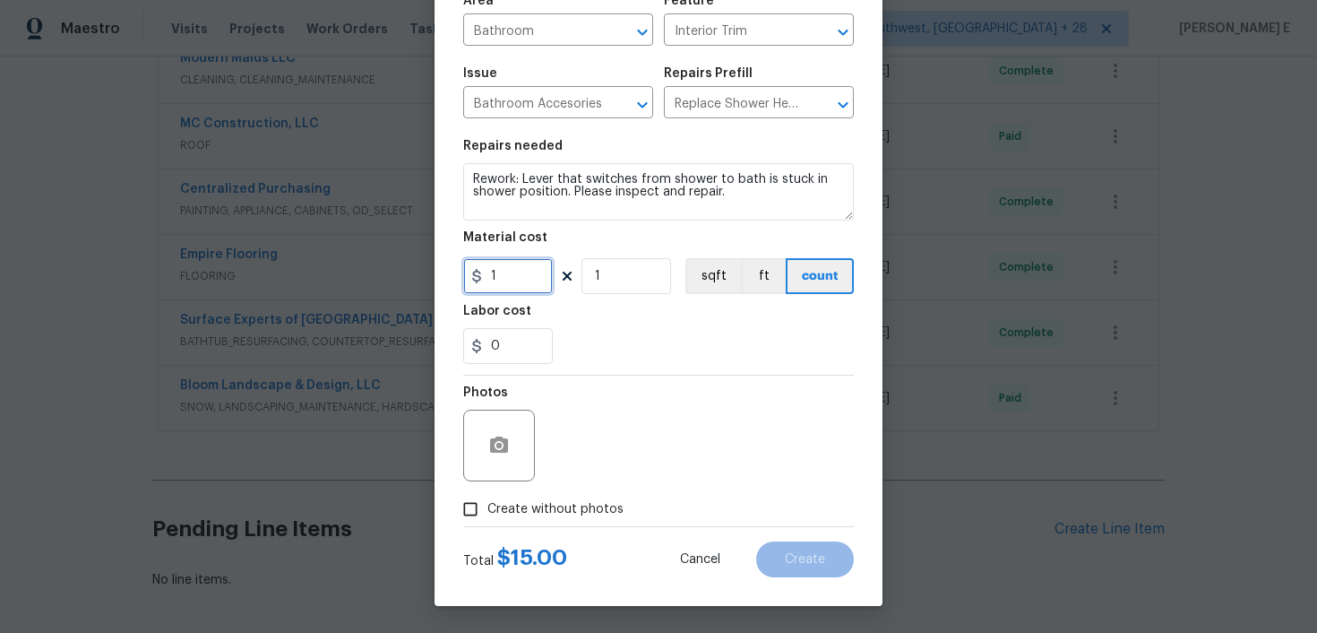
type input "1"
click at [480, 502] on input "Create without photos" at bounding box center [470, 509] width 34 height 34
checkbox input "true"
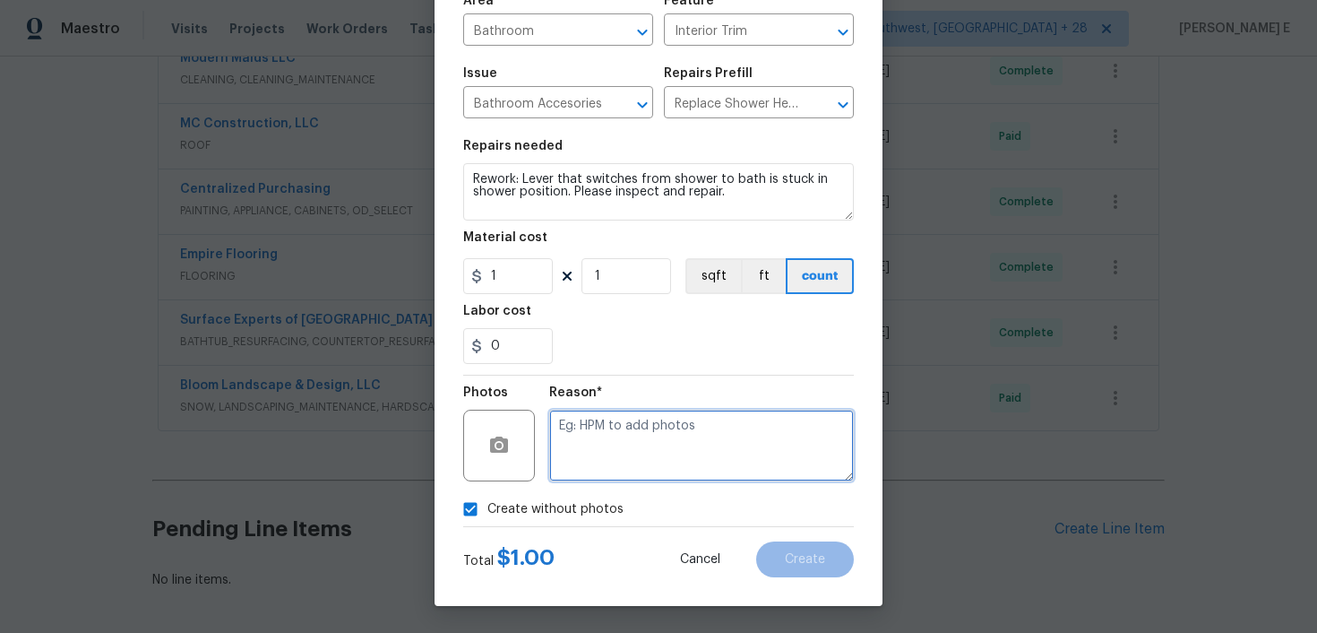
click at [662, 410] on textarea at bounding box center [701, 446] width 305 height 72
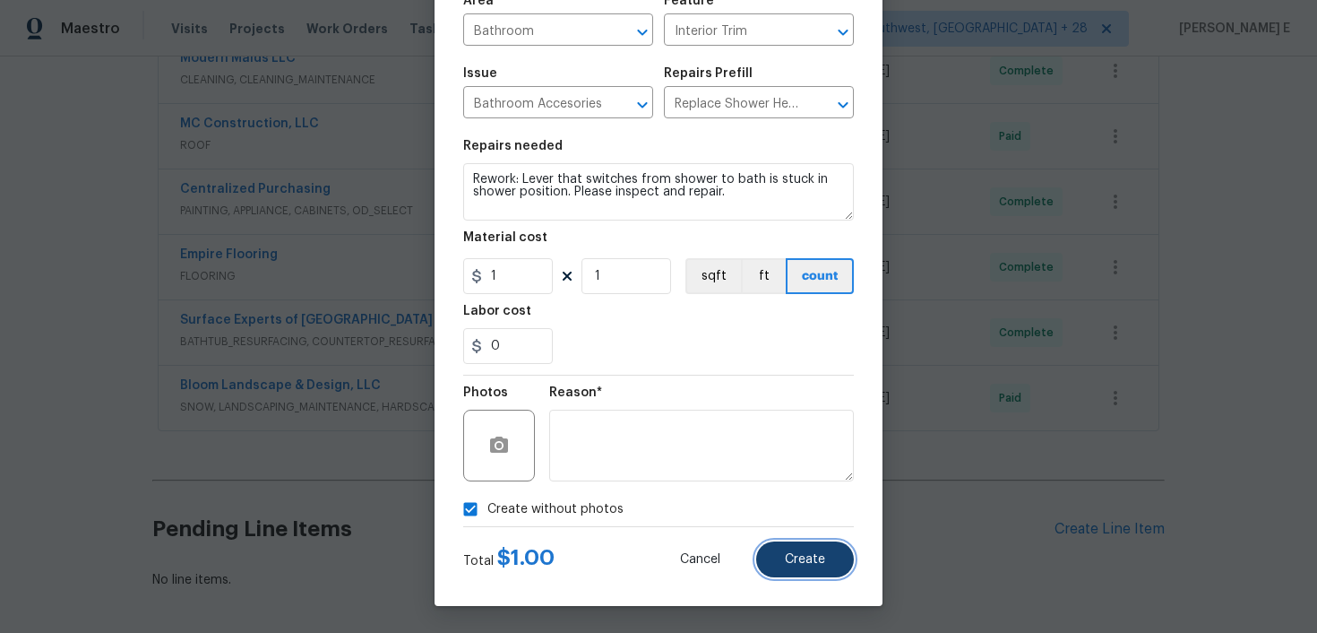
click at [807, 563] on span "Create" at bounding box center [805, 559] width 40 height 13
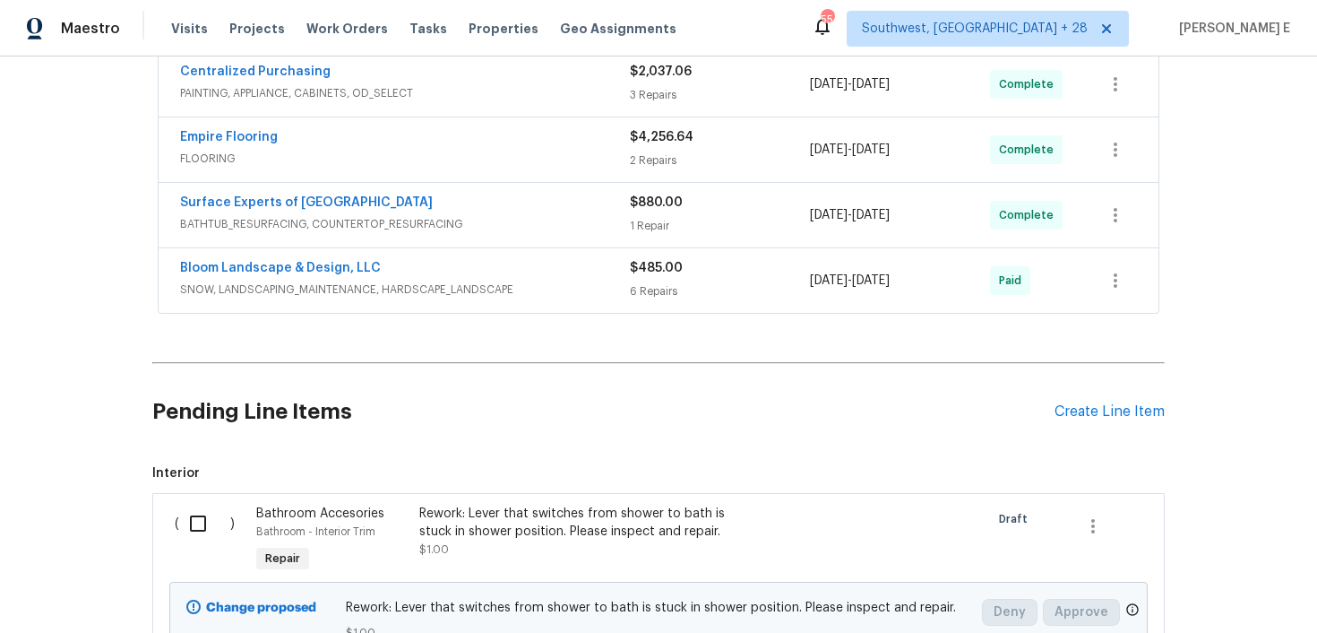
scroll to position [9202, 0]
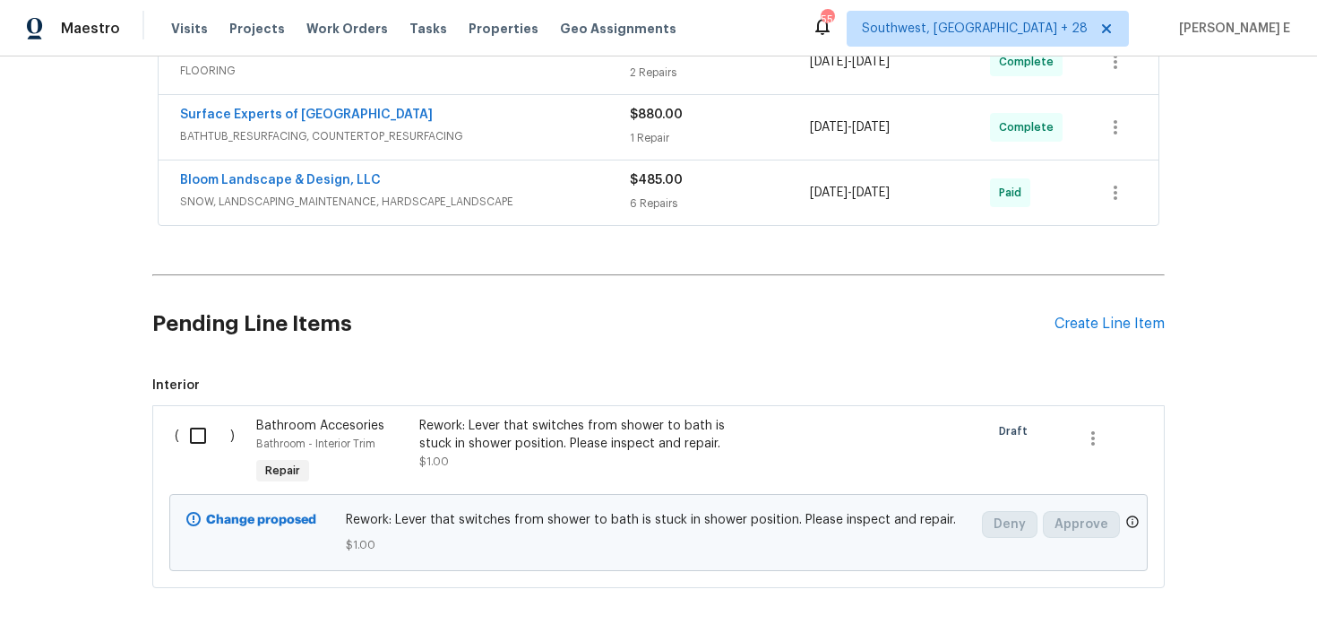
click at [189, 417] on input "checkbox" at bounding box center [204, 436] width 51 height 38
checkbox input "true"
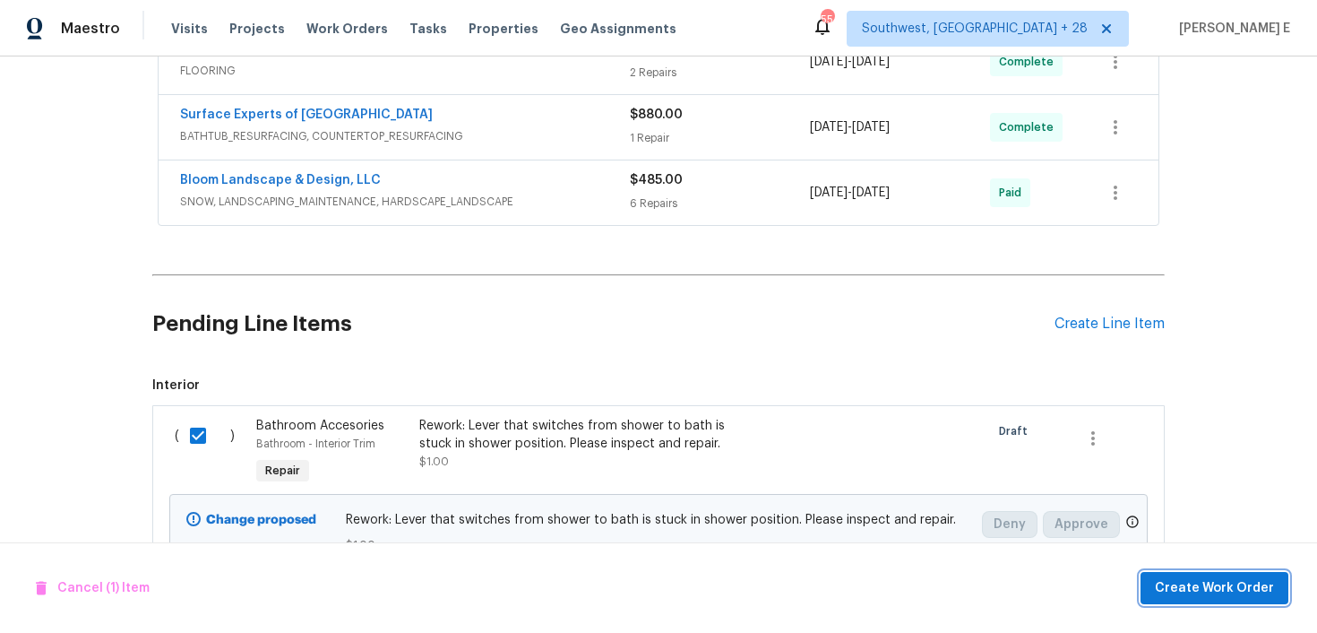
click at [1247, 584] on span "Create Work Order" at bounding box center [1214, 588] width 119 height 22
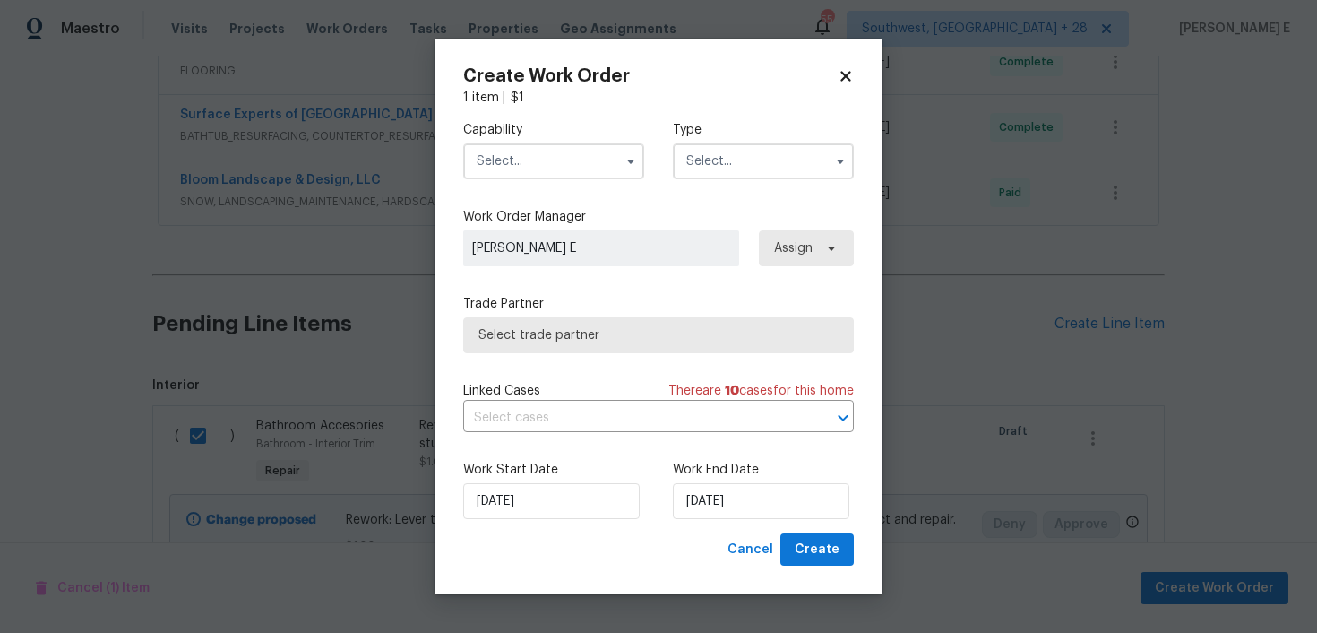
click at [577, 151] on input "text" at bounding box center [553, 161] width 181 height 36
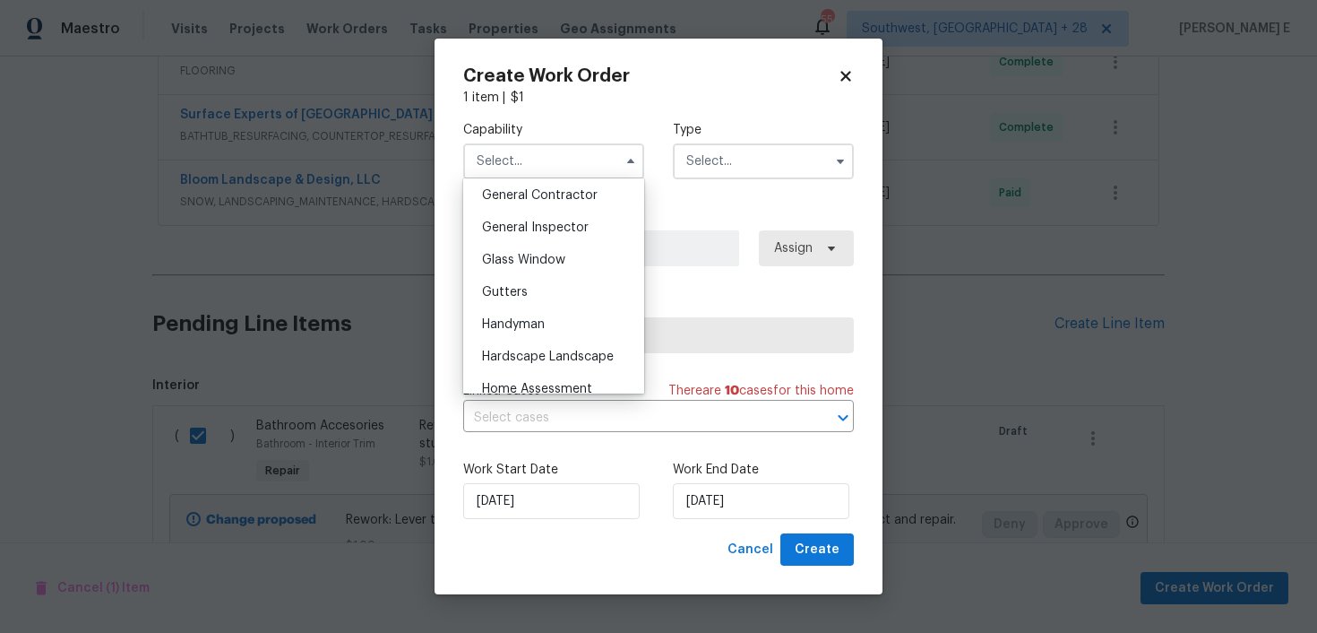
scroll to position [853, 0]
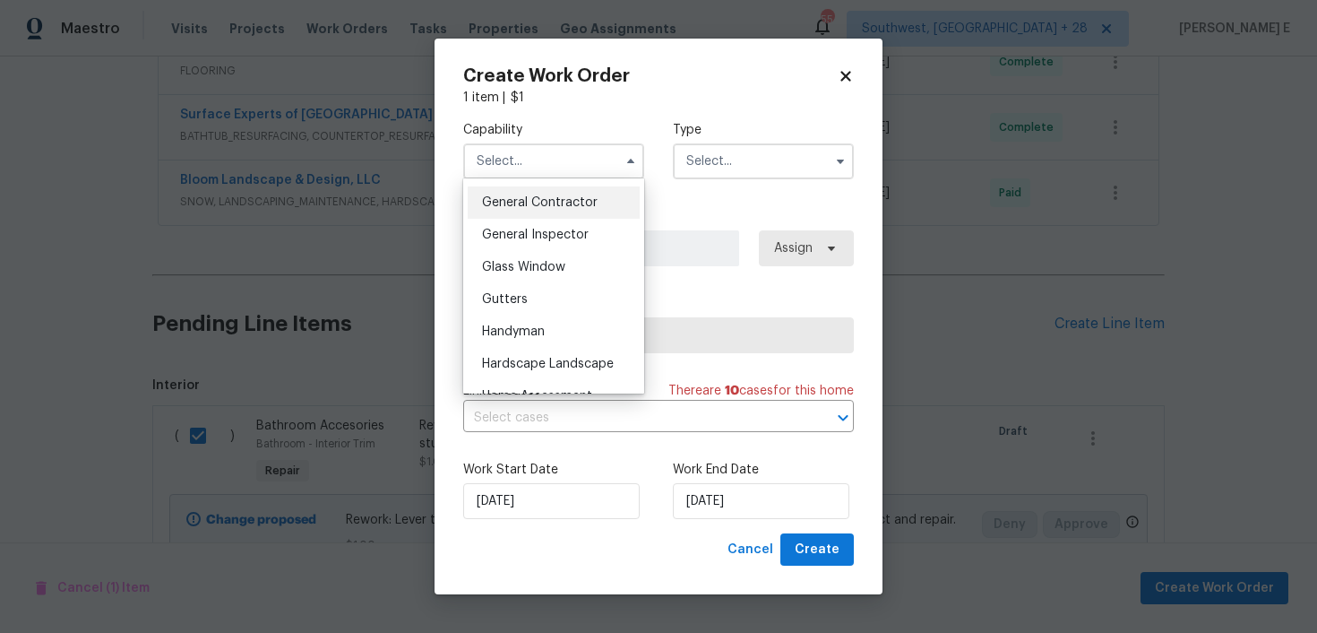
click at [586, 204] on span "General Contractor" at bounding box center [540, 202] width 116 height 13
type input "General Contractor"
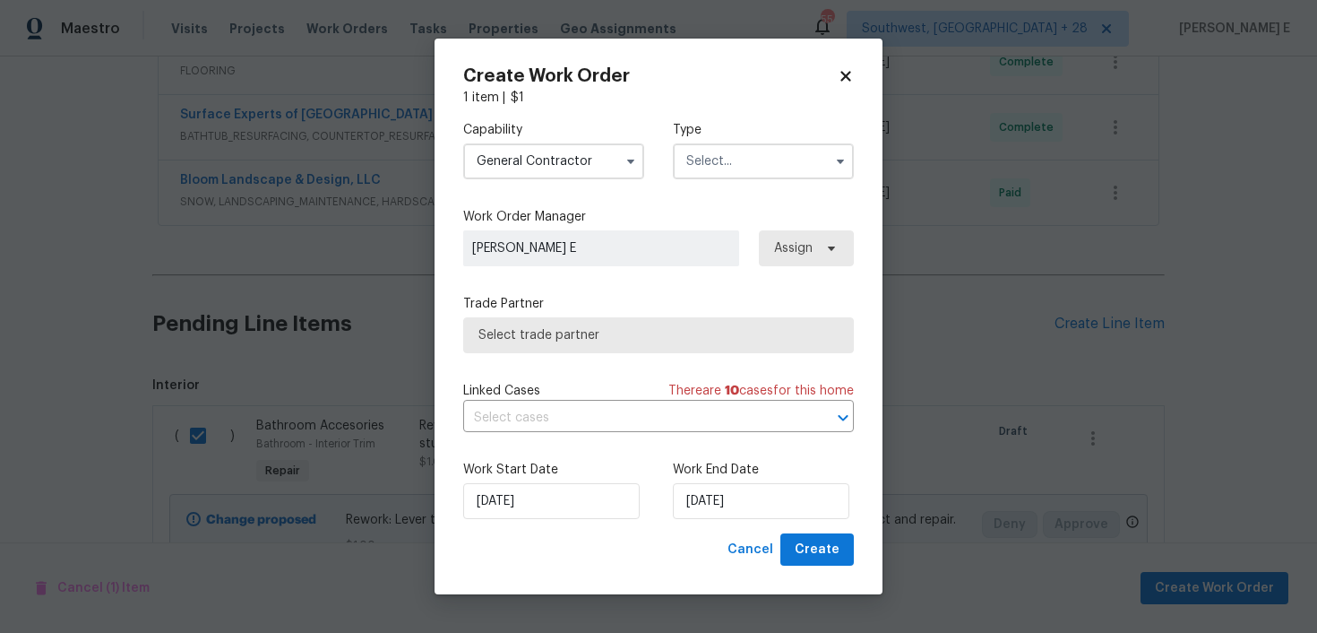
click at [718, 161] on input "text" at bounding box center [763, 161] width 181 height 36
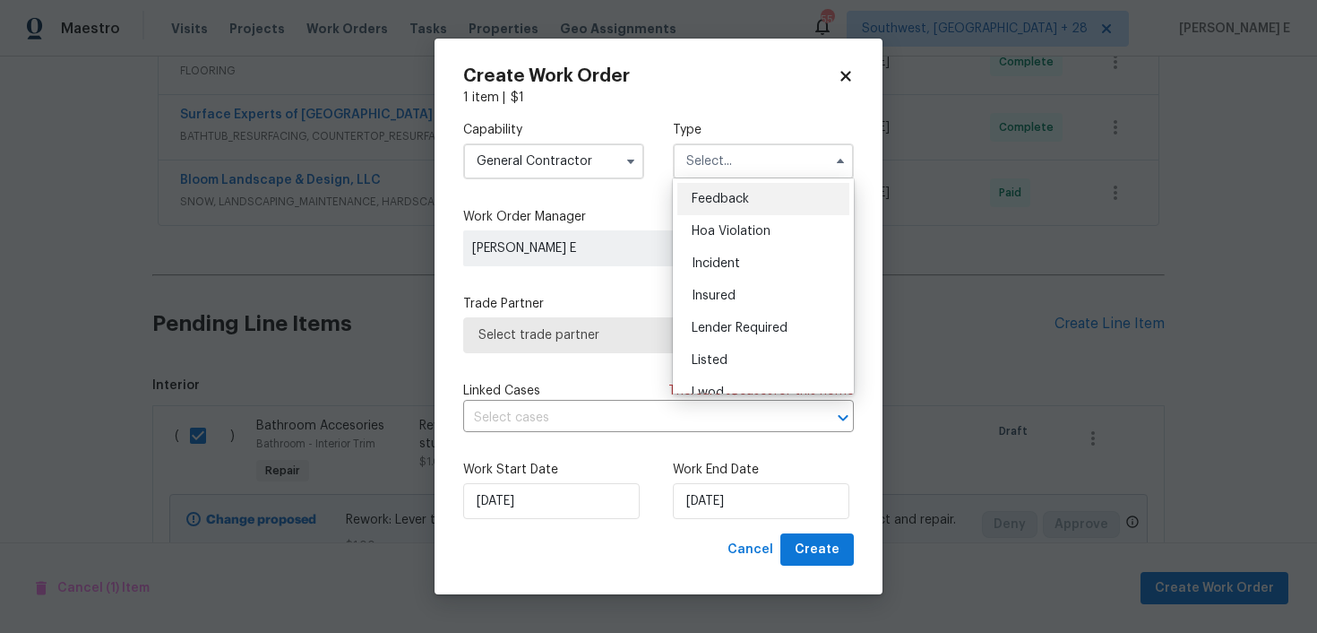
click at [715, 201] on span "Feedback" at bounding box center [720, 199] width 57 height 13
type input "Feedback"
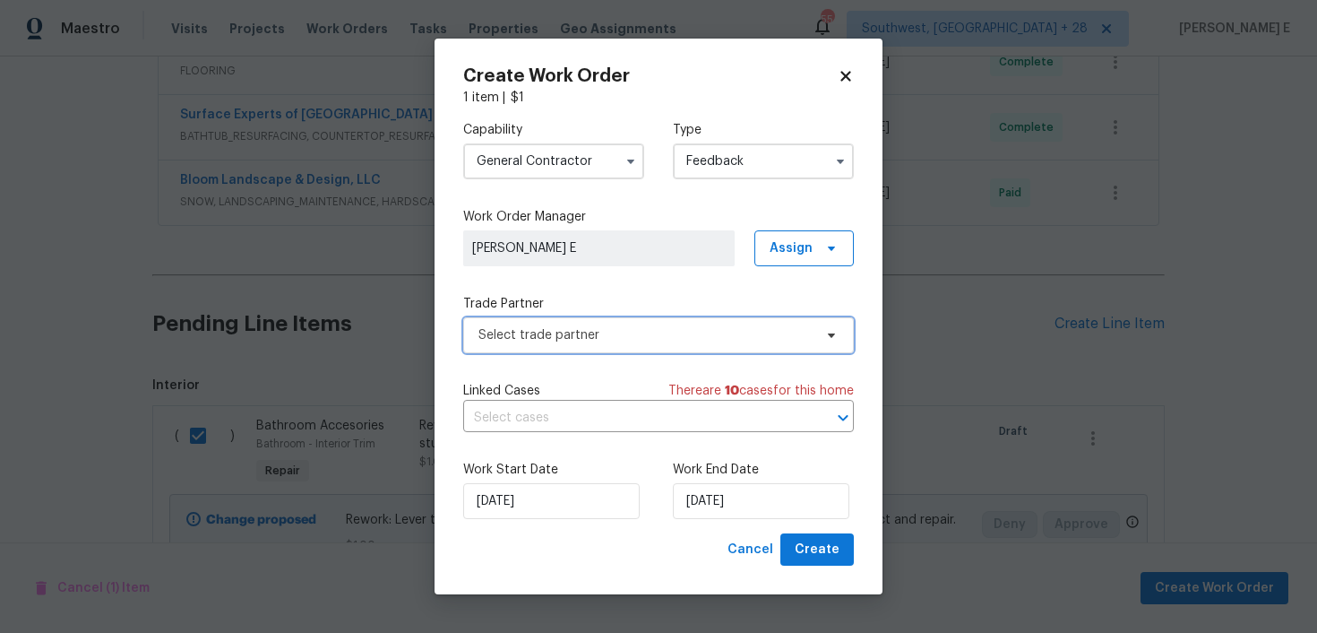
click at [574, 340] on span "Select trade partner" at bounding box center [646, 335] width 334 height 18
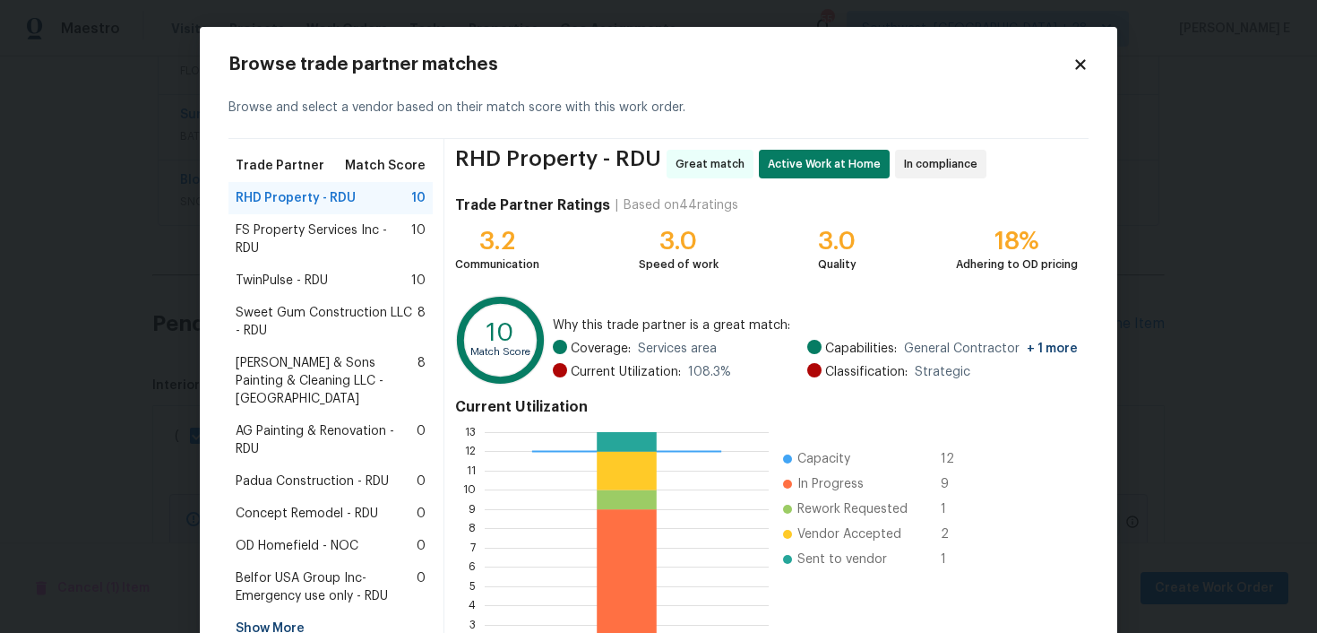
scroll to position [158, 0]
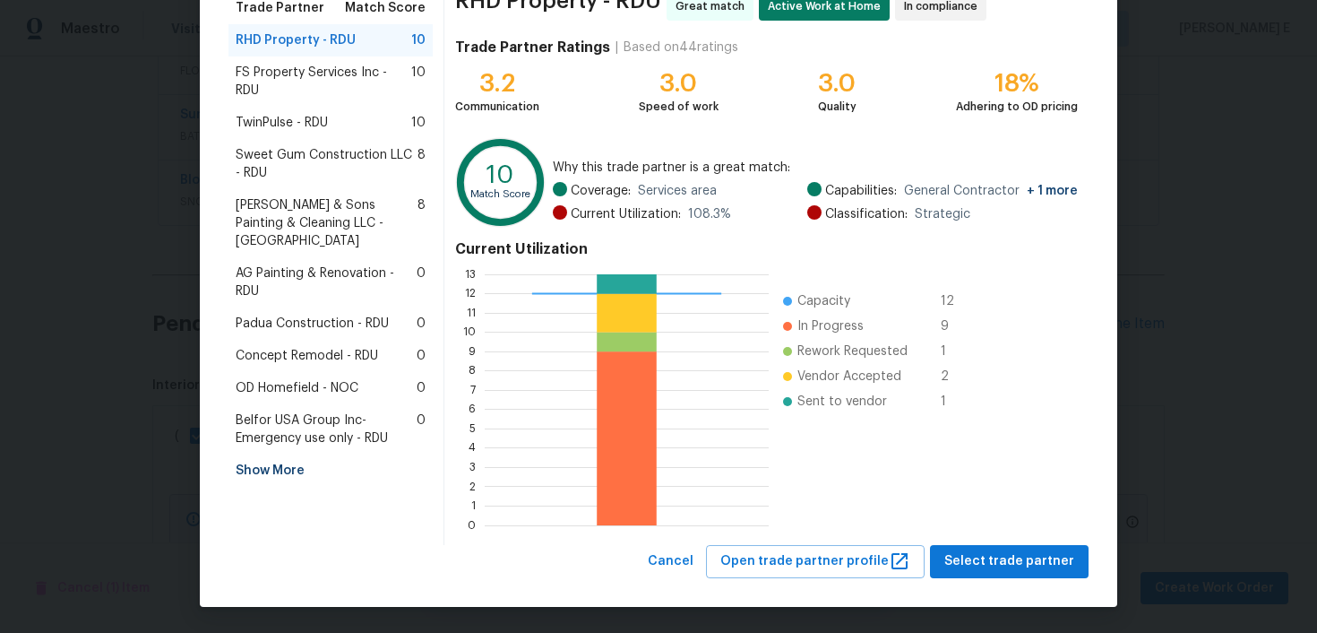
click at [1044, 579] on div "Browse trade partner matches Browse and select a vendor based on their match sc…" at bounding box center [659, 238] width 918 height 738
click at [1052, 560] on span "Select trade partner" at bounding box center [1010, 561] width 130 height 22
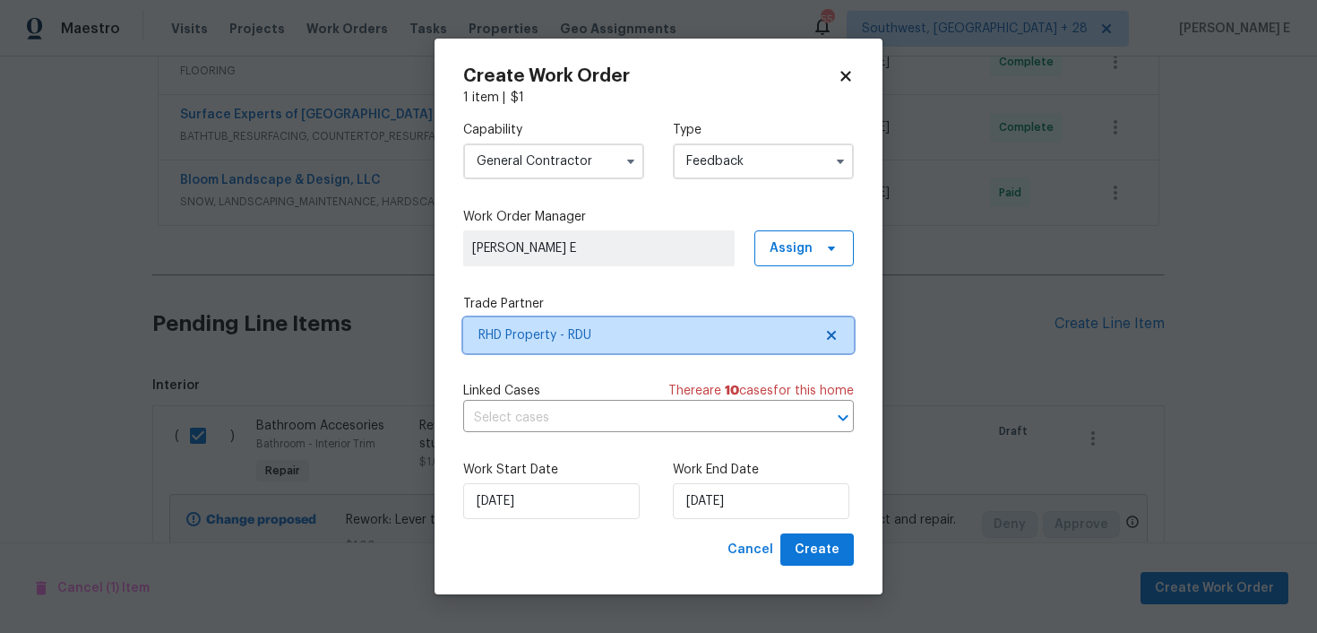
scroll to position [0, 0]
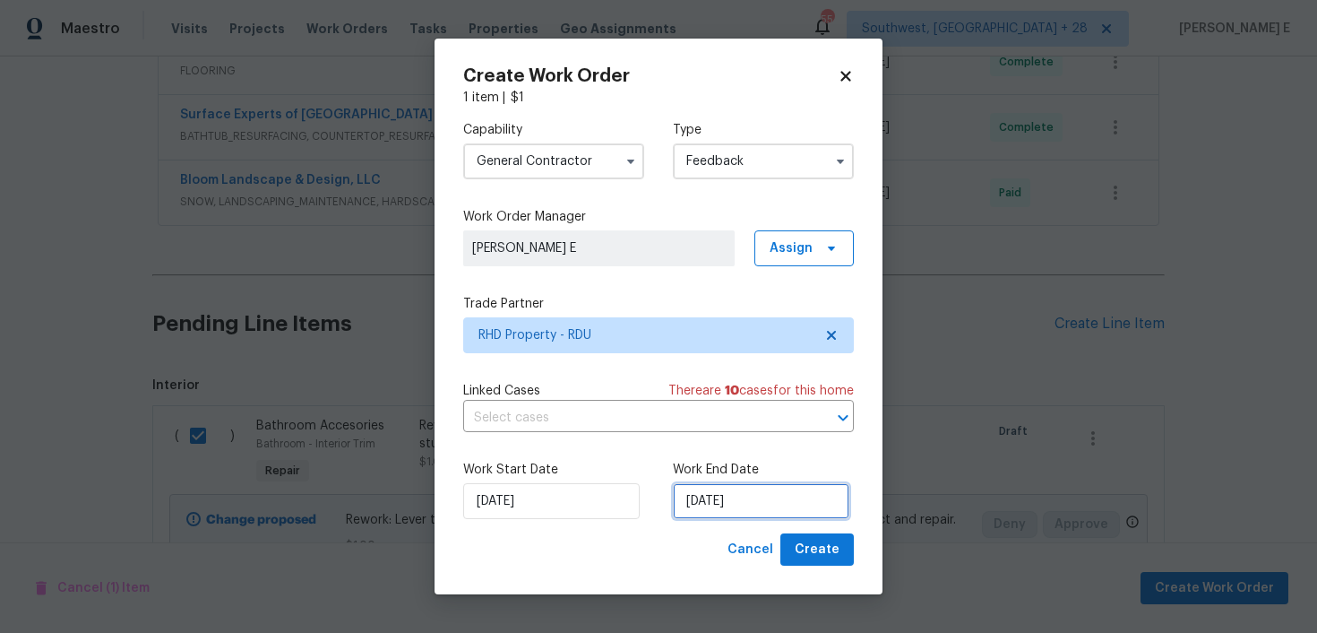
click at [719, 513] on input "[DATE]" at bounding box center [761, 501] width 177 height 36
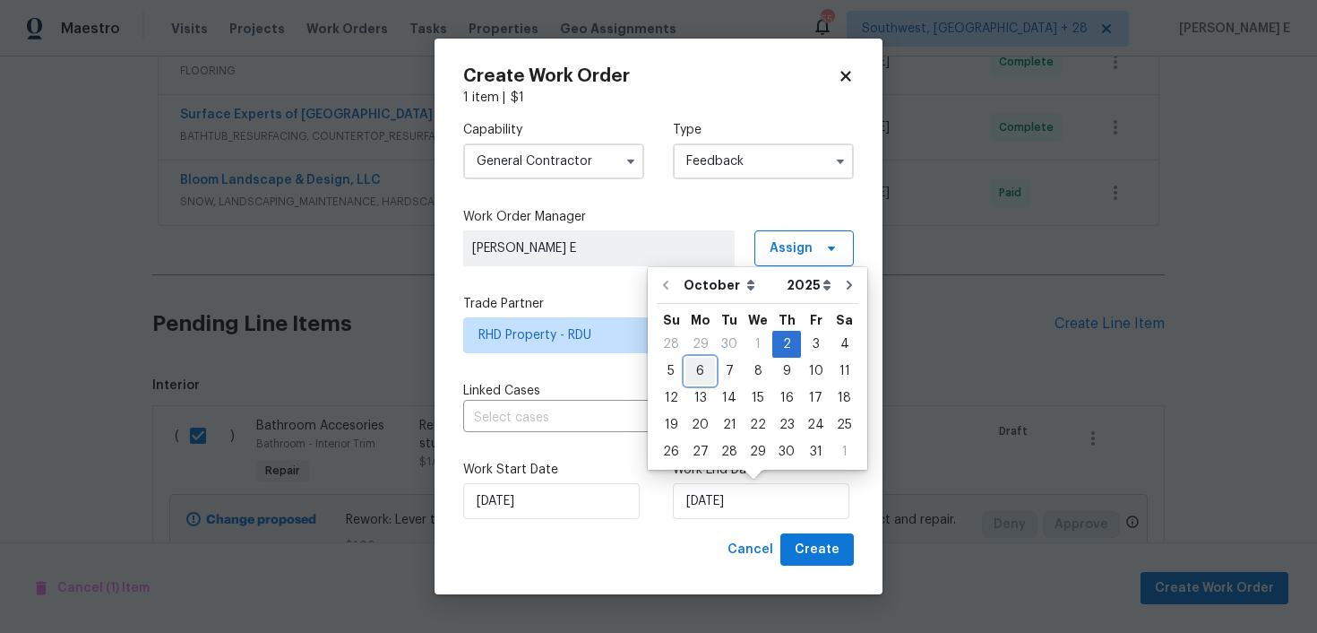
click at [699, 373] on div "6" at bounding box center [701, 370] width 30 height 25
type input "[DATE]"
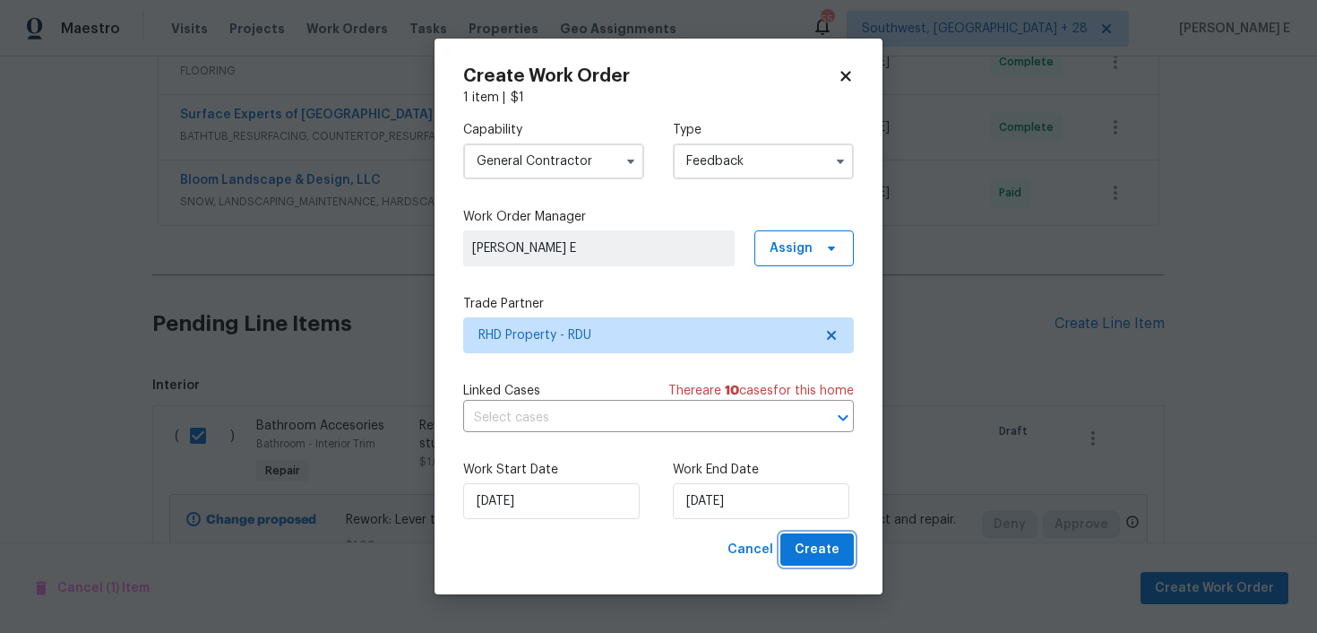
click at [835, 560] on span "Create" at bounding box center [817, 550] width 45 height 22
checkbox input "false"
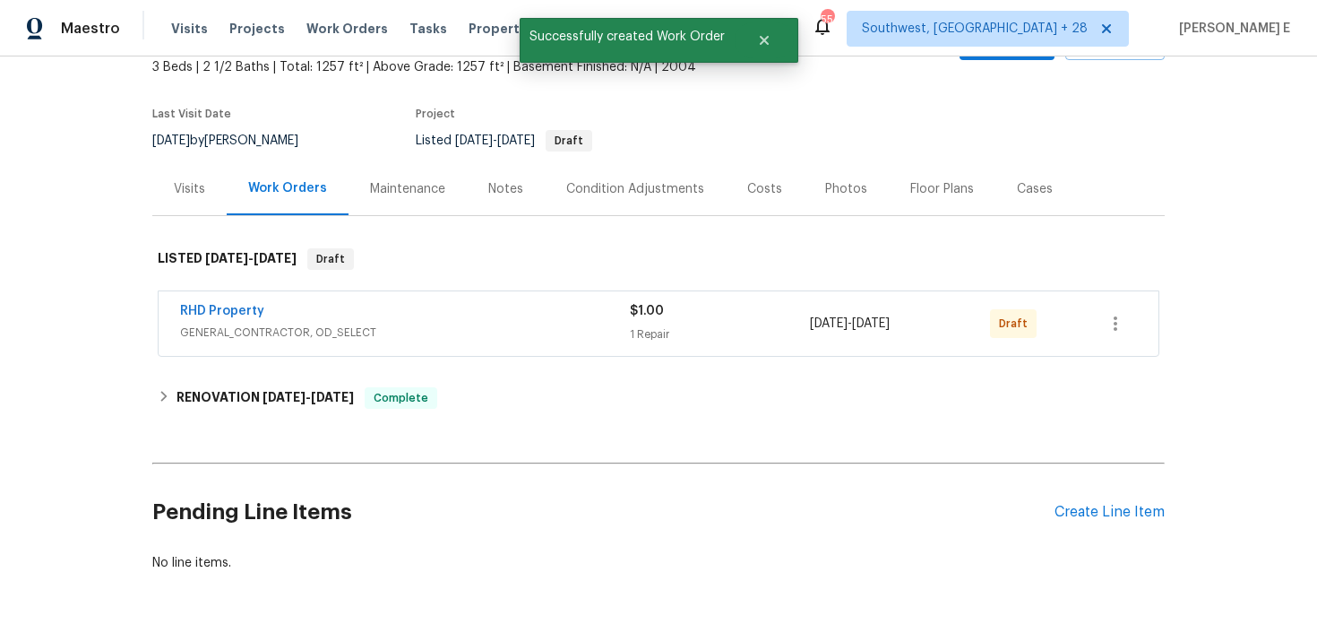
scroll to position [94, 0]
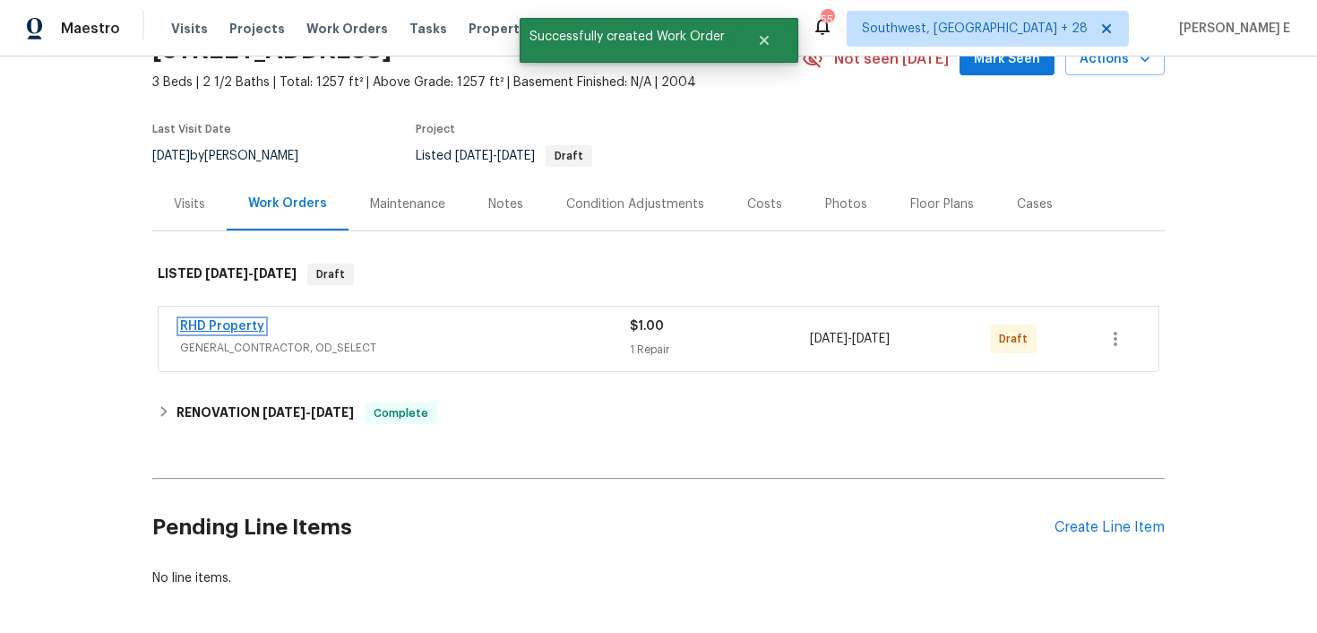
click at [211, 328] on link "RHD Property" at bounding box center [222, 326] width 84 height 13
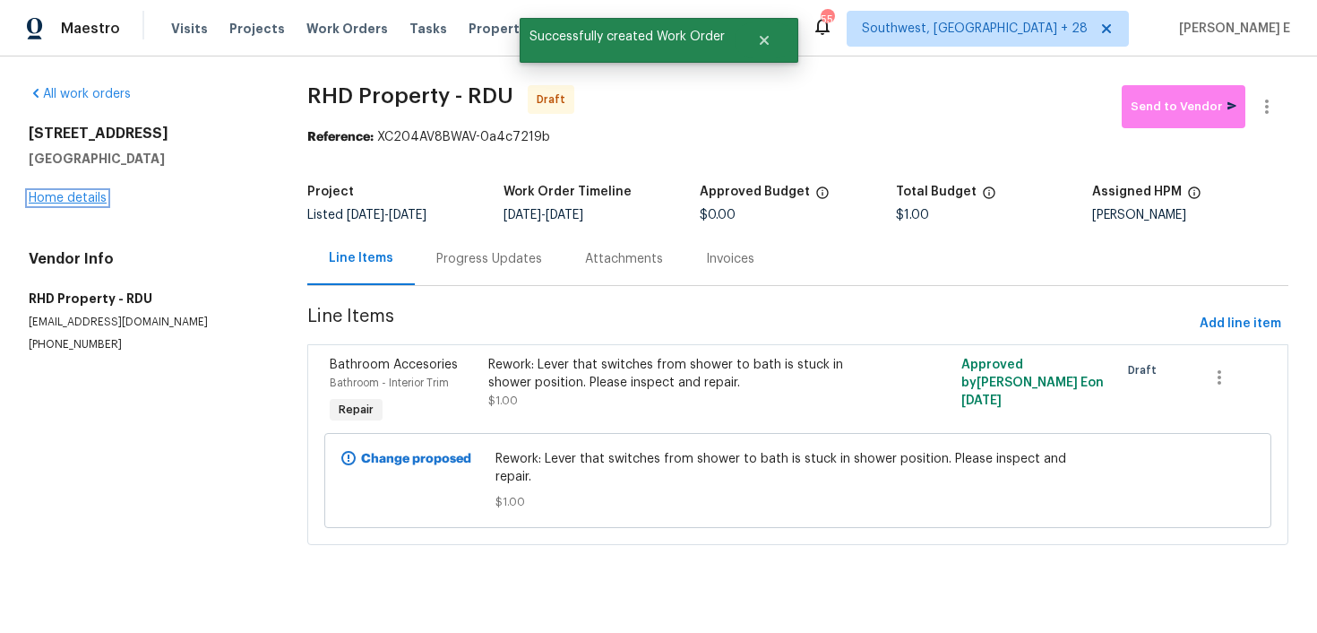
click at [93, 200] on link "Home details" at bounding box center [68, 198] width 78 height 13
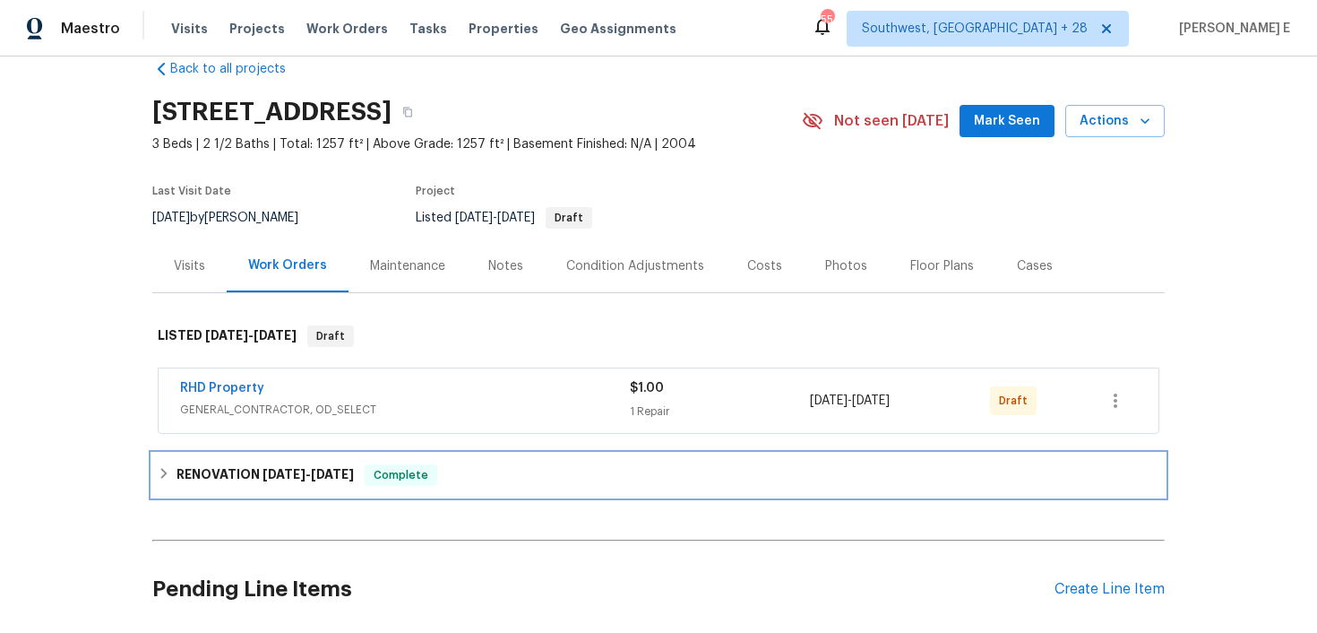
click at [229, 494] on div "RENOVATION [DATE] - [DATE] Complete" at bounding box center [658, 474] width 1013 height 43
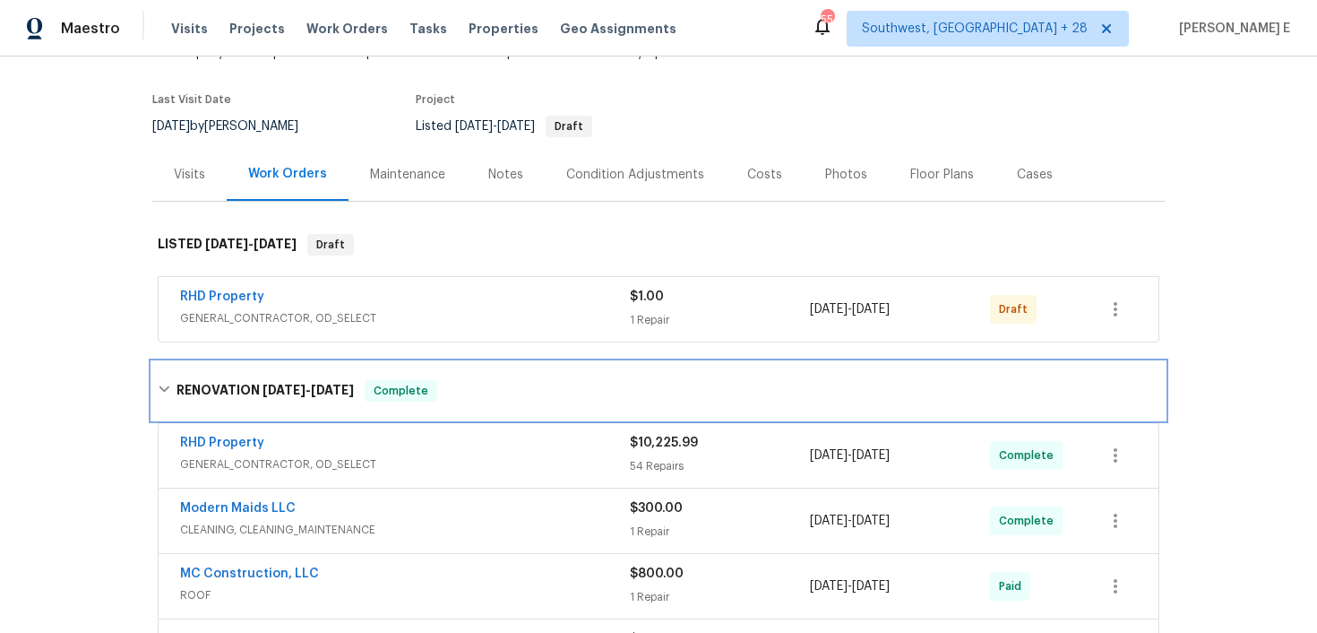
scroll to position [151, 0]
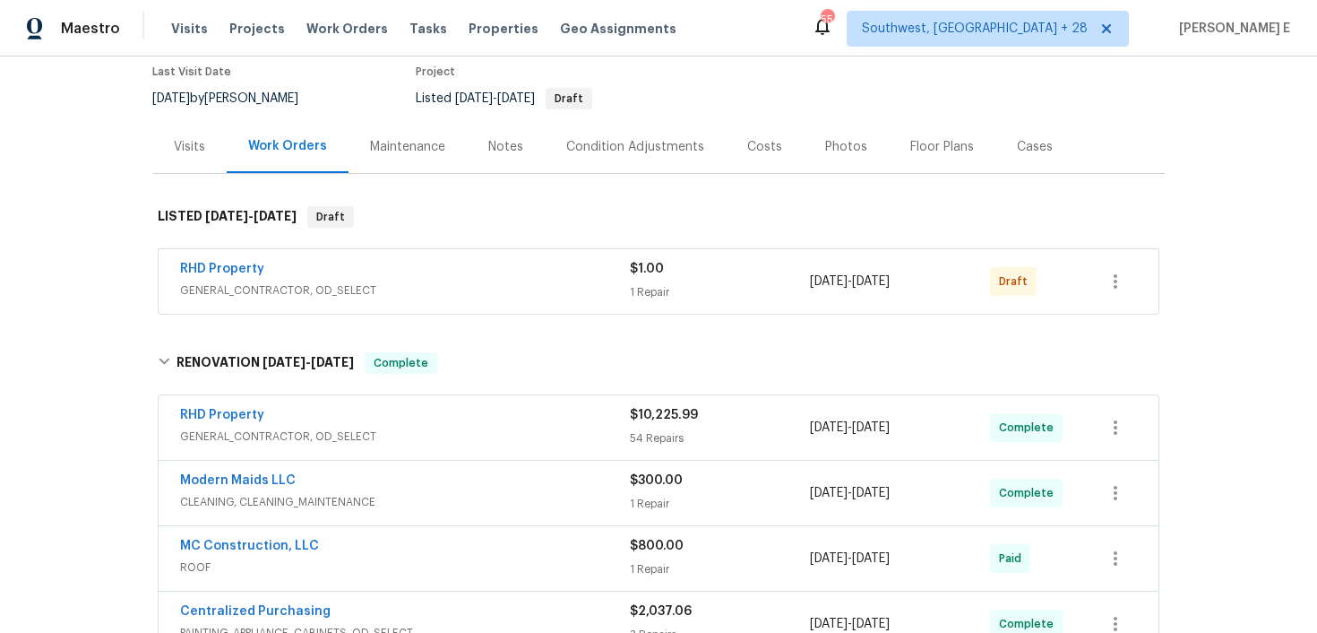
click at [290, 412] on div "RHD Property" at bounding box center [405, 417] width 450 height 22
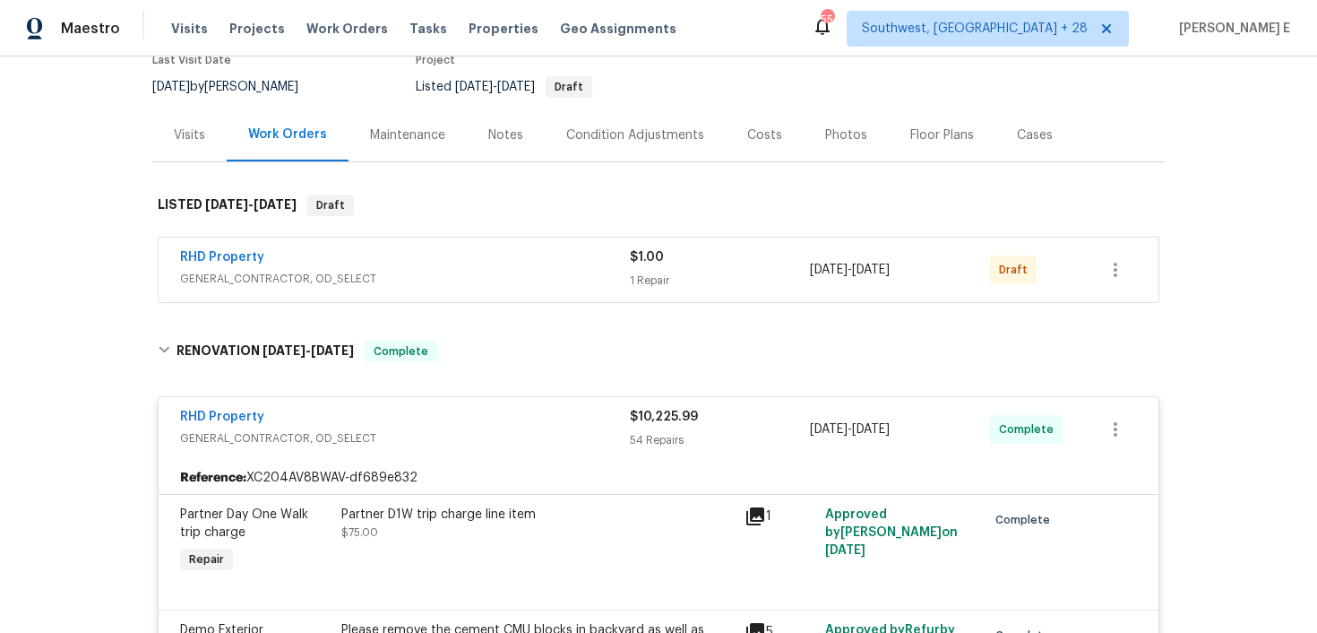
scroll to position [0, 0]
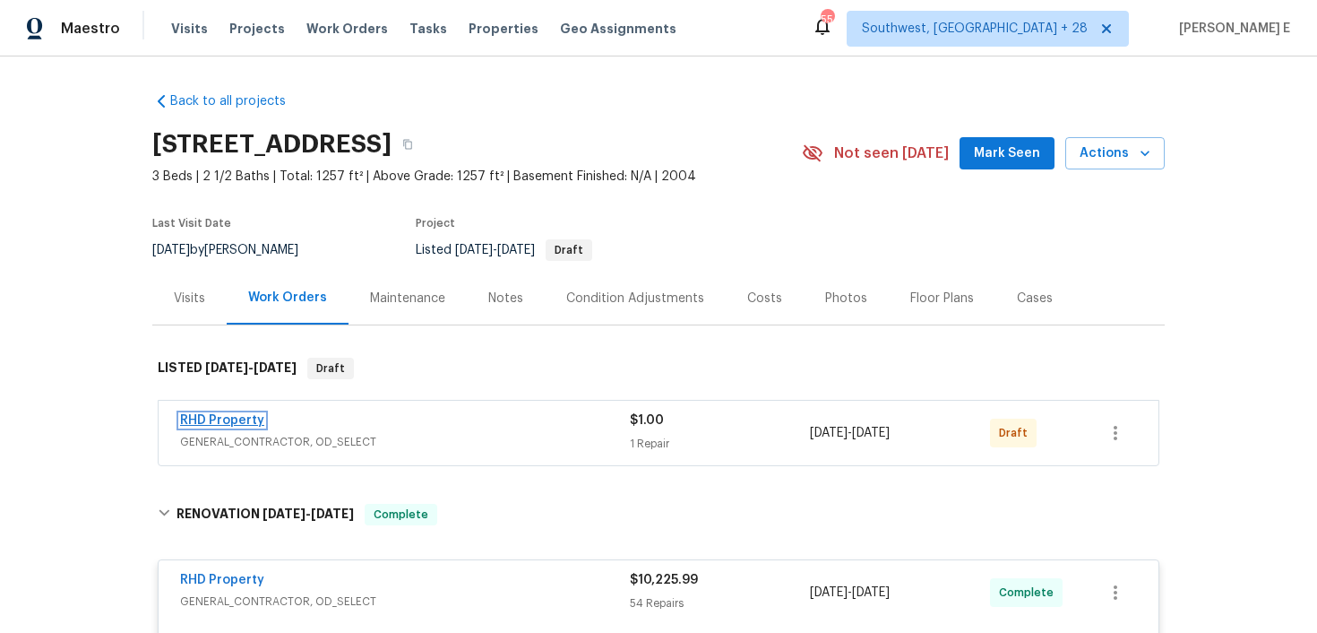
click at [235, 417] on link "RHD Property" at bounding box center [222, 420] width 84 height 13
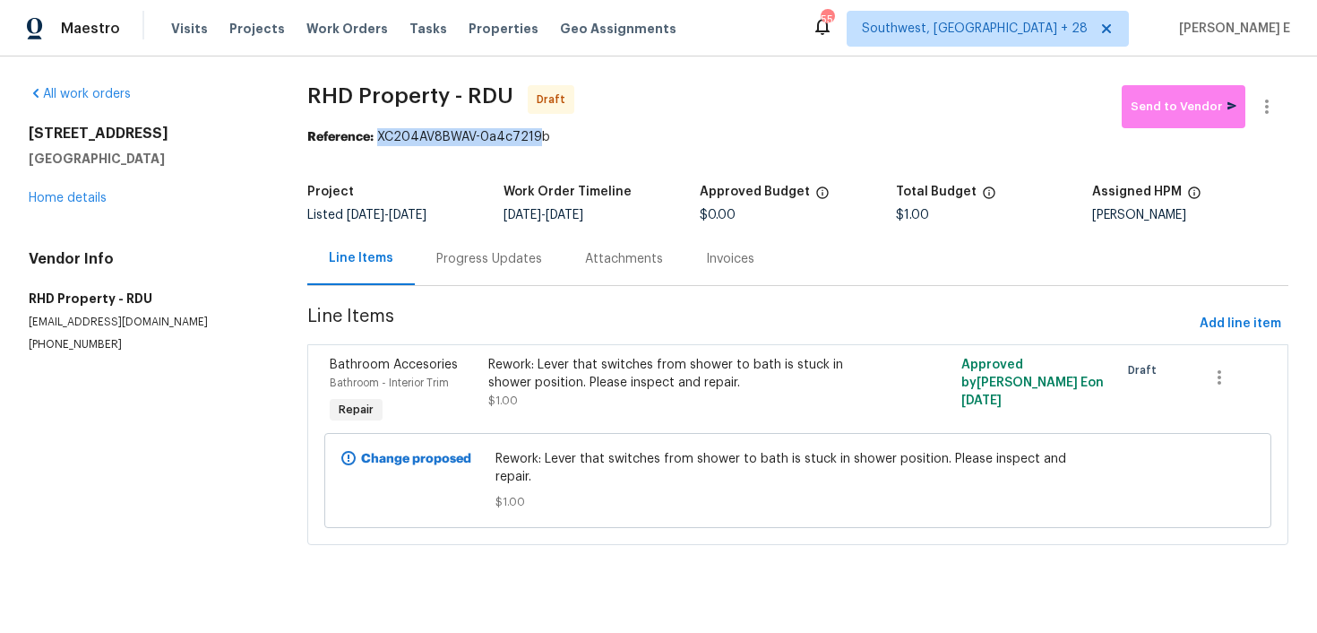
drag, startPoint x: 384, startPoint y: 137, endPoint x: 543, endPoint y: 136, distance: 159.5
click at [543, 136] on div "Reference: XC204AV8BWAV-0a4c7219b" at bounding box center [797, 137] width 981 height 18
copy div "XC204AV8BWAV-0a4c7219b"
click at [481, 269] on div "Progress Updates" at bounding box center [489, 258] width 149 height 53
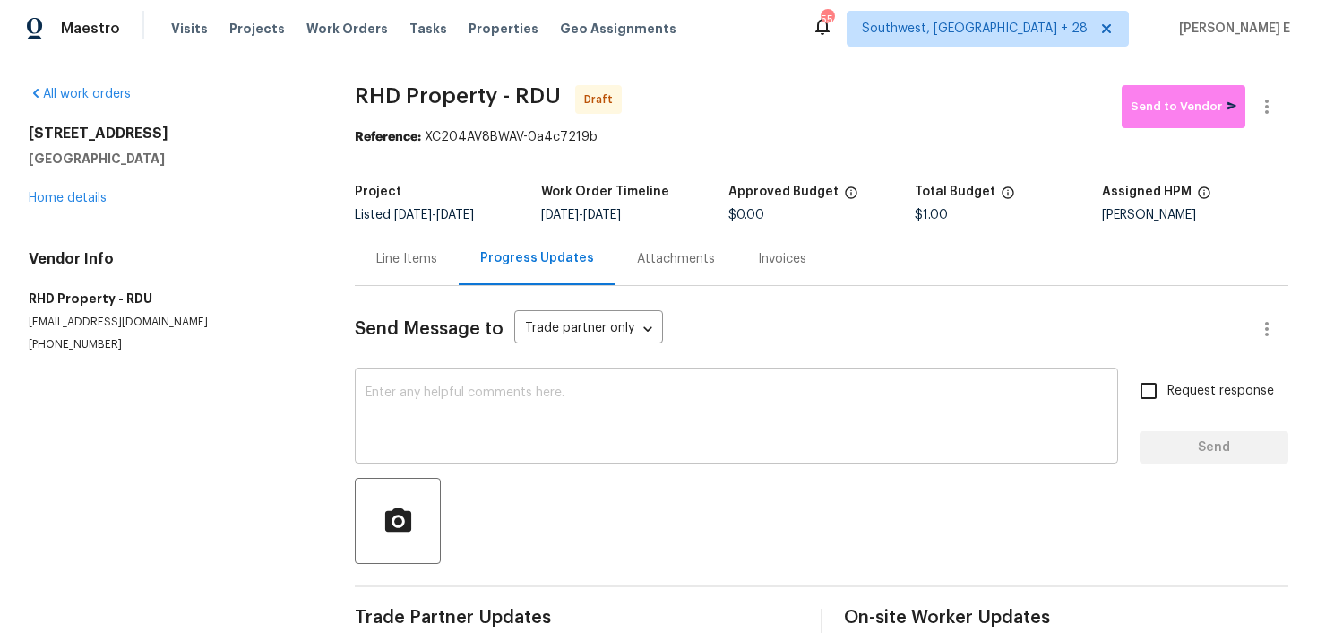
click at [552, 453] on div "x ​" at bounding box center [737, 417] width 764 height 91
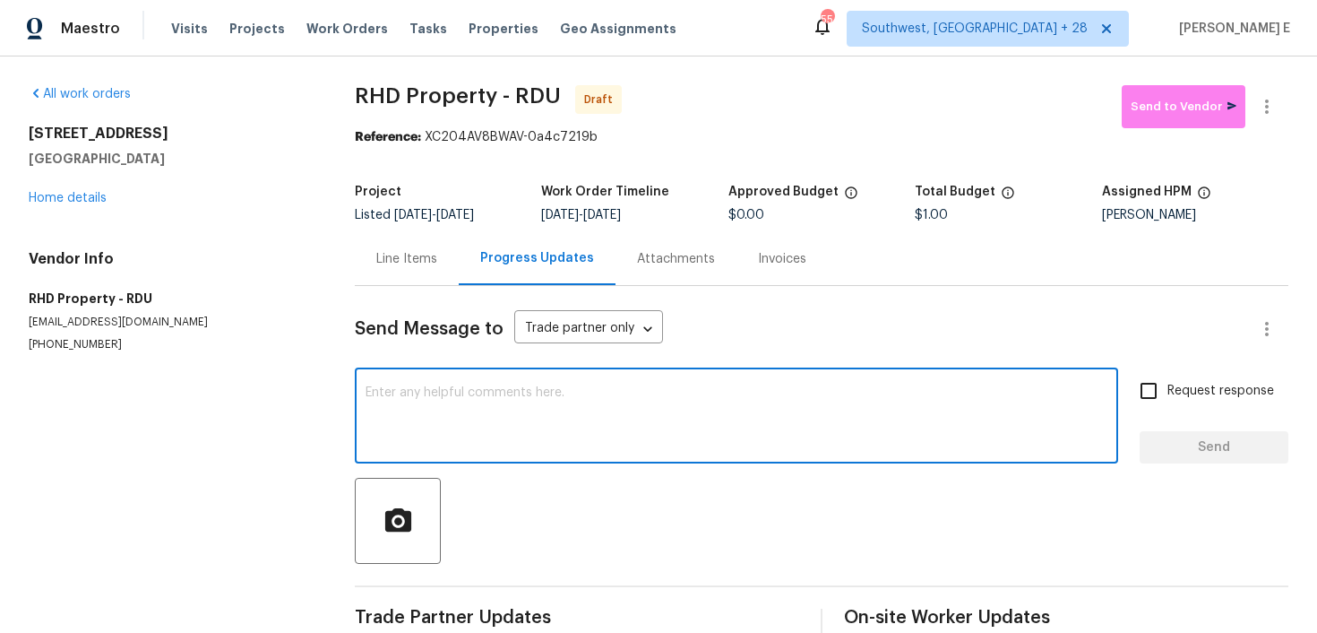
paste textarea "Hi this is [PERSON_NAME] with Opendoor. I’m confirming you received the WO for …"
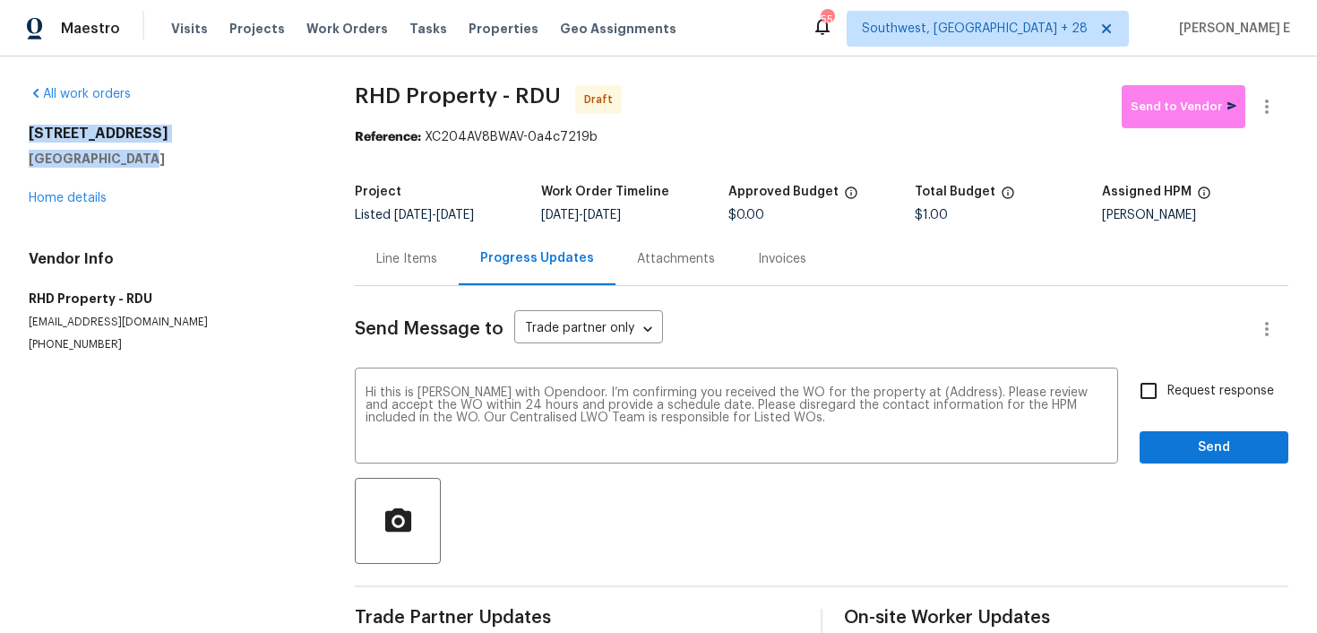
drag, startPoint x: 30, startPoint y: 131, endPoint x: 178, endPoint y: 152, distance: 150.3
click at [178, 152] on div "[STREET_ADDRESS]" at bounding box center [170, 146] width 283 height 43
copy div "[STREET_ADDRESS]"
click at [928, 392] on textarea "Hi this is [PERSON_NAME] with Opendoor. I’m confirming you received the WO for …" at bounding box center [737, 417] width 742 height 63
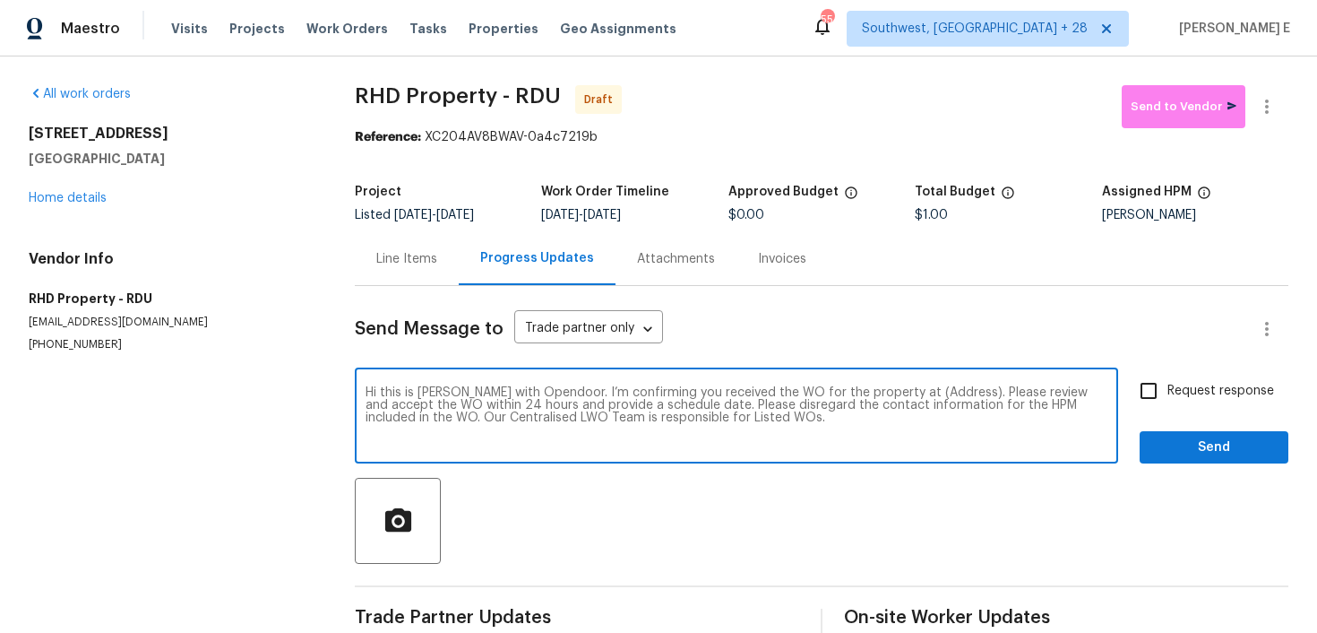
click at [928, 392] on textarea "Hi this is [PERSON_NAME] with Opendoor. I’m confirming you received the WO for …" at bounding box center [737, 417] width 742 height 63
paste textarea "[STREET_ADDRESS]"
click at [938, 389] on textarea "Hi this is [PERSON_NAME] with Opendoor. I’m confirming you received the WO for …" at bounding box center [737, 417] width 742 height 63
paste textarea "[STREET_ADDRESS]"
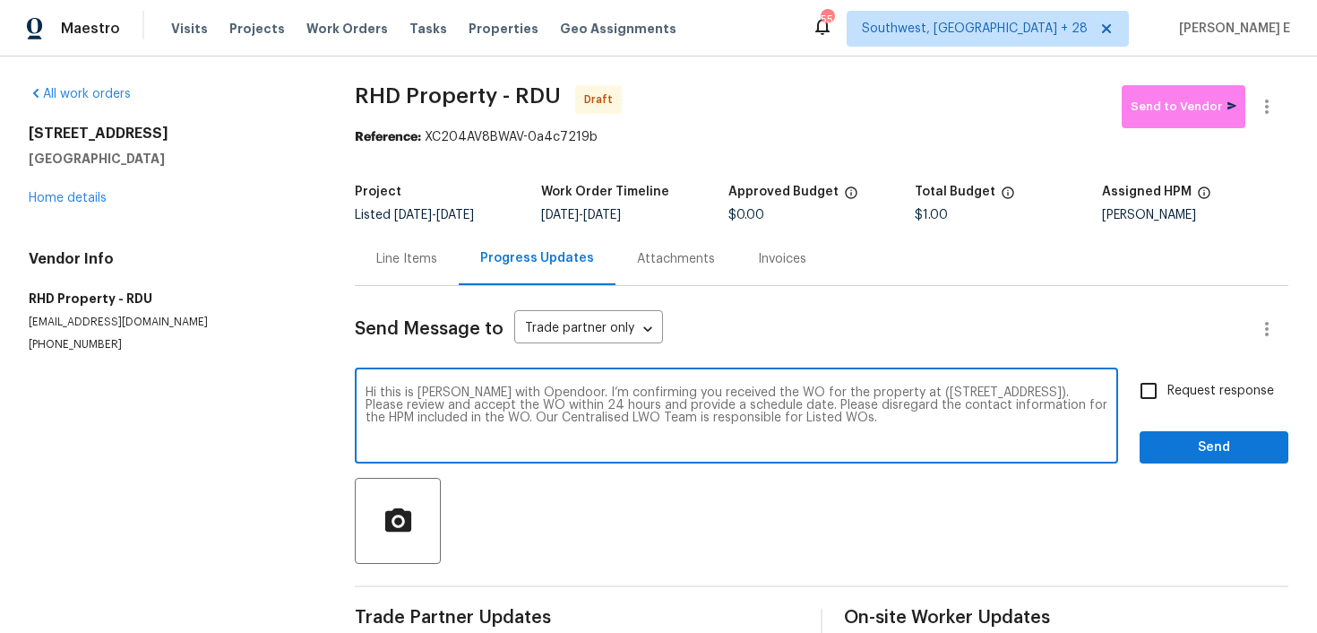
type textarea "Hi this is [PERSON_NAME] with Opendoor. I’m confirming you received the WO for …"
click at [1154, 395] on input "Request response" at bounding box center [1149, 391] width 38 height 38
checkbox input "true"
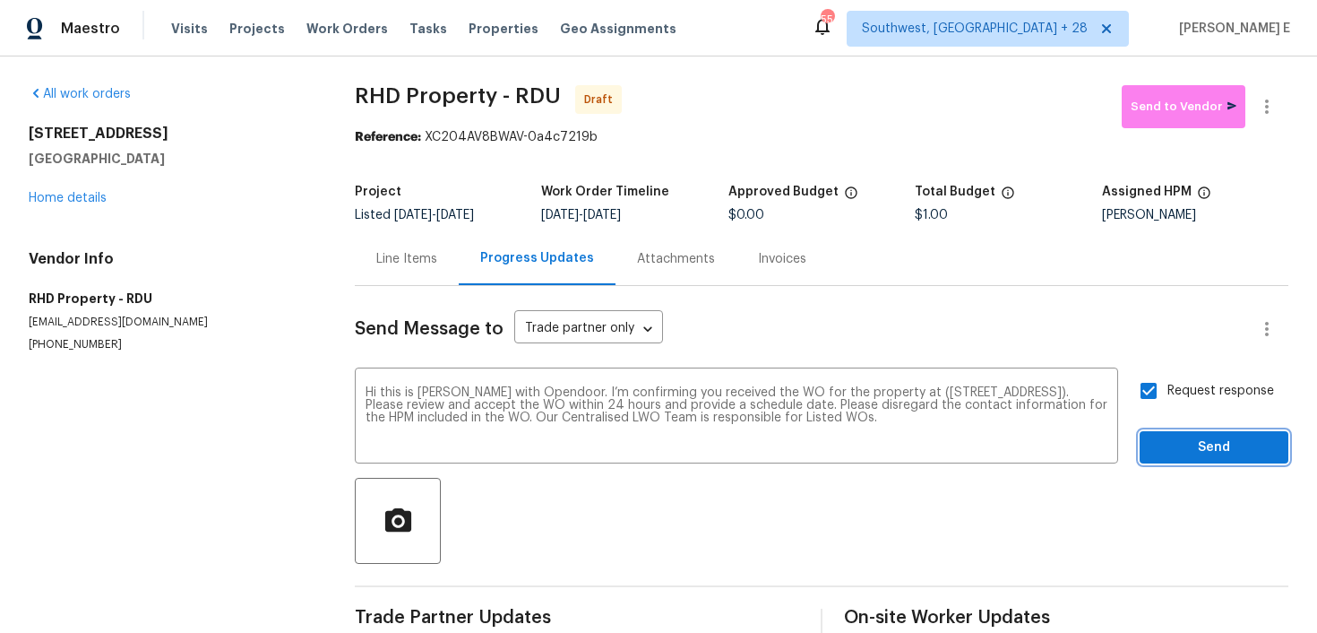
click at [1159, 446] on span "Send" at bounding box center [1214, 447] width 120 height 22
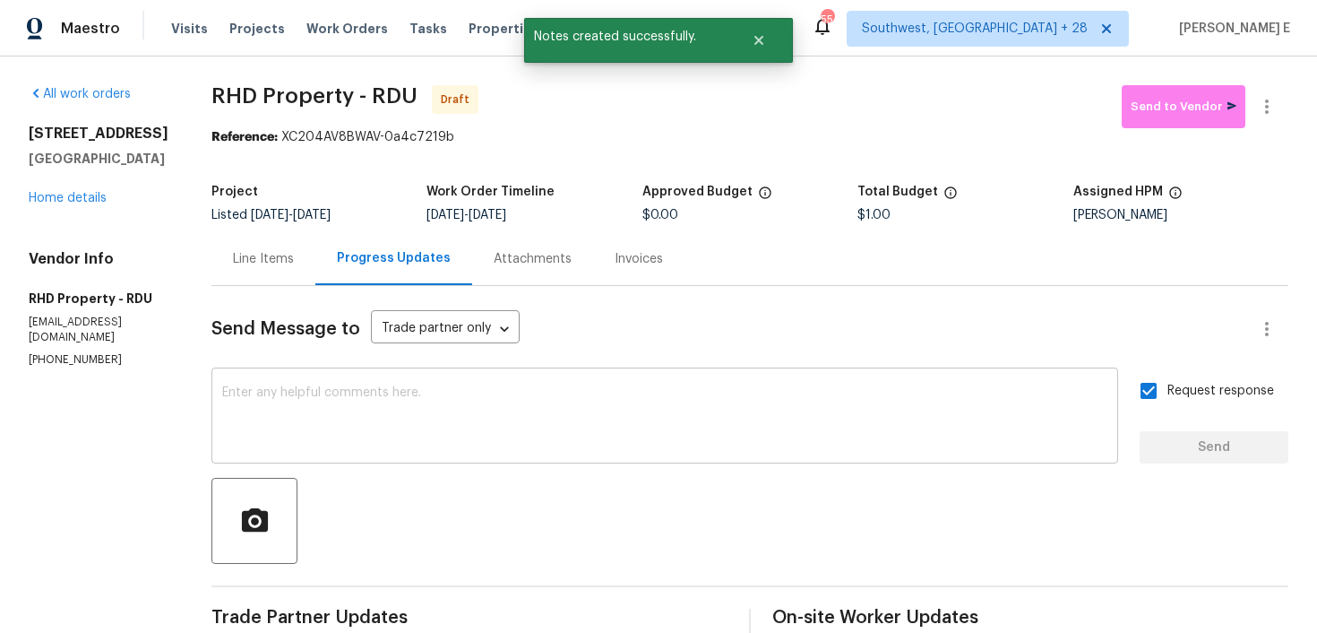
click at [879, 435] on textarea at bounding box center [664, 417] width 885 height 63
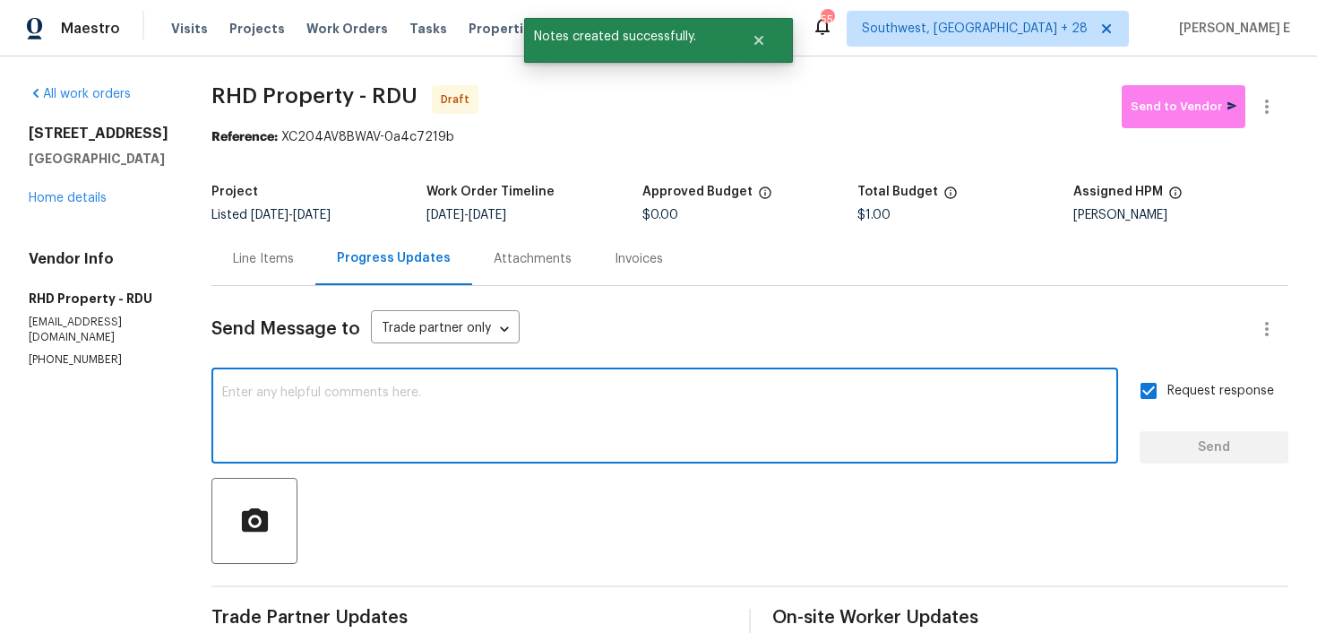
paste textarea "Attention All Work Orders must include before-photos (both close-up and wide-an…"
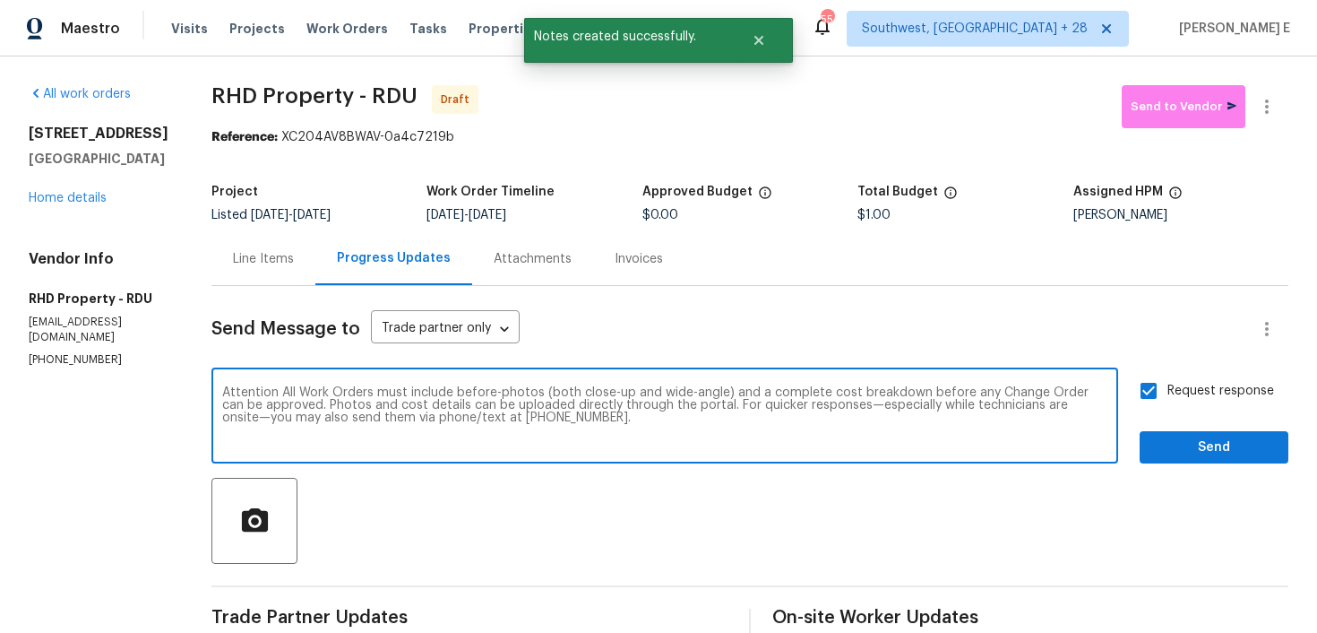
type textarea "Attention All Work Orders must include before-photos (both close-up and wide-an…"
click at [1187, 458] on span "Send" at bounding box center [1214, 447] width 120 height 22
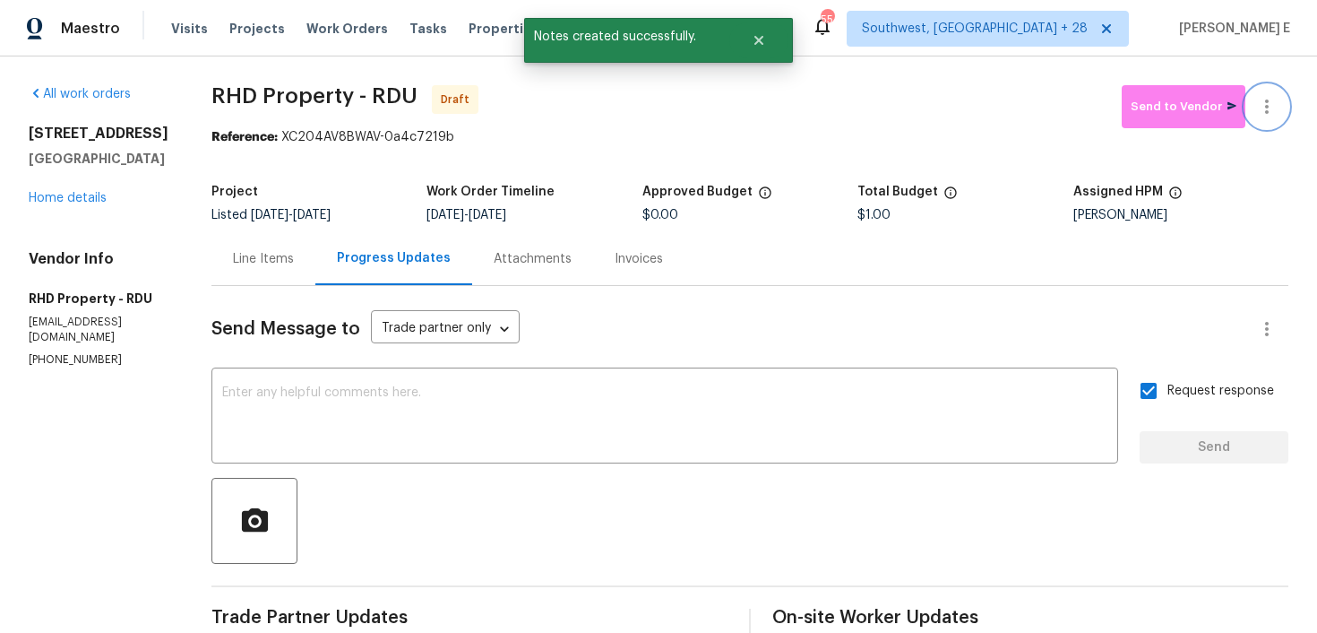
click at [1261, 114] on icon "button" at bounding box center [1267, 107] width 22 height 22
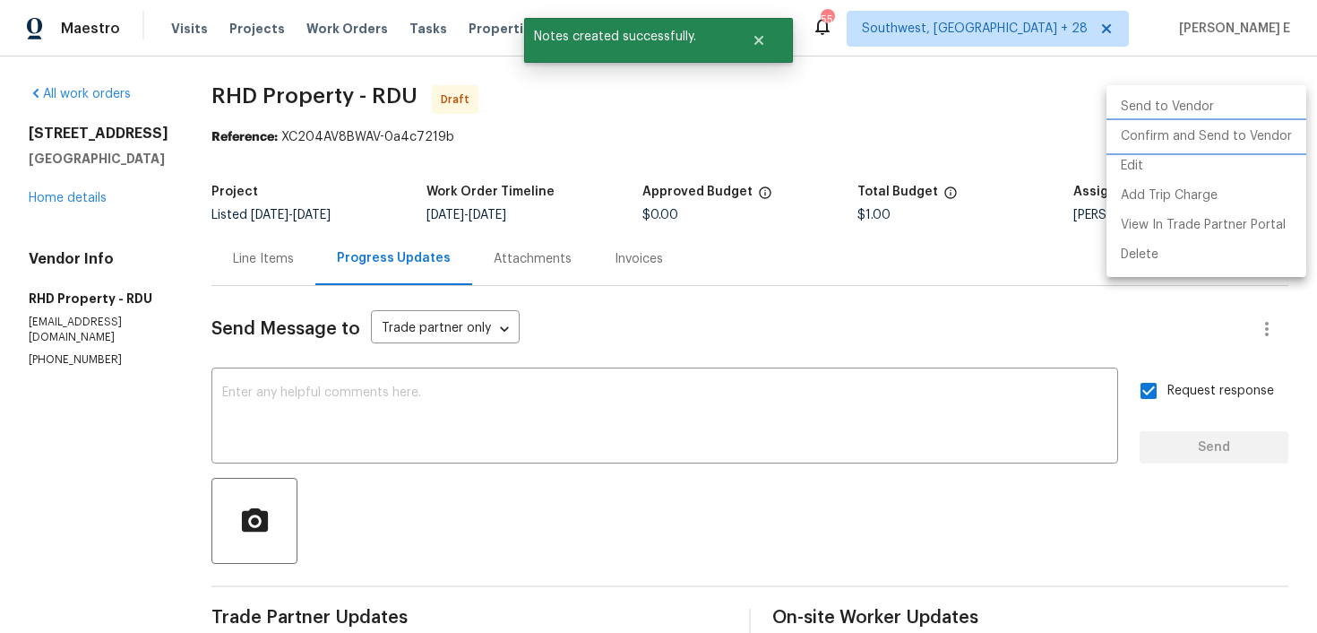
click at [1202, 140] on li "Confirm and Send to Vendor" at bounding box center [1207, 137] width 200 height 30
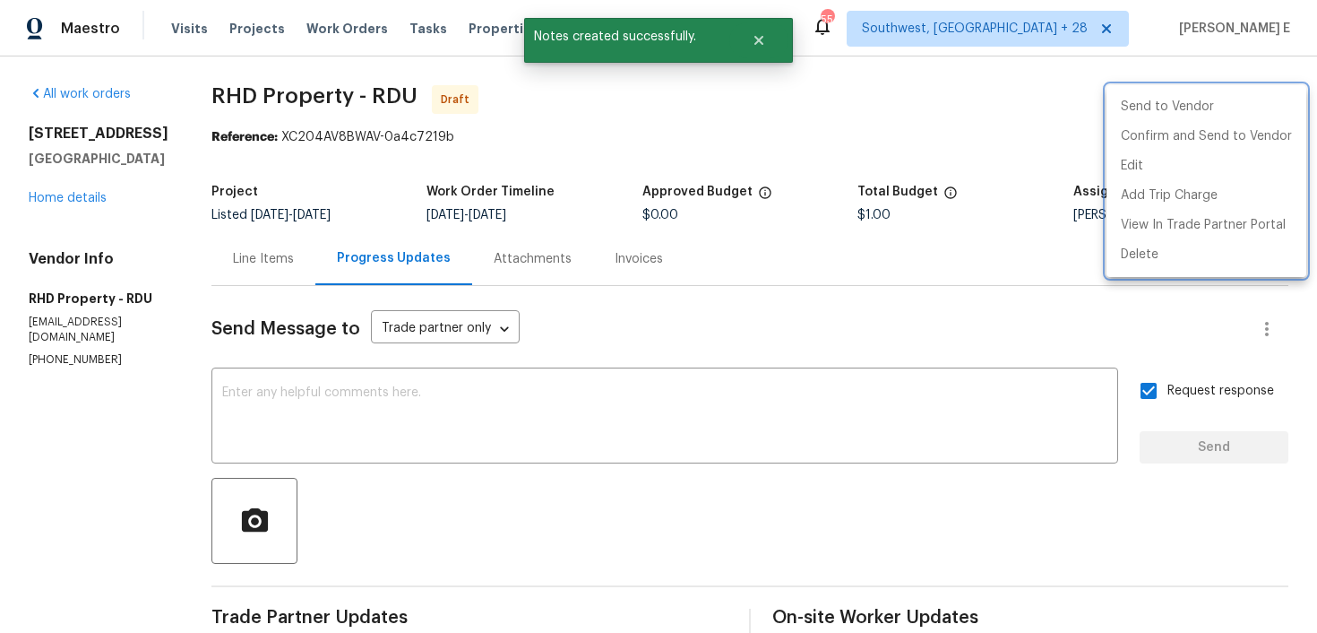
click at [645, 177] on div at bounding box center [658, 316] width 1317 height 633
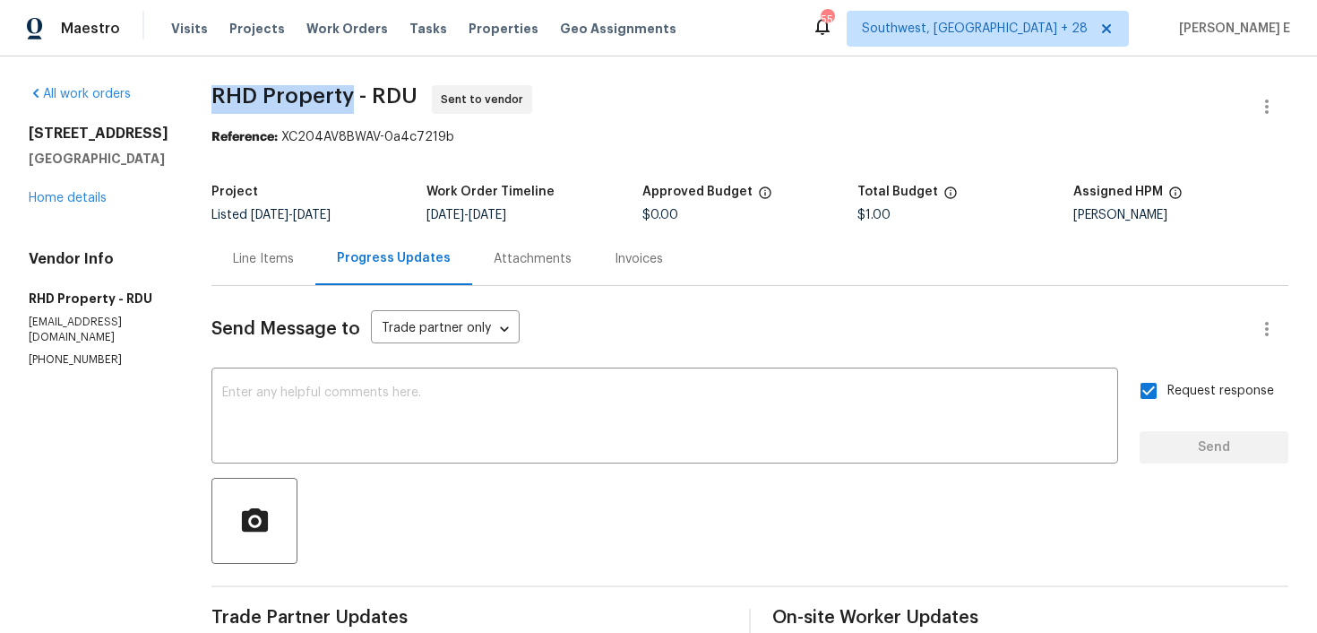
drag, startPoint x: 233, startPoint y: 83, endPoint x: 375, endPoint y: 91, distance: 142.7
click at [375, 91] on div "All work orders [STREET_ADDRESS] Home details Vendor Info RHD Property - RDU [E…" at bounding box center [658, 493] width 1317 height 875
copy span "RHD Property"
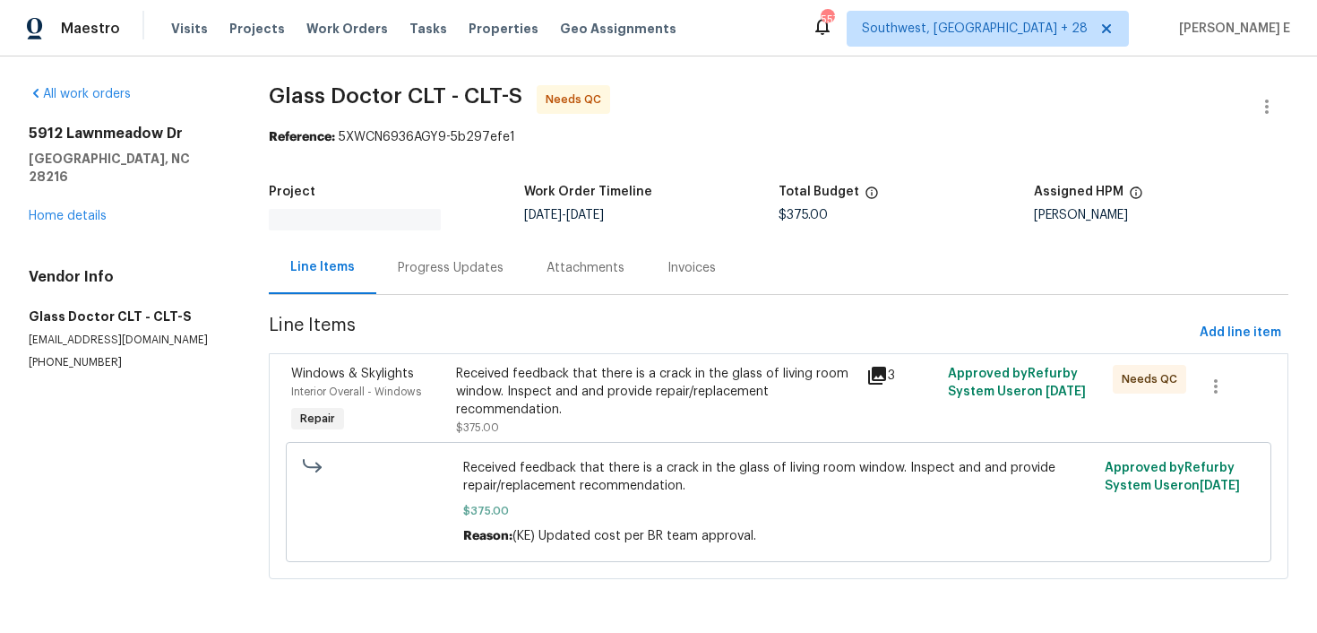
click at [416, 261] on div "Progress Updates" at bounding box center [451, 268] width 106 height 18
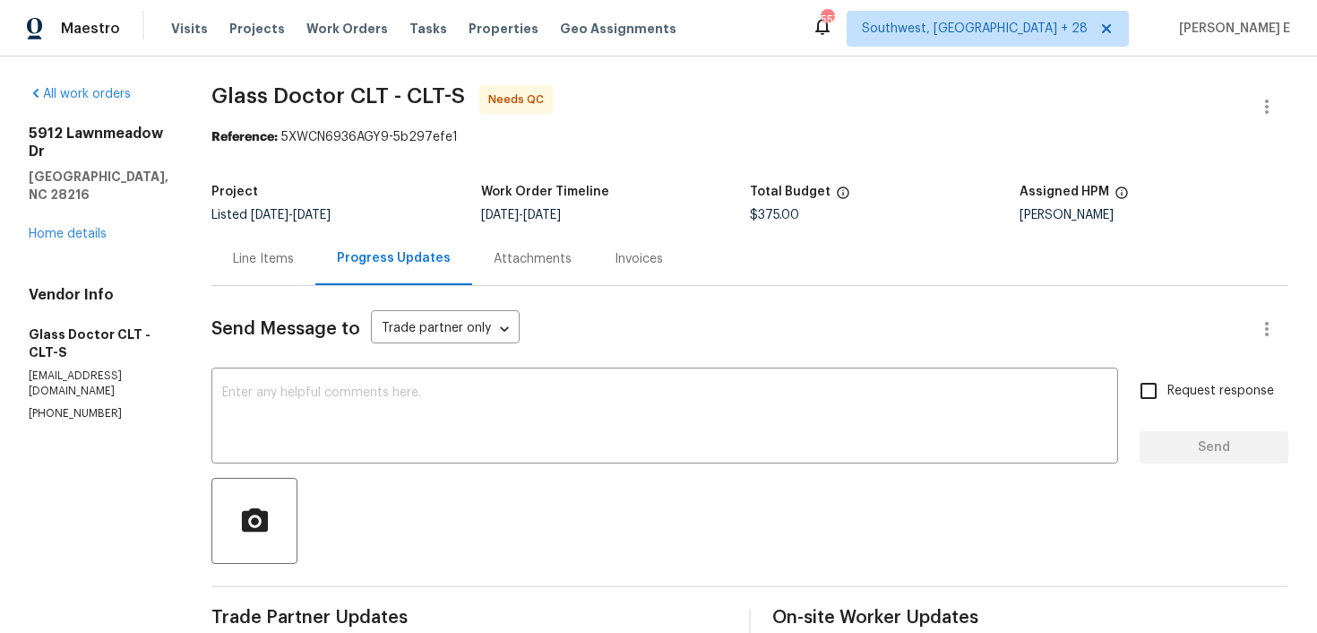
click at [259, 283] on div "Line Items" at bounding box center [263, 258] width 104 height 53
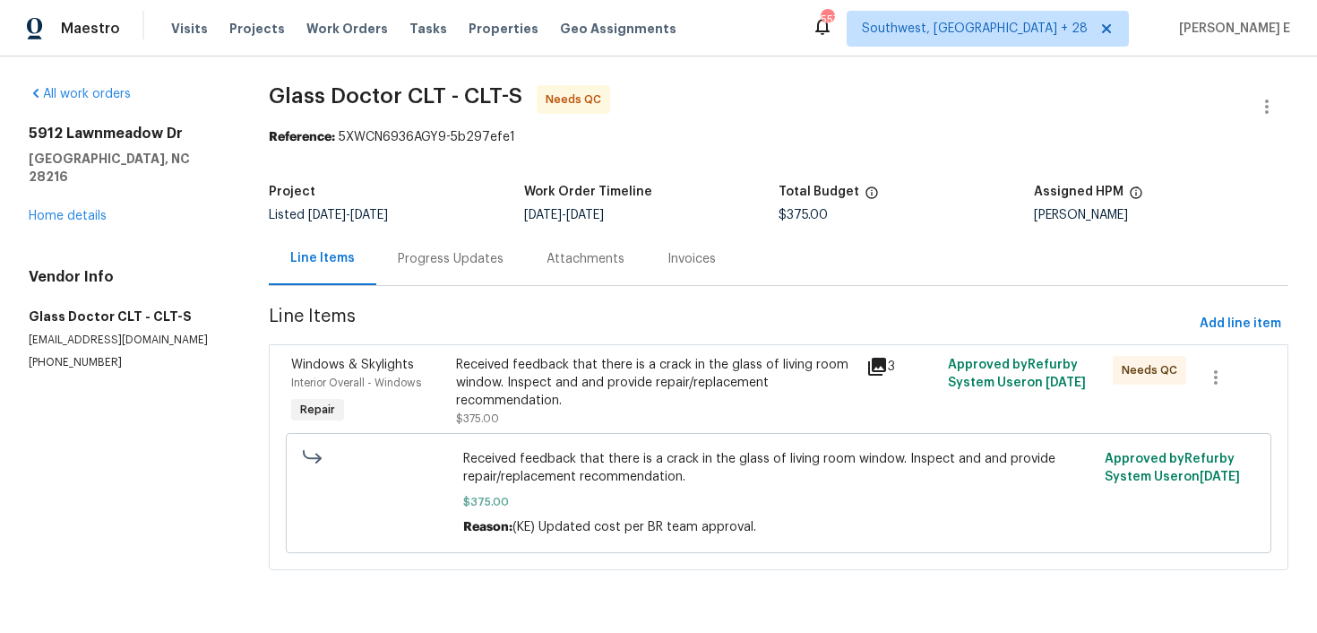
click at [488, 391] on div "Received feedback that there is a crack in the glass of living room window. Ins…" at bounding box center [656, 383] width 400 height 54
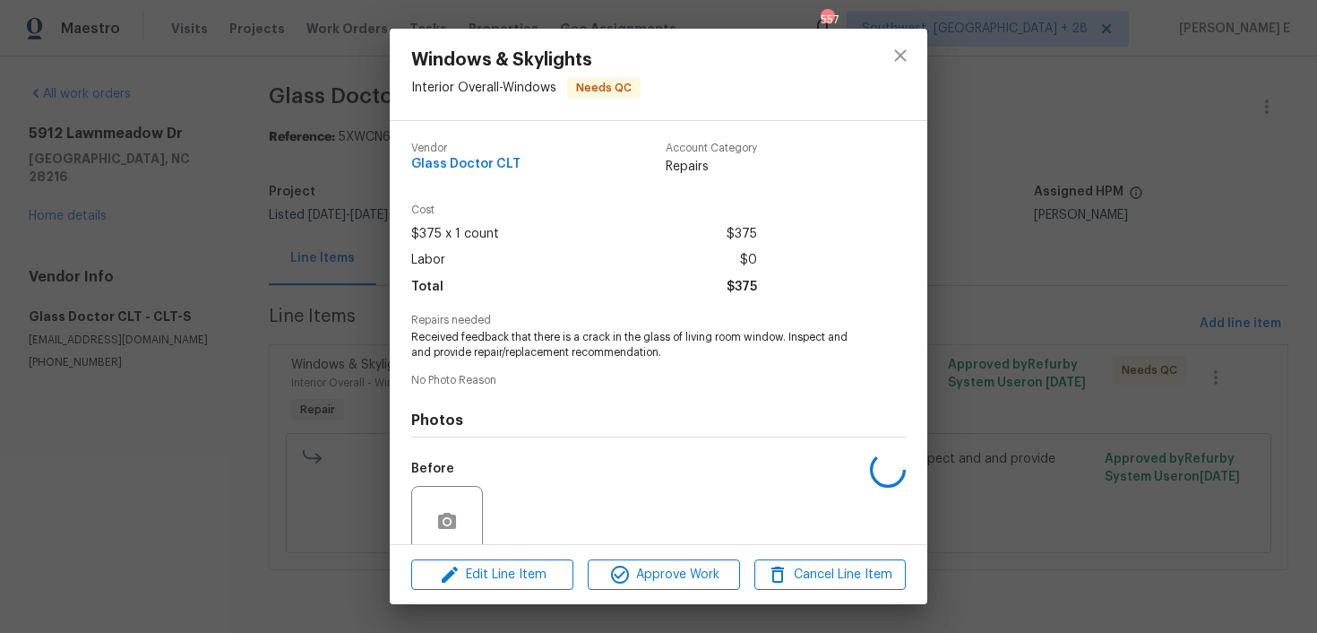
scroll to position [147, 0]
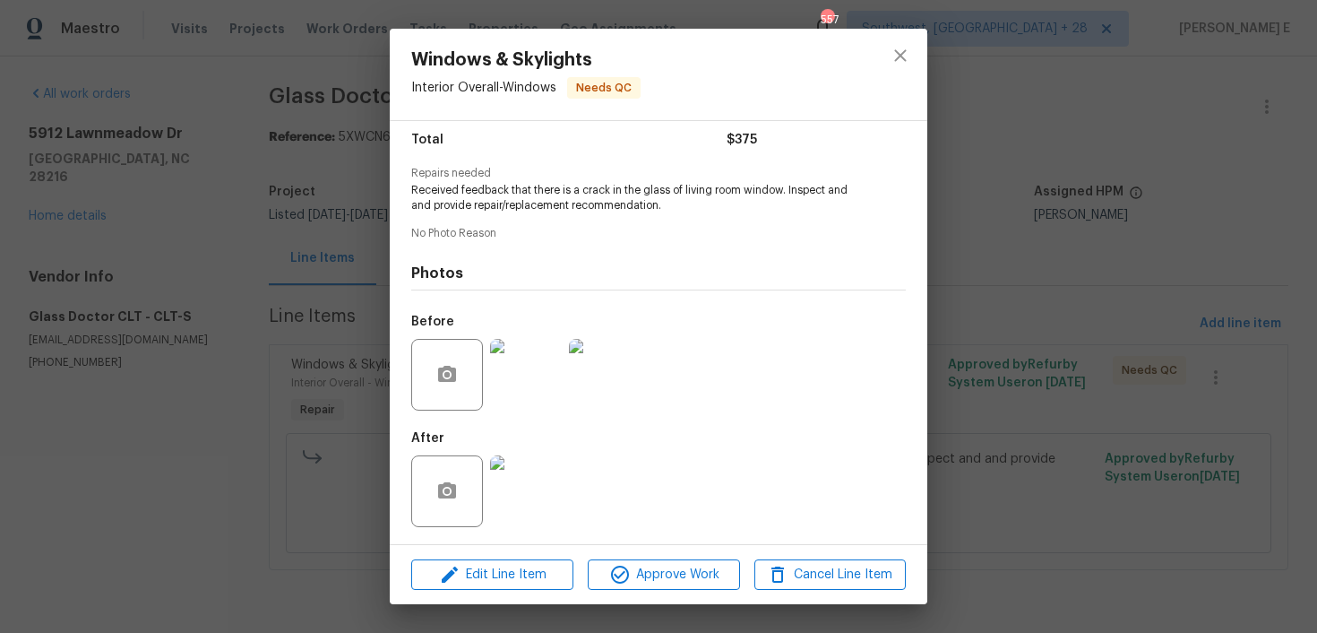
click at [524, 475] on img at bounding box center [526, 491] width 72 height 72
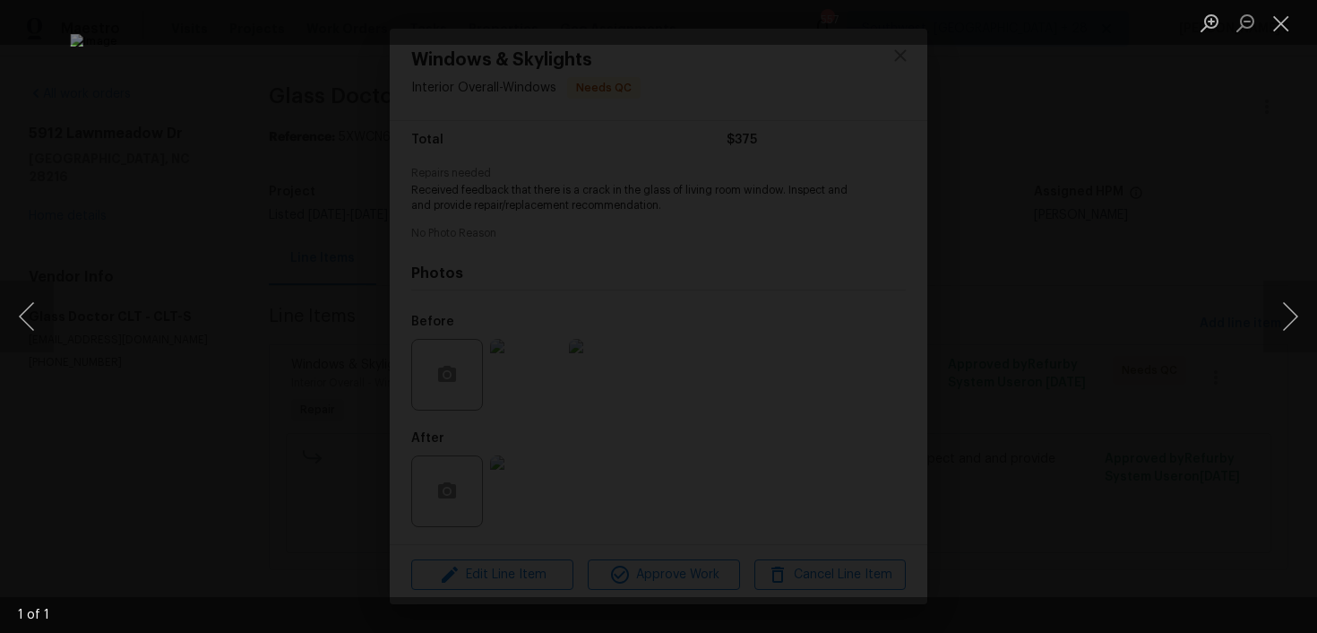
click at [1083, 247] on div "Lightbox" at bounding box center [658, 316] width 1317 height 633
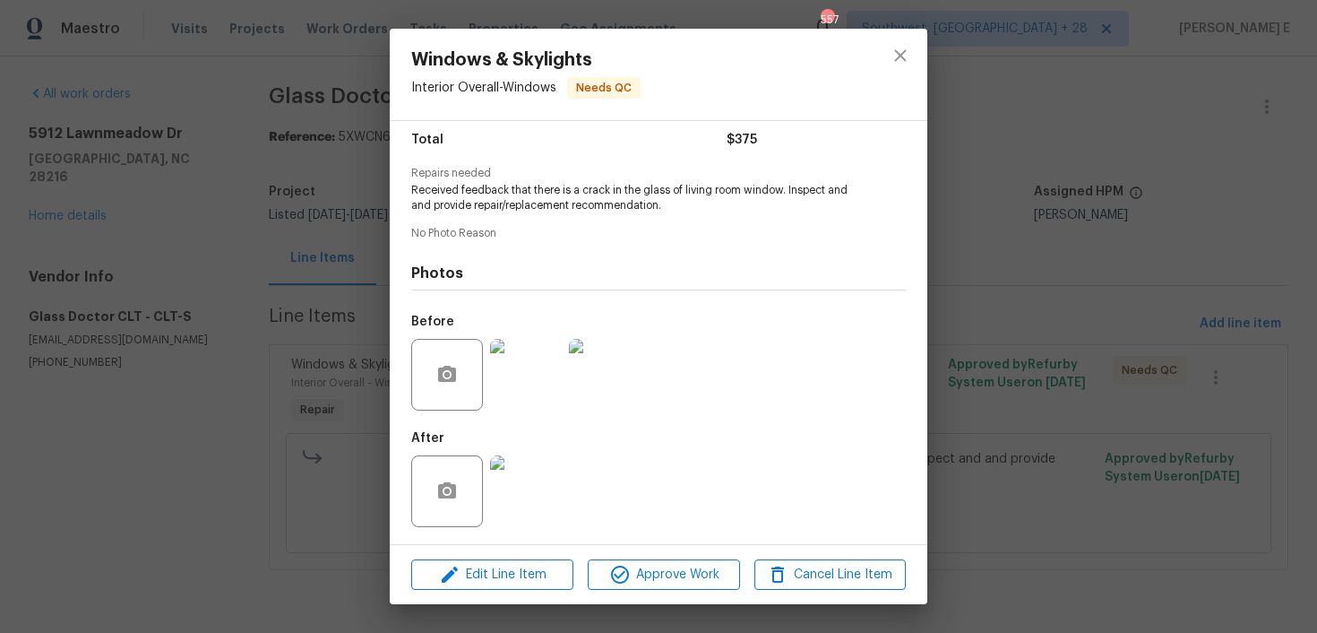
click at [1083, 247] on div "Lightbox" at bounding box center [658, 316] width 1317 height 633
click at [1083, 247] on div "Windows & Skylights Interior Overall - Windows Needs QC Vendor Glass Doctor CLT…" at bounding box center [658, 316] width 1317 height 633
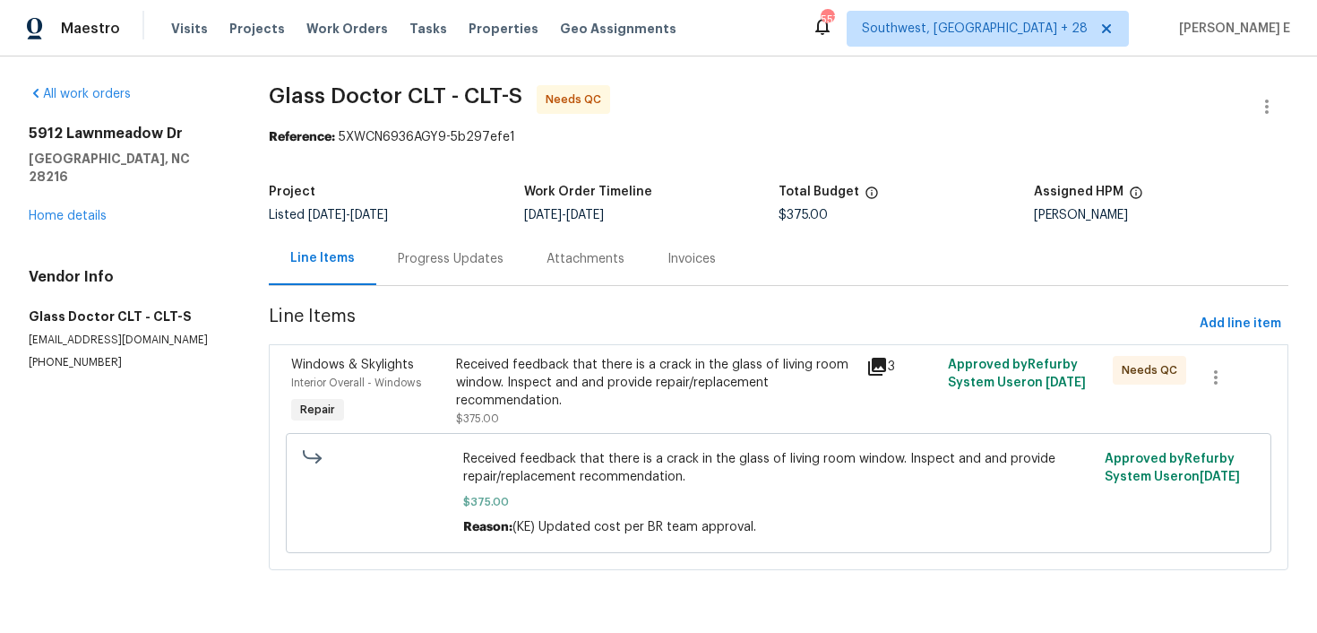
click at [470, 284] on div "Progress Updates" at bounding box center [450, 258] width 149 height 53
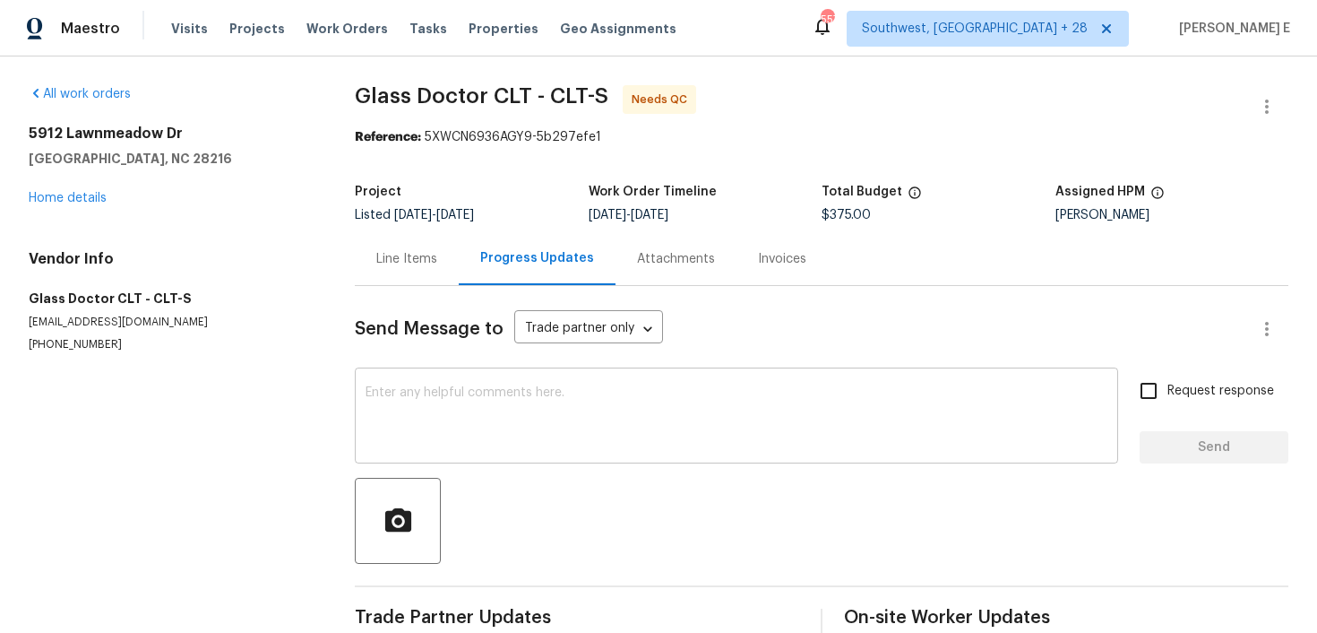
click at [473, 401] on textarea at bounding box center [737, 417] width 742 height 63
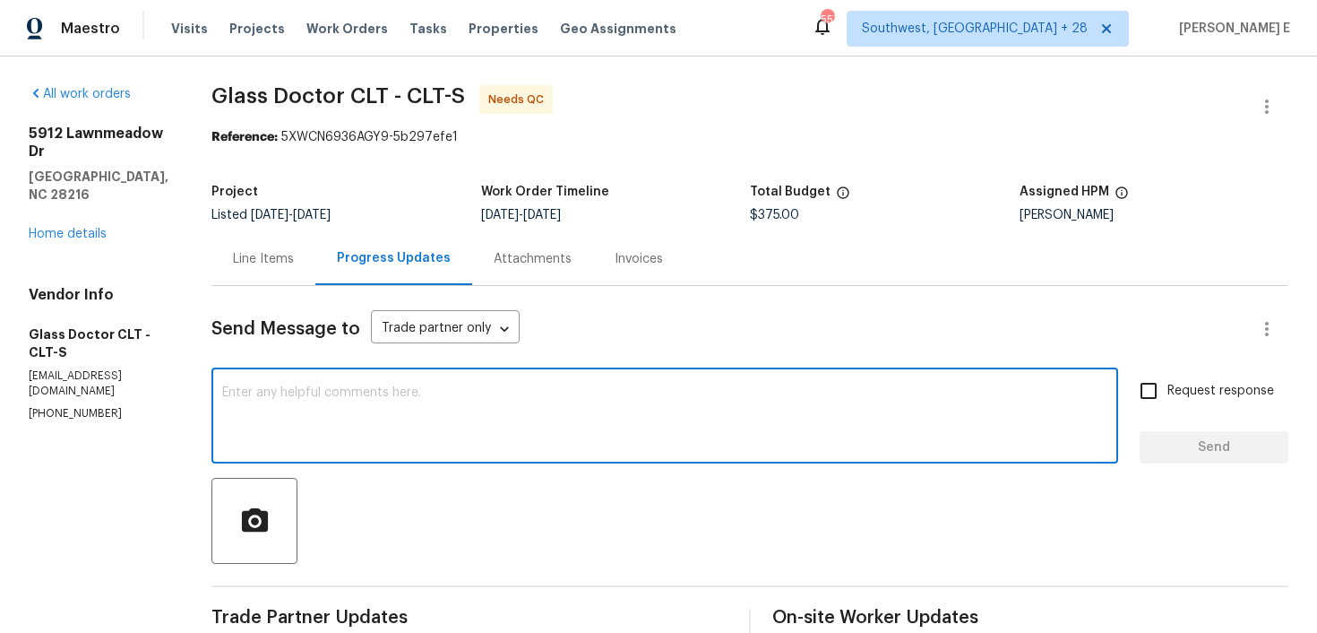
paste textarea "We saw that this work order is marked complete—can you confirm if everything’s …"
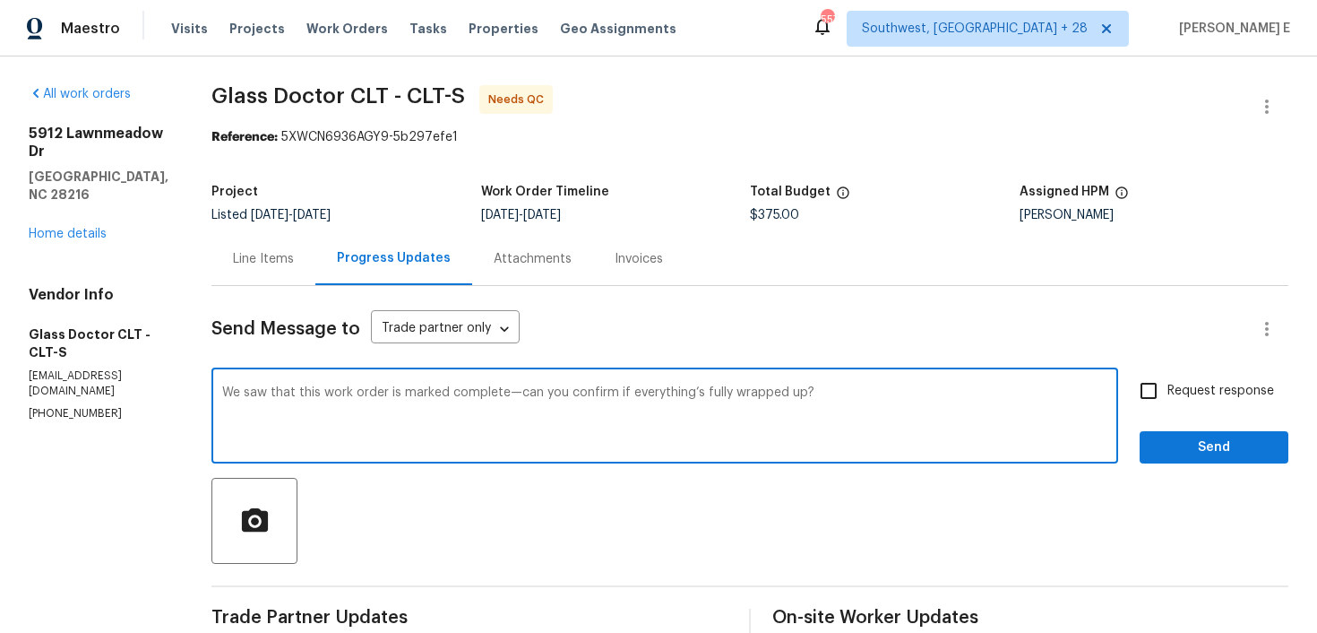
type textarea "We saw that this work order is marked complete—can you confirm if everything’s …"
click at [1179, 386] on span "Request response" at bounding box center [1221, 391] width 107 height 19
click at [1168, 386] on input "Request response" at bounding box center [1149, 391] width 38 height 38
checkbox input "true"
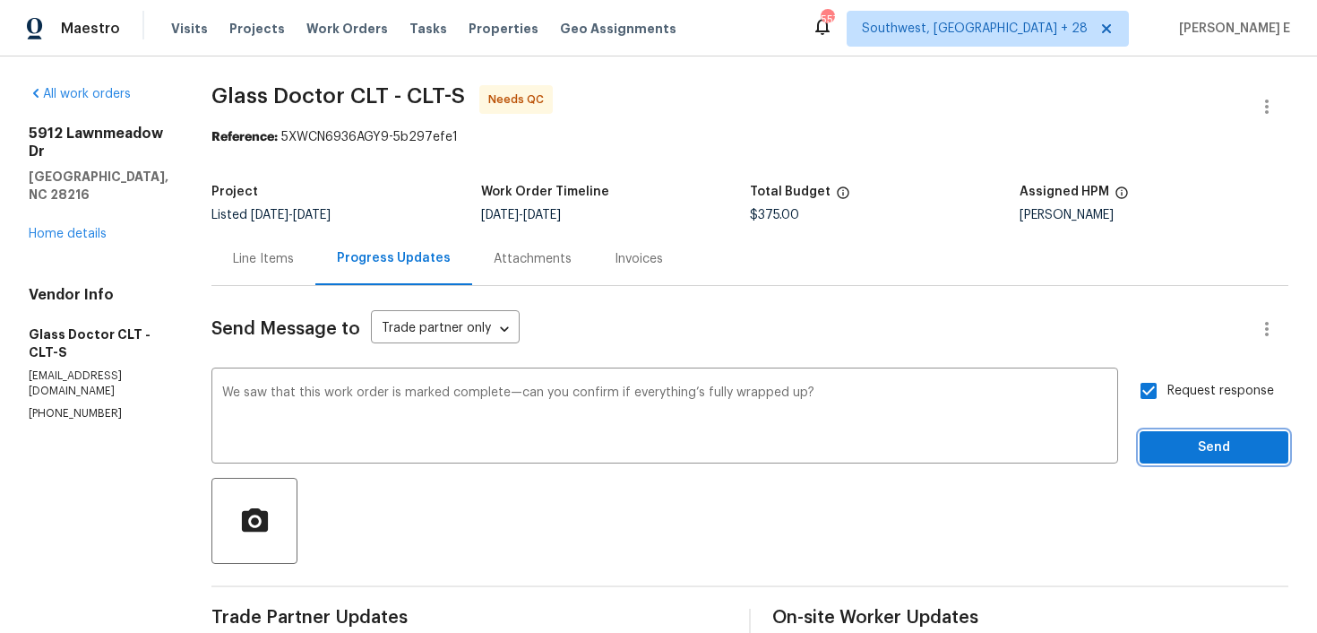
click at [1167, 434] on button "Send" at bounding box center [1214, 447] width 149 height 33
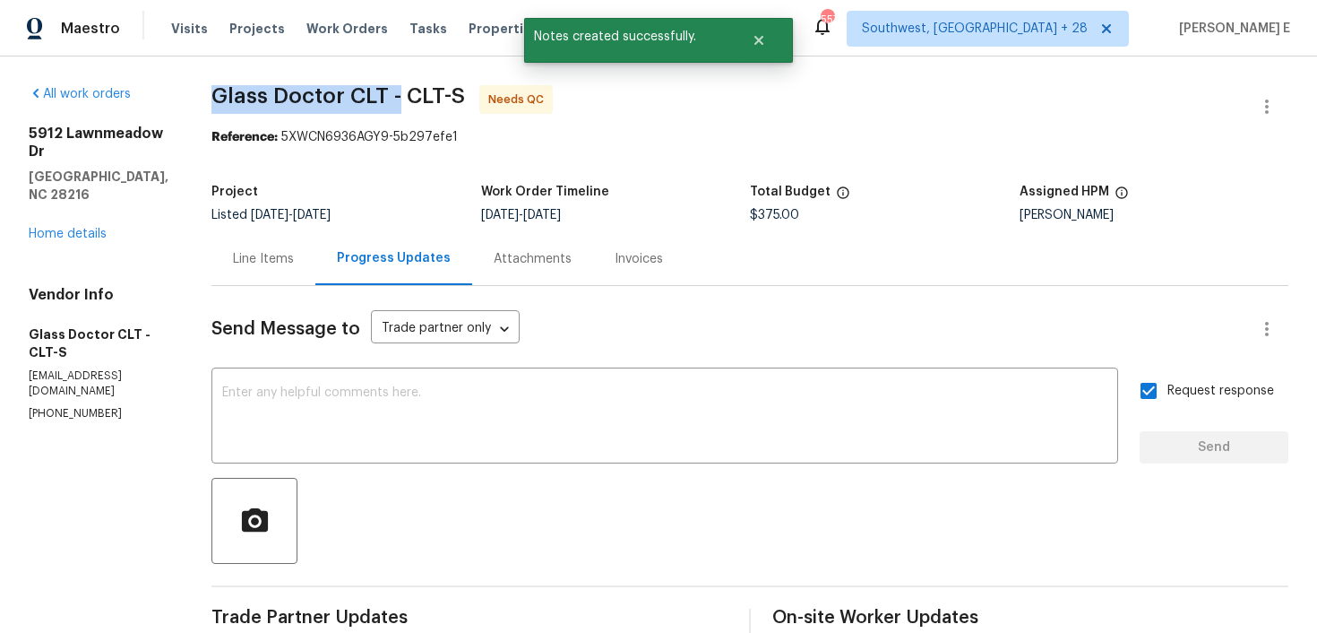
drag, startPoint x: 203, startPoint y: 107, endPoint x: 394, endPoint y: 107, distance: 190.9
click at [394, 107] on span "Glass Doctor CLT - CLT-S Needs QC" at bounding box center [728, 106] width 1034 height 43
copy span "Glass Doctor CLT -"
